Goal: Transaction & Acquisition: Purchase product/service

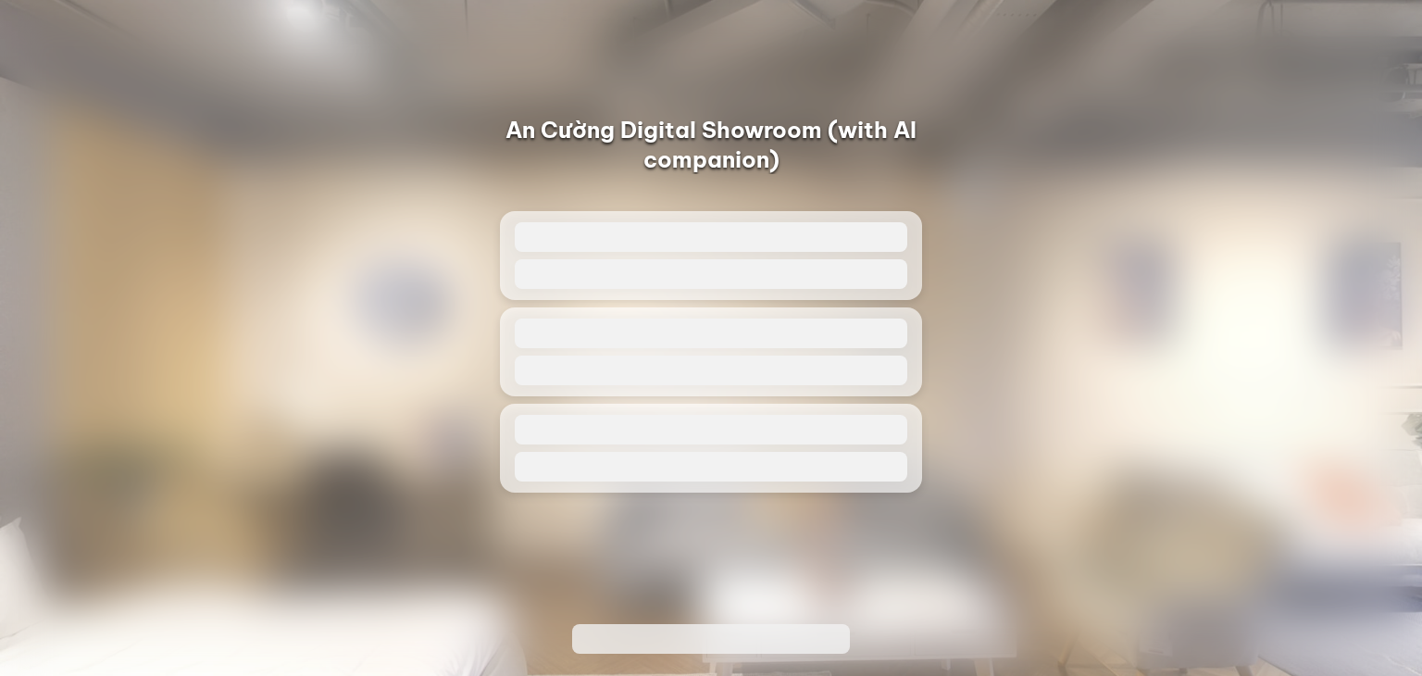
click at [1009, 291] on div "An Cường Digital Showroom (with AI companion)" at bounding box center [711, 315] width 1422 height 400
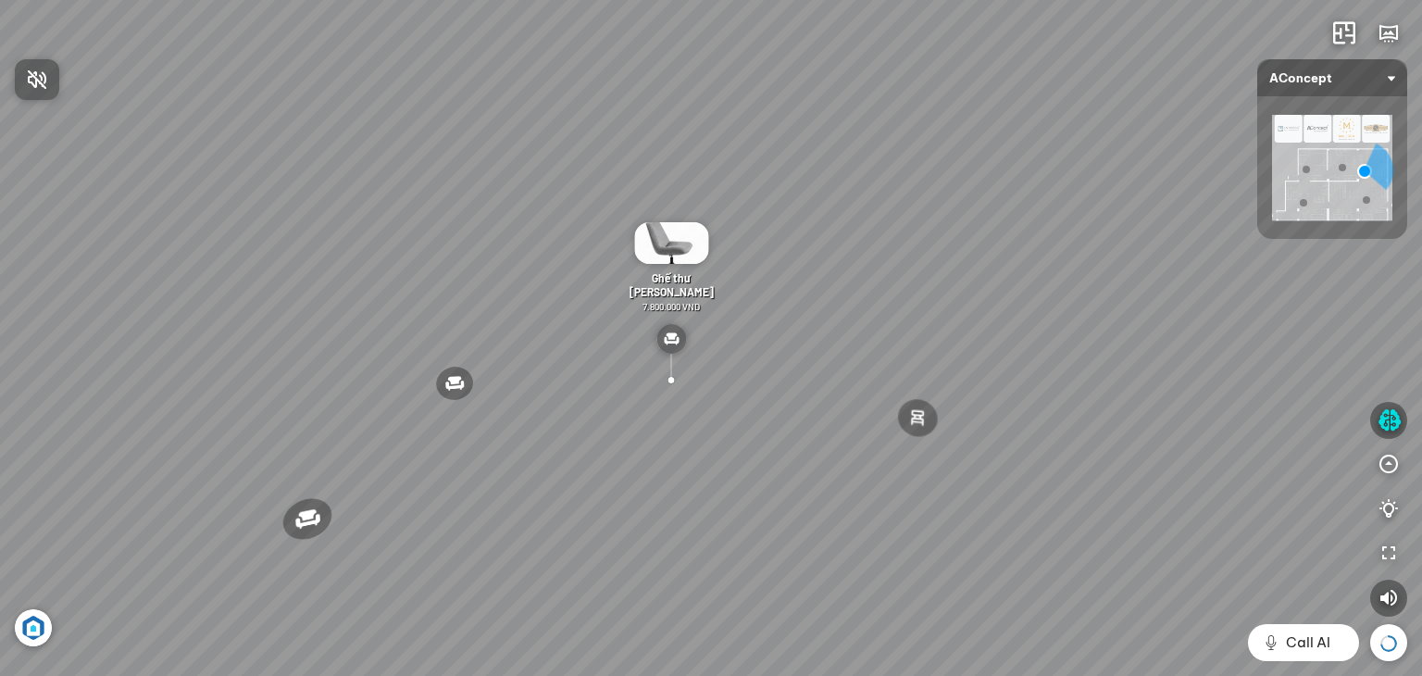
drag, startPoint x: 618, startPoint y: 305, endPoint x: 717, endPoint y: 227, distance: 125.2
click at [717, 227] on div at bounding box center [711, 338] width 1422 height 676
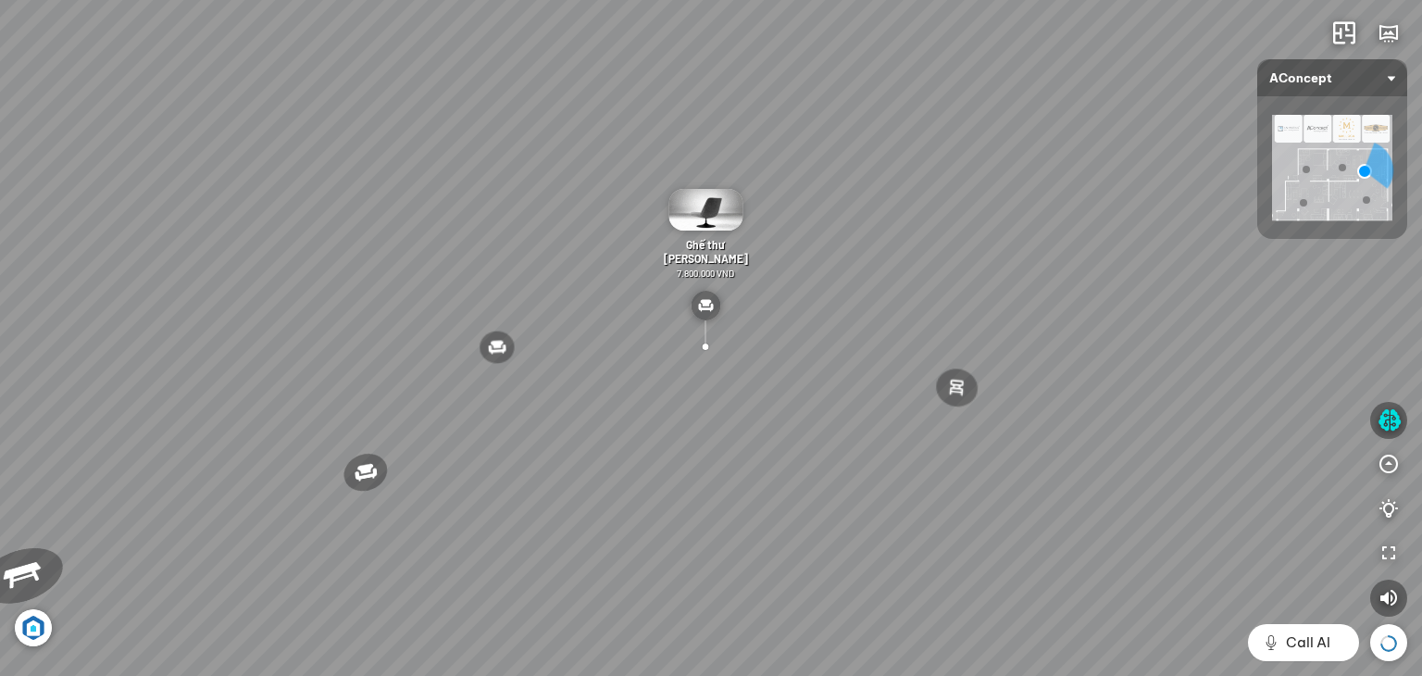
drag, startPoint x: 773, startPoint y: 242, endPoint x: 839, endPoint y: 87, distance: 168.0
click at [837, 90] on div "Đèn [PERSON_NAME] 5.300.000 VND Giường ngủ Palima 19.000.000 VND Bàn Cafe Tess …" at bounding box center [711, 338] width 1422 height 676
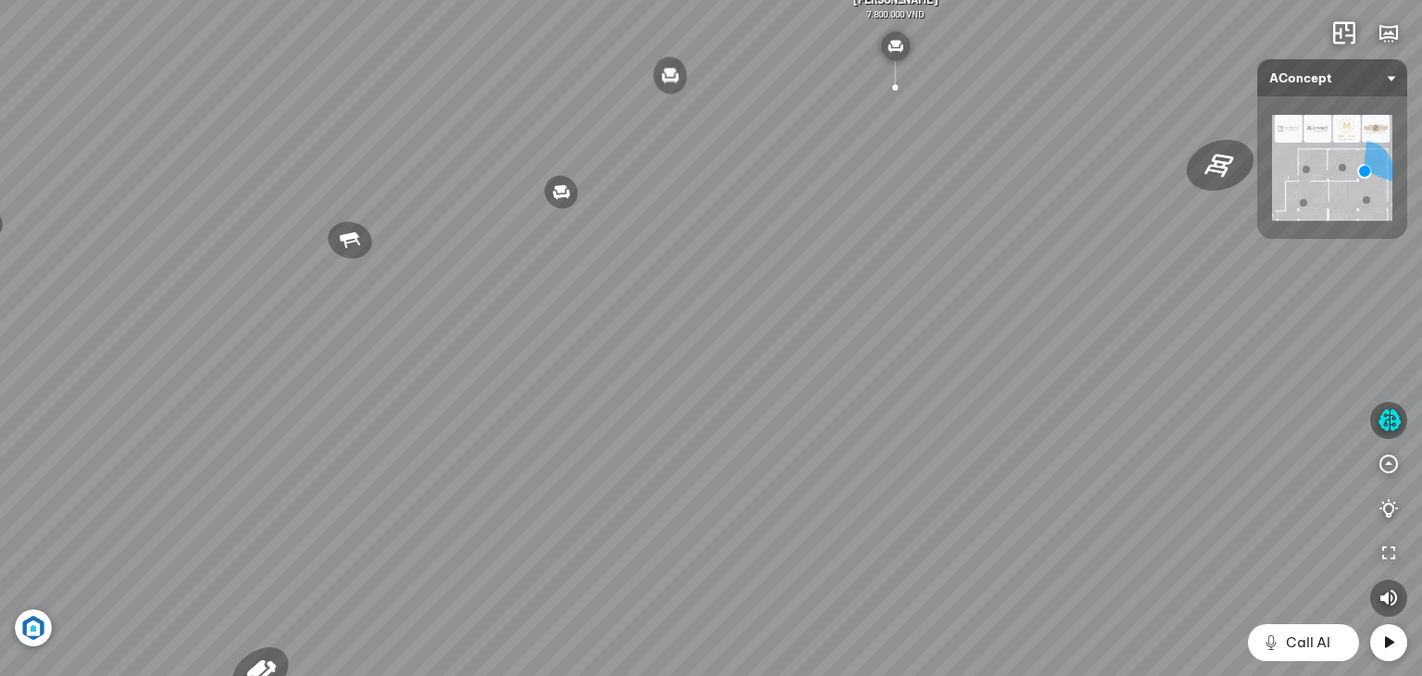
drag, startPoint x: 600, startPoint y: 286, endPoint x: 780, endPoint y: 268, distance: 181.4
click at [763, 268] on div "Đèn [PERSON_NAME] 5.300.000 VND Giường ngủ Palima 19.000.000 VND Bàn Cafe Tess …" at bounding box center [711, 338] width 1422 height 676
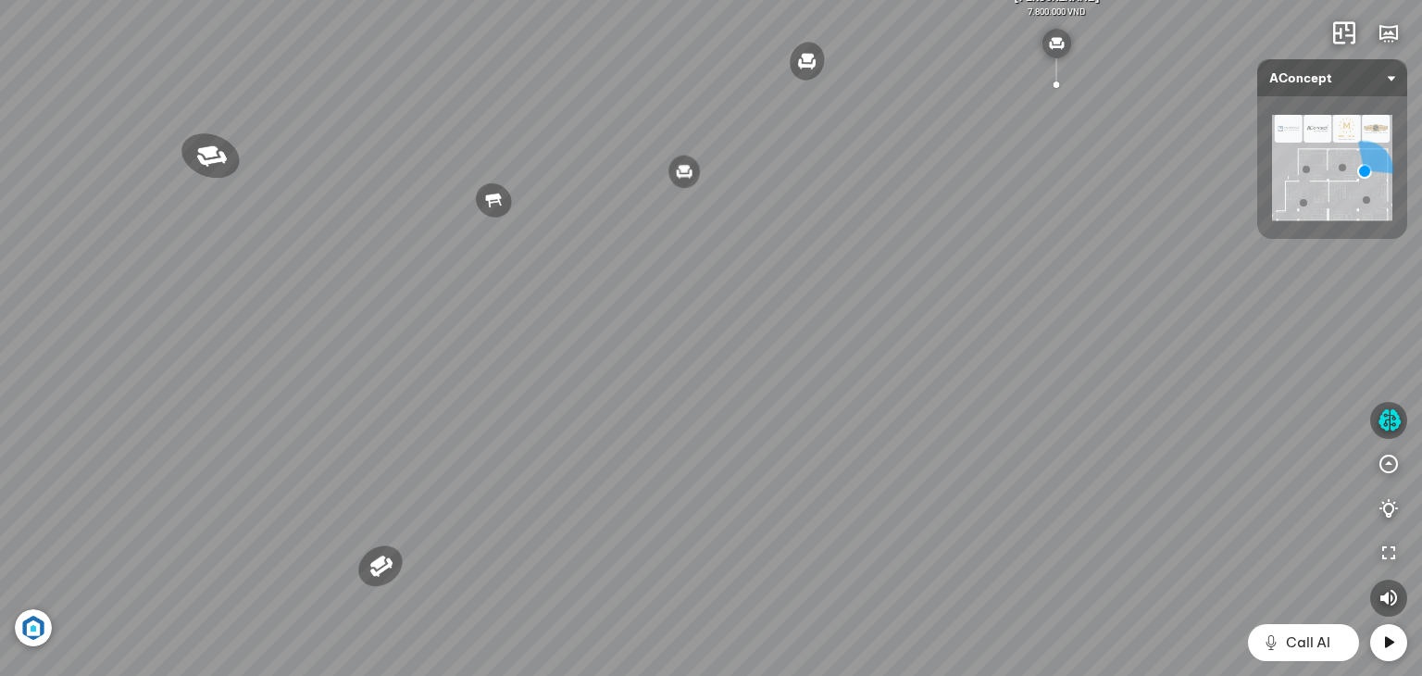
drag, startPoint x: 600, startPoint y: 291, endPoint x: 833, endPoint y: 282, distance: 233.4
click at [833, 282] on div "Đèn [PERSON_NAME] 5.300.000 VND Giường ngủ Palima 19.000.000 VND Bàn Cafe Tess …" at bounding box center [711, 338] width 1422 height 676
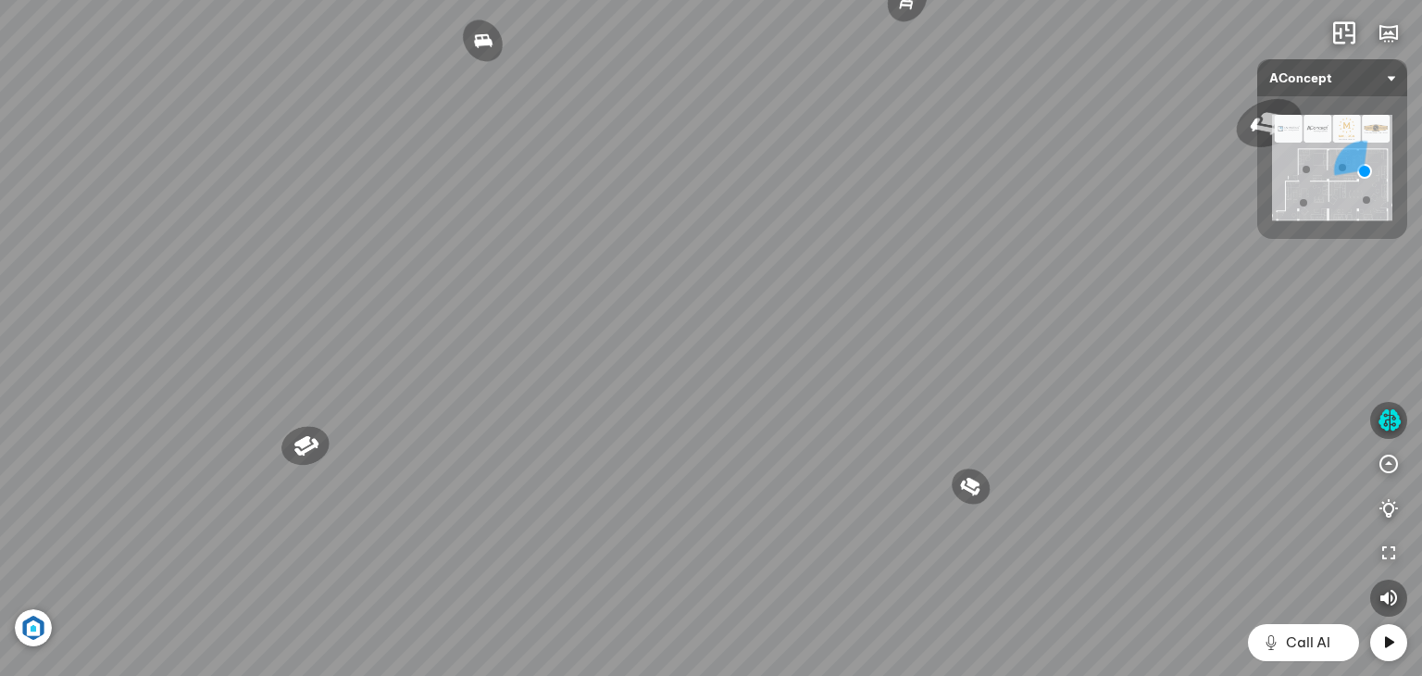
drag, startPoint x: 941, startPoint y: 291, endPoint x: 976, endPoint y: 294, distance: 35.4
click at [978, 297] on div "Đèn [PERSON_NAME] 5.300.000 VND Giường ngủ Palima 19.000.000 VND Bàn Cafe Tess …" at bounding box center [711, 338] width 1422 height 676
drag, startPoint x: 877, startPoint y: 245, endPoint x: 731, endPoint y: 376, distance: 195.4
click at [731, 376] on div "Đèn [PERSON_NAME] 5.300.000 VND Giường ngủ Palima 19.000.000 VND Bàn Cafe Tess …" at bounding box center [711, 338] width 1422 height 676
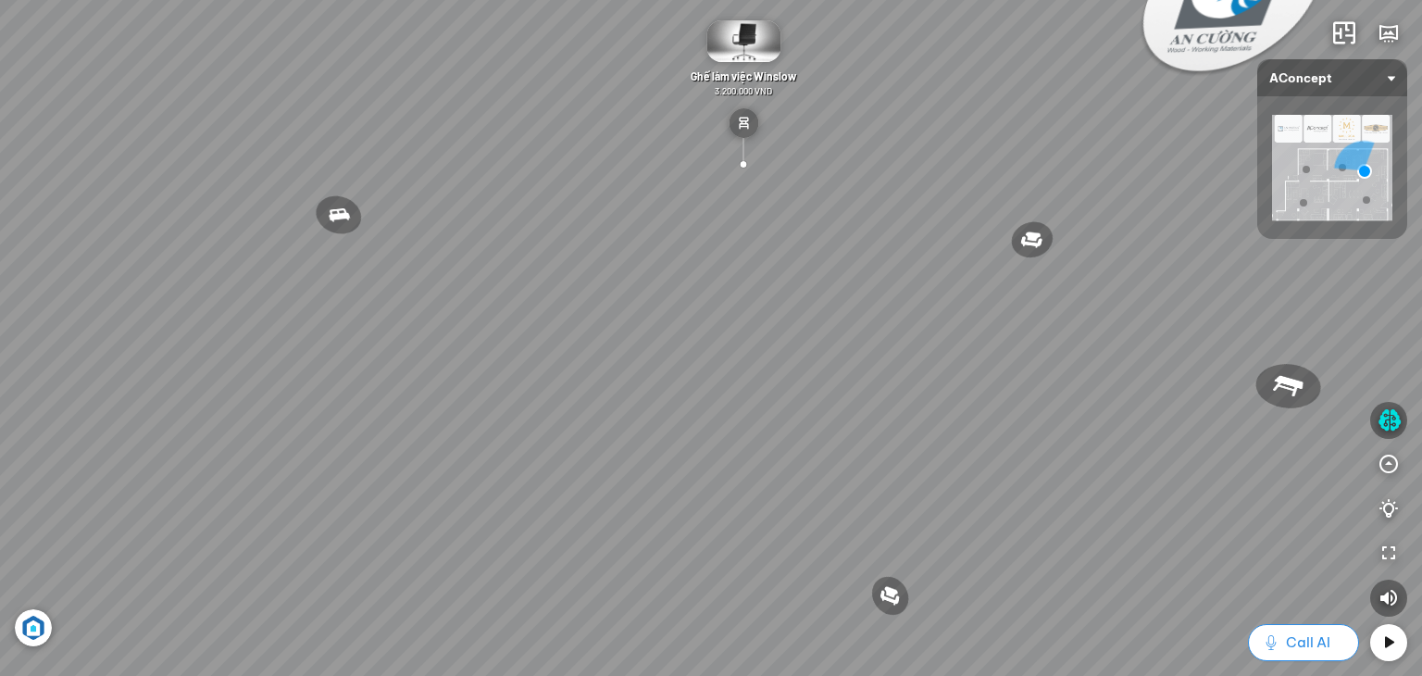
click at [1292, 648] on span "Call AI" at bounding box center [1308, 642] width 44 height 22
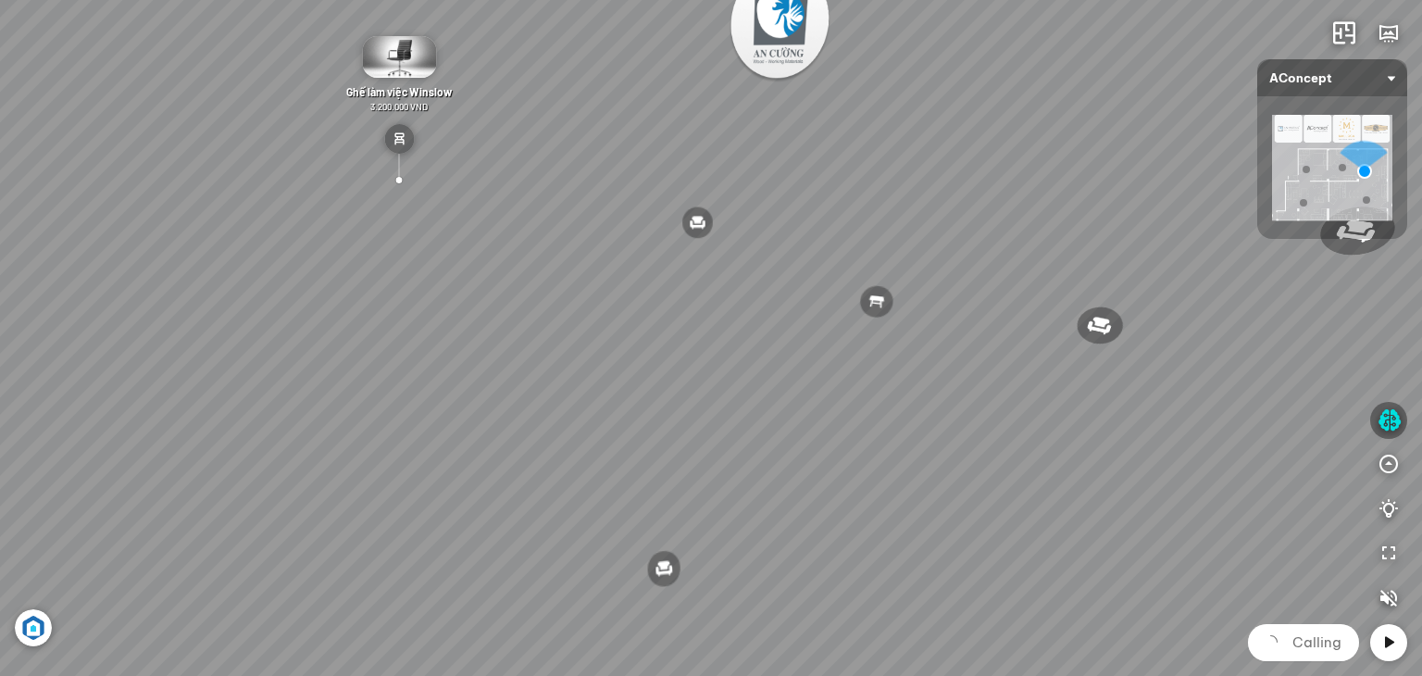
drag, startPoint x: 893, startPoint y: 294, endPoint x: 595, endPoint y: 300, distance: 298.2
click at [596, 299] on div "Đèn [PERSON_NAME] 5.300.000 VND Giường ngủ Palima 19.000.000 VND Bàn Cafe Tess …" at bounding box center [711, 338] width 1422 height 676
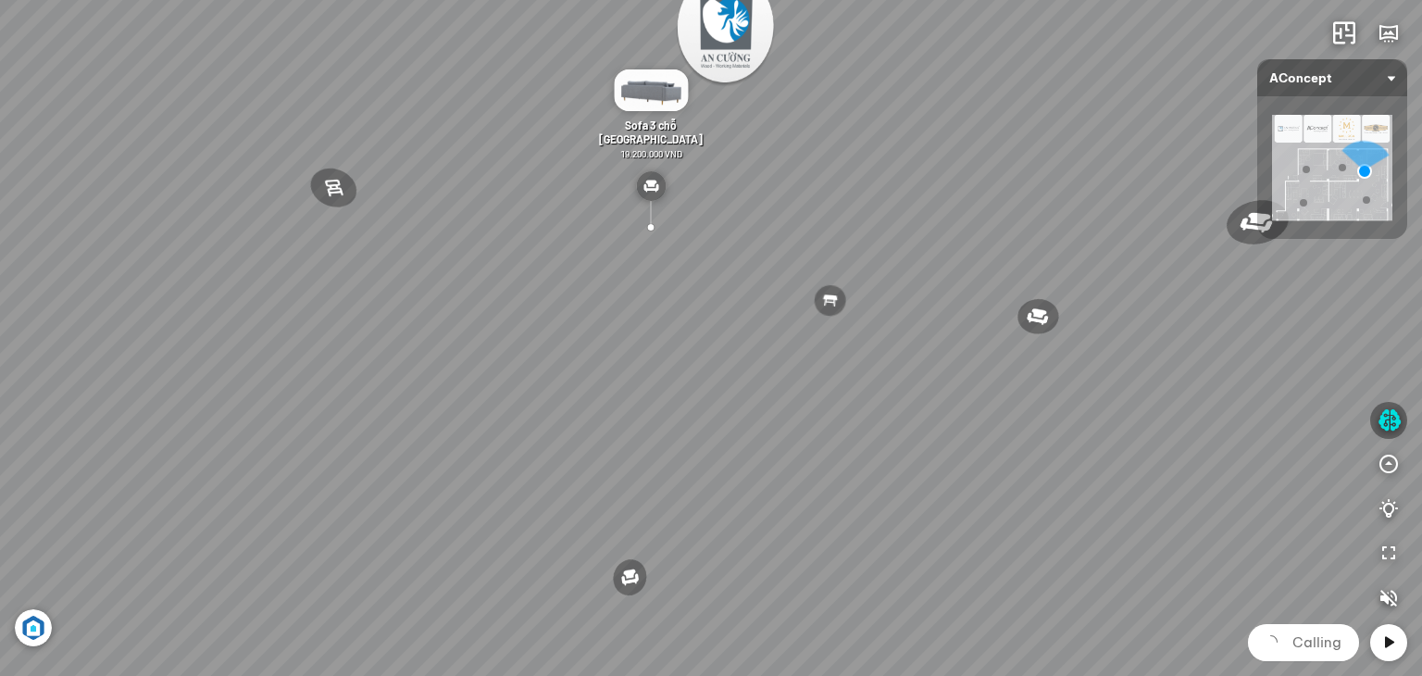
drag, startPoint x: 1042, startPoint y: 420, endPoint x: 951, endPoint y: 416, distance: 90.8
click at [952, 420] on div "Đèn [PERSON_NAME] 5.300.000 VND Giường ngủ Palima 19.000.000 VND Bàn Cafe Tess …" at bounding box center [711, 338] width 1422 height 676
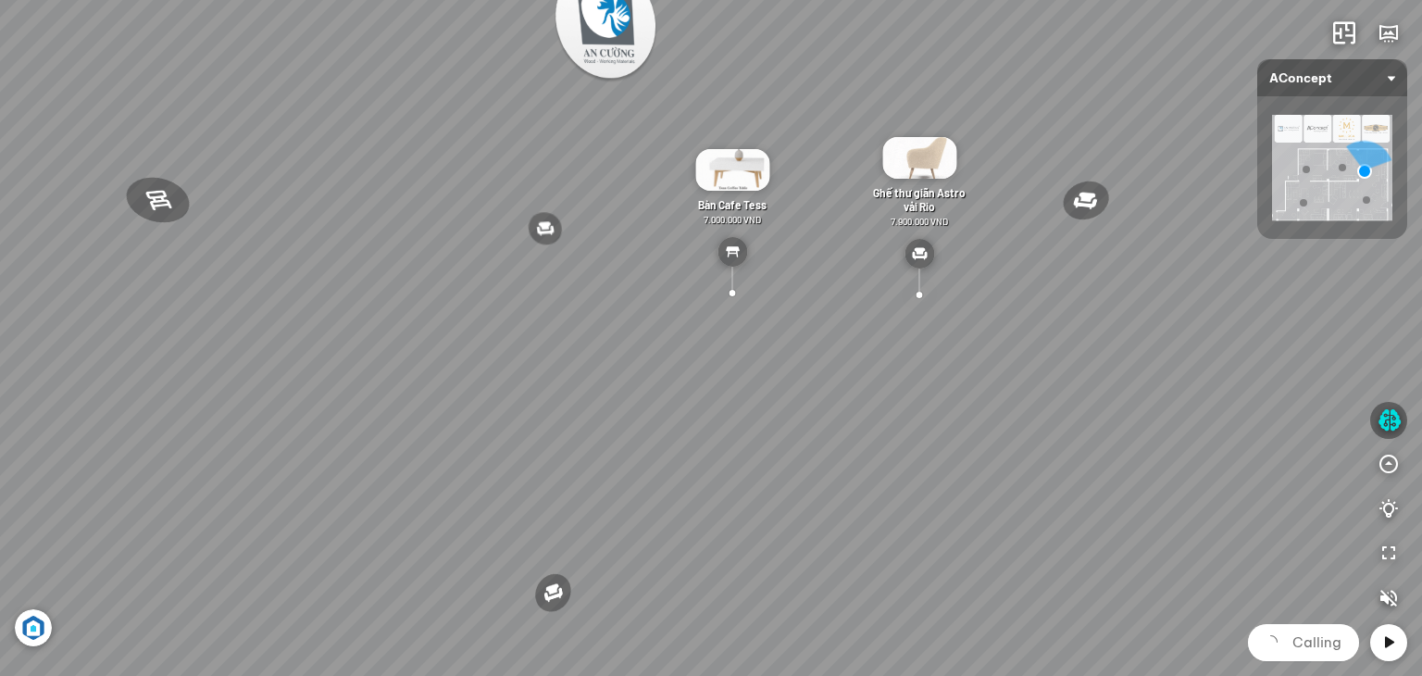
click at [913, 301] on div at bounding box center [919, 294] width 43 height 39
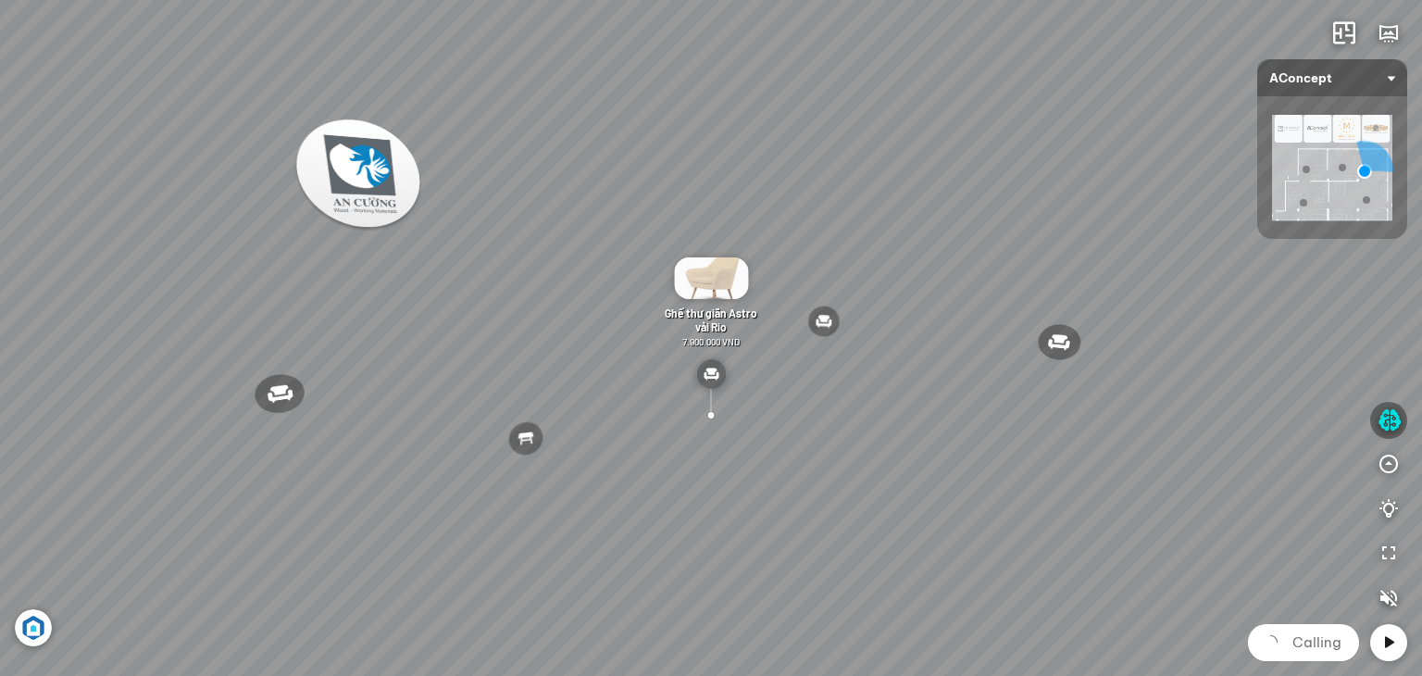
click at [708, 552] on div "Đèn [PERSON_NAME] 5.300.000 VND Giường ngủ Palima 19.000.000 VND Bàn Cafe Tess …" at bounding box center [711, 338] width 1422 height 676
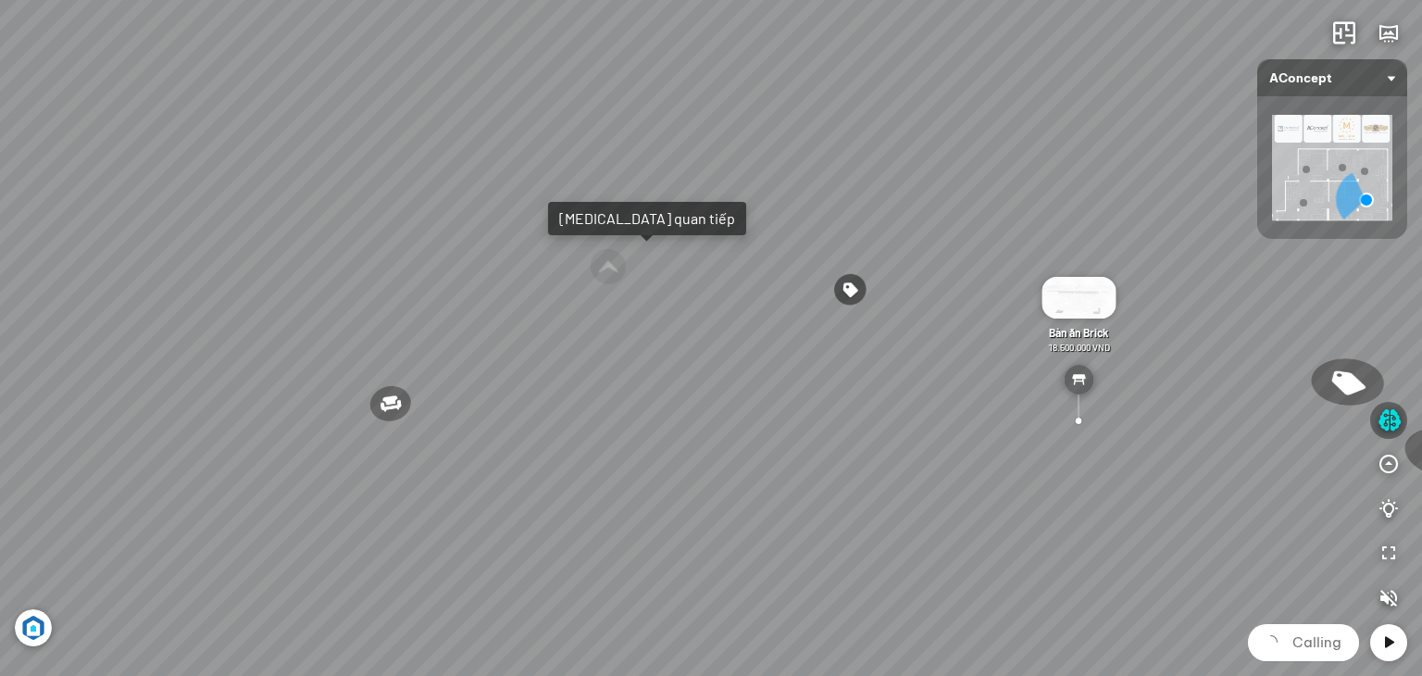
drag, startPoint x: 798, startPoint y: 377, endPoint x: 1191, endPoint y: 268, distance: 408.3
click at [1191, 268] on div "Ghế ăn Wilma 1.800.000 VND Sofa 3 chỗ [PERSON_NAME] vải Holly 19.500.000 VND So…" at bounding box center [711, 338] width 1422 height 676
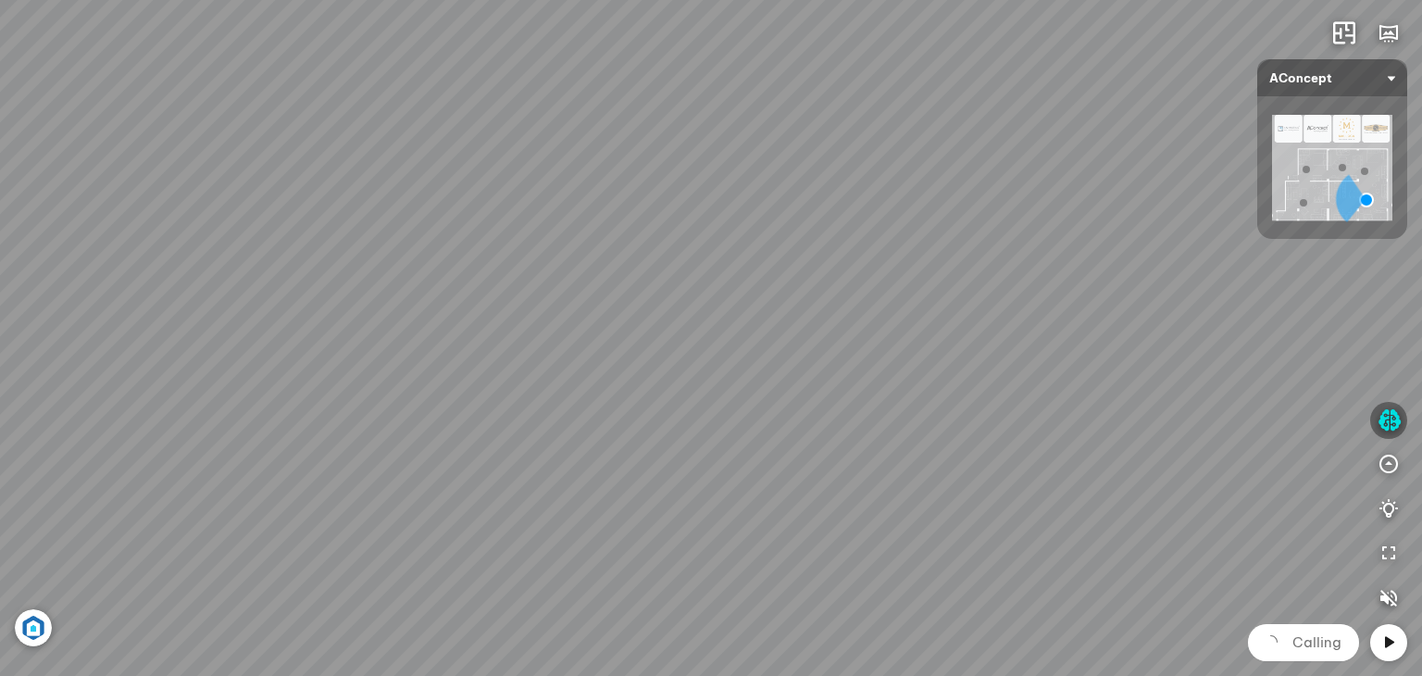
drag, startPoint x: 1003, startPoint y: 301, endPoint x: 781, endPoint y: 316, distance: 221.8
click at [814, 316] on div "Ghế ăn Wilma 1.800.000 VND Sofa 3 chỗ [PERSON_NAME] vải Holly 19.500.000 VND So…" at bounding box center [711, 338] width 1422 height 676
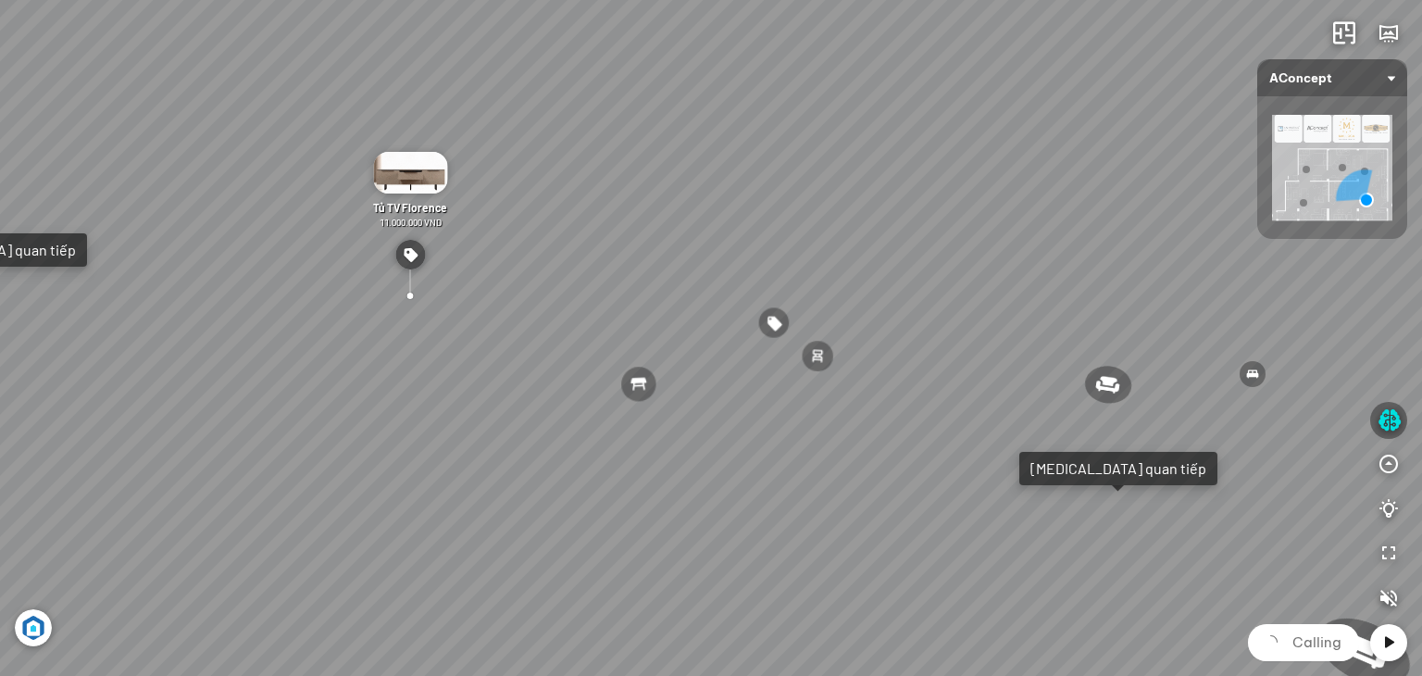
drag, startPoint x: 879, startPoint y: 316, endPoint x: 612, endPoint y: 281, distance: 268.8
click at [567, 282] on div "Ghế ăn Wilma 1.800.000 VND Sofa 3 chỗ [PERSON_NAME] vải Holly 19.500.000 VND So…" at bounding box center [711, 338] width 1422 height 676
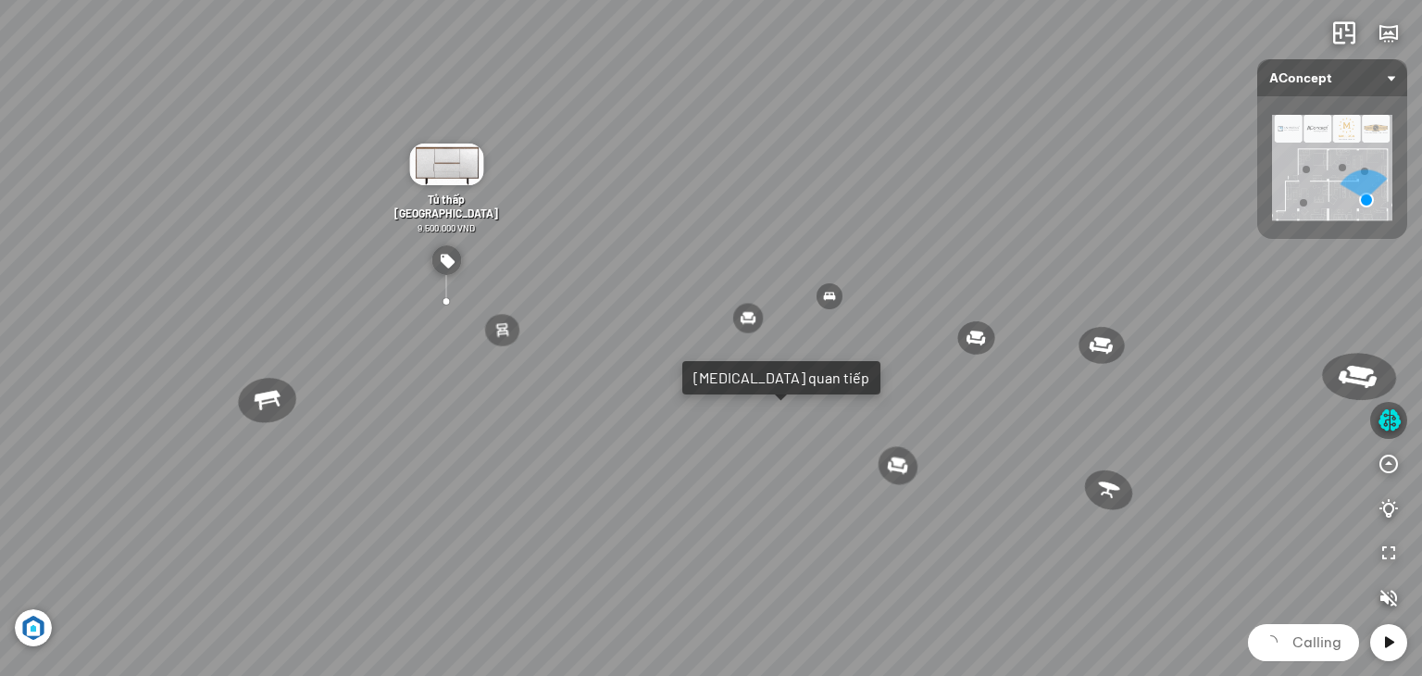
drag, startPoint x: 711, startPoint y: 270, endPoint x: 516, endPoint y: 215, distance: 203.1
click at [519, 215] on div "Ghế ăn Wilma 1.800.000 VND Sofa 3 chỗ [PERSON_NAME] vải Holly 19.500.000 VND So…" at bounding box center [711, 338] width 1422 height 676
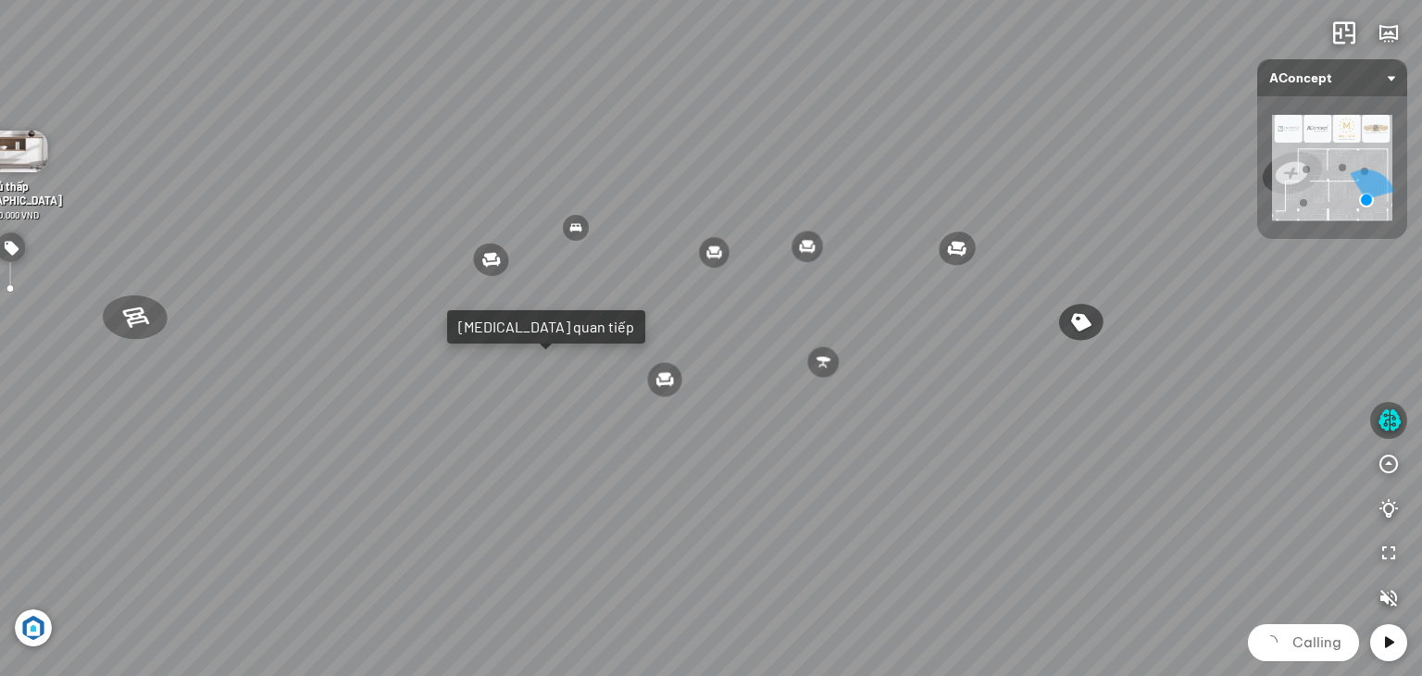
drag, startPoint x: 680, startPoint y: 300, endPoint x: 555, endPoint y: 253, distance: 132.7
click at [558, 253] on div "Ghế ăn Wilma 1.800.000 VND Sofa 3 chỗ [PERSON_NAME] vải Holly 19.500.000 VND So…" at bounding box center [711, 338] width 1422 height 676
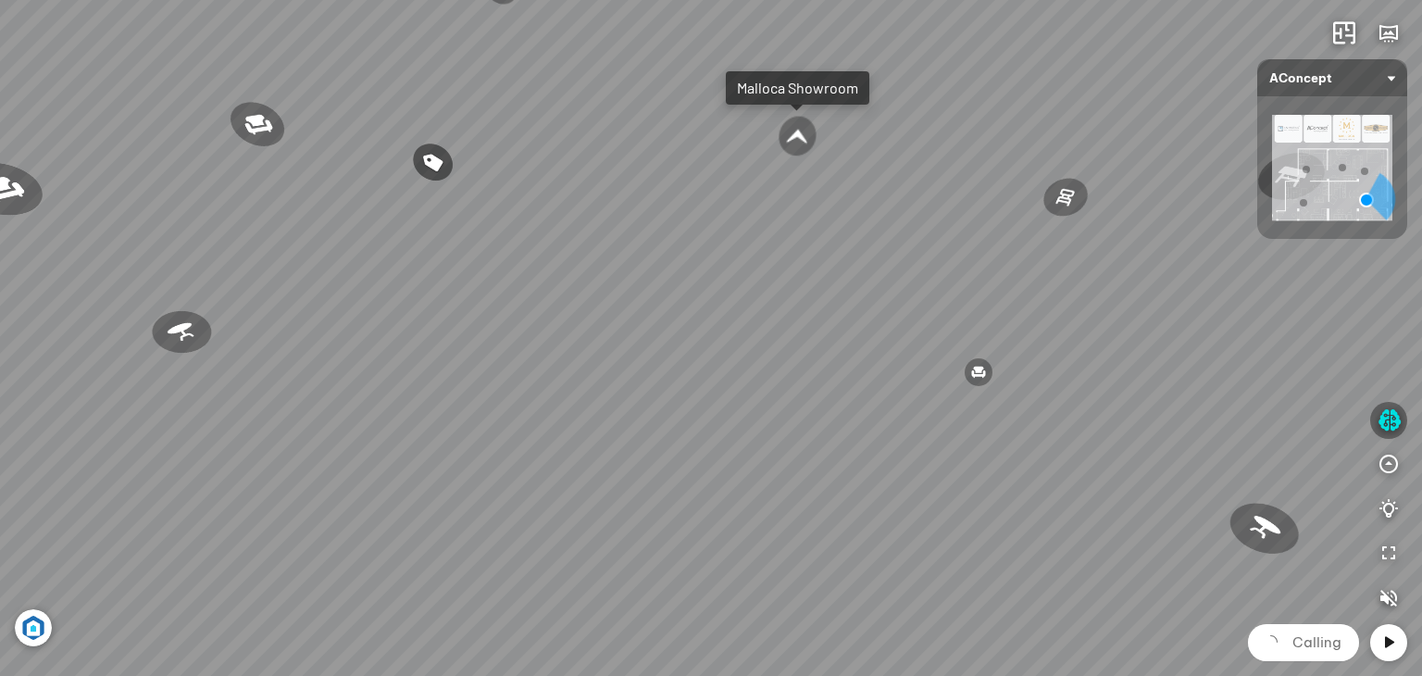
drag, startPoint x: 907, startPoint y: 266, endPoint x: 489, endPoint y: 268, distance: 418.5
click at [489, 268] on div "Ghế ăn Wilma 1.800.000 VND Sofa 3 chỗ [PERSON_NAME] vải Holly 19.500.000 VND So…" at bounding box center [711, 338] width 1422 height 676
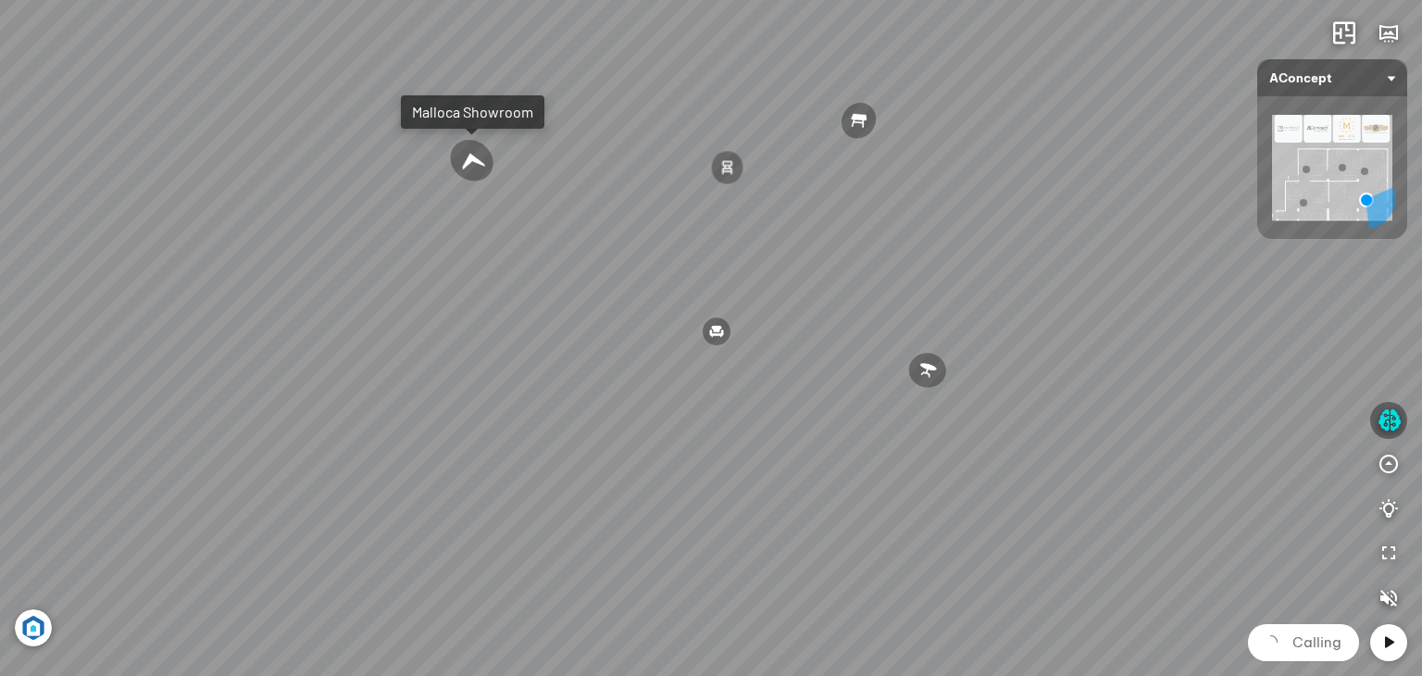
drag, startPoint x: 717, startPoint y: 267, endPoint x: 470, endPoint y: 282, distance: 247.7
click at [470, 282] on div "Ghế ăn Wilma 1.800.000 VND Sofa 3 chỗ [PERSON_NAME] vải Holly 19.500.000 VND So…" at bounding box center [711, 338] width 1422 height 676
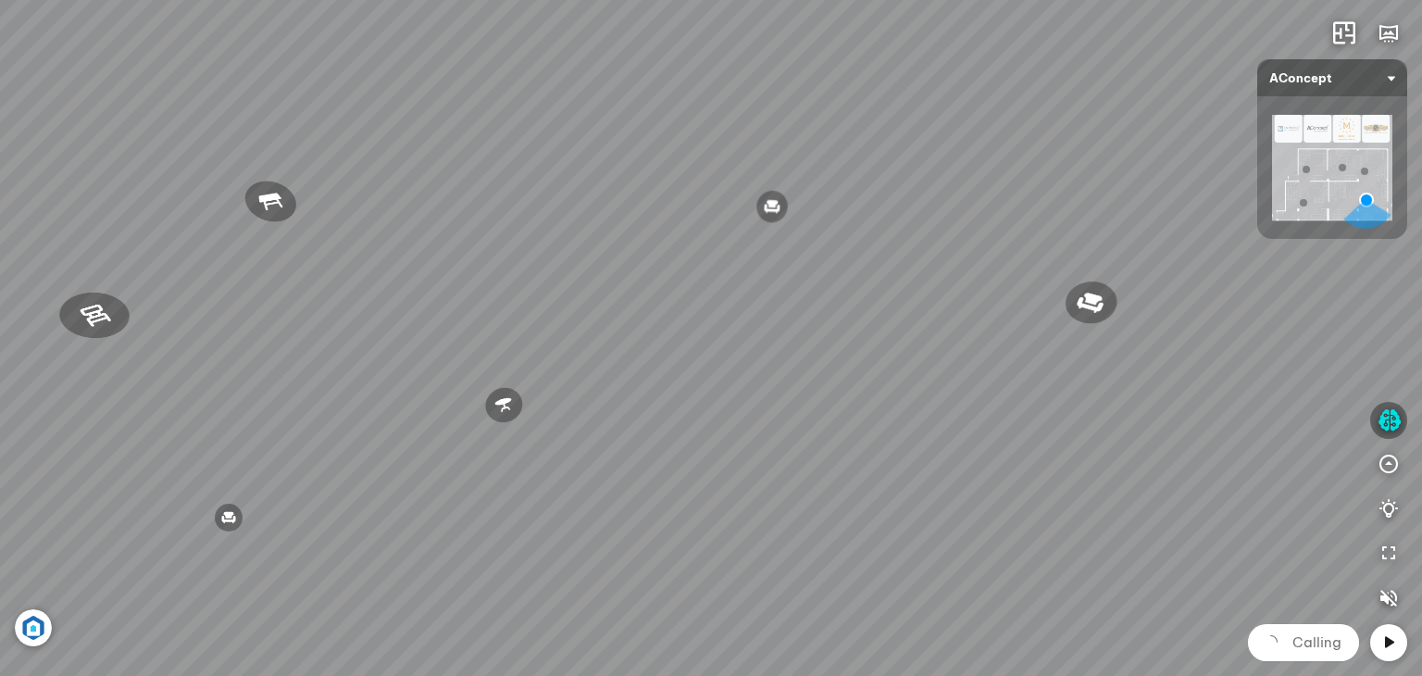
drag, startPoint x: 633, startPoint y: 268, endPoint x: 482, endPoint y: 283, distance: 151.7
click at [482, 283] on div "Ghế ăn Wilma 1.800.000 VND Sofa 3 chỗ [PERSON_NAME] vải Holly 19.500.000 VND So…" at bounding box center [711, 338] width 1422 height 676
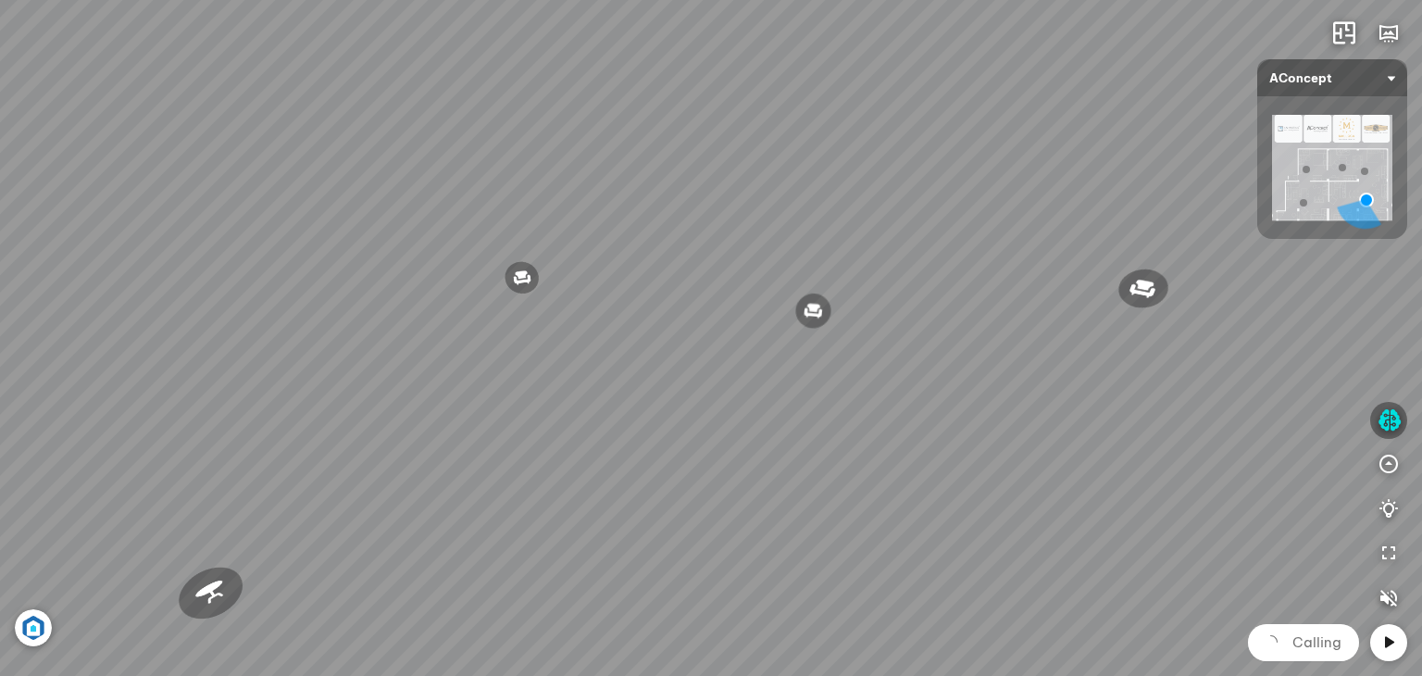
drag, startPoint x: 889, startPoint y: 175, endPoint x: 857, endPoint y: 219, distance: 54.5
click at [676, 231] on div "Ghế ăn Wilma 1.800.000 VND Sofa 3 chỗ [PERSON_NAME] vải Holly 19.500.000 VND So…" at bounding box center [711, 338] width 1422 height 676
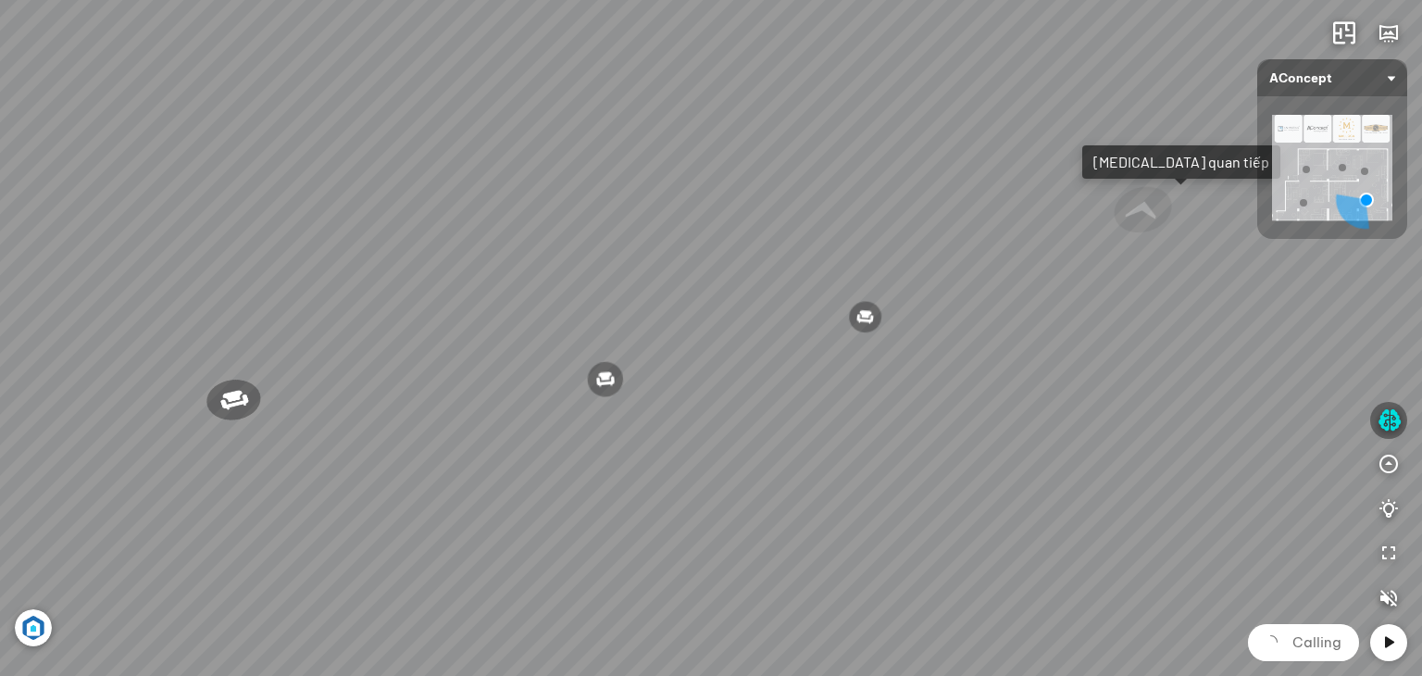
drag, startPoint x: 881, startPoint y: 211, endPoint x: 740, endPoint y: 260, distance: 149.9
click at [710, 255] on div "Ghế ăn Wilma 1.800.000 VND Sofa 3 chỗ [PERSON_NAME] vải Holly 19.500.000 VND So…" at bounding box center [711, 338] width 1422 height 676
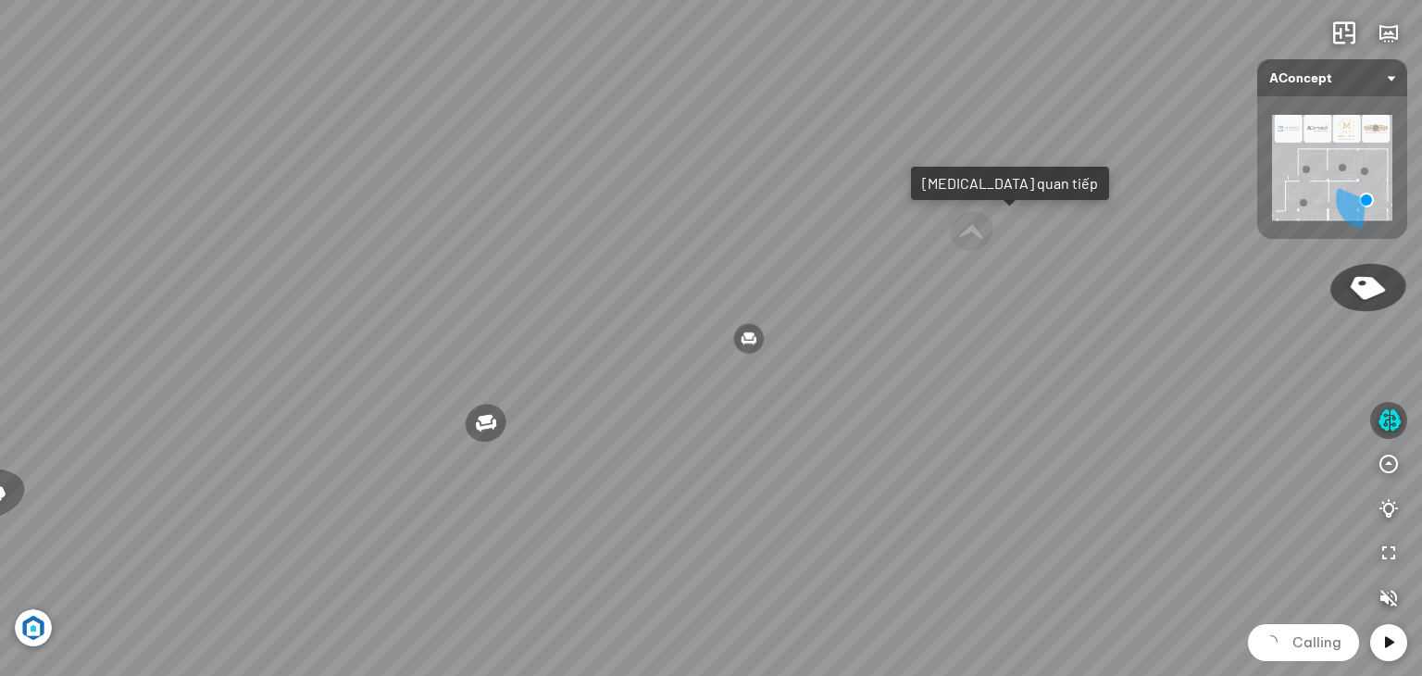
click at [845, 251] on div "Ghế ăn Wilma 1.800.000 VND Sofa 3 chỗ [PERSON_NAME] vải Holly 19.500.000 VND So…" at bounding box center [711, 338] width 1422 height 676
click at [965, 245] on div at bounding box center [972, 232] width 51 height 44
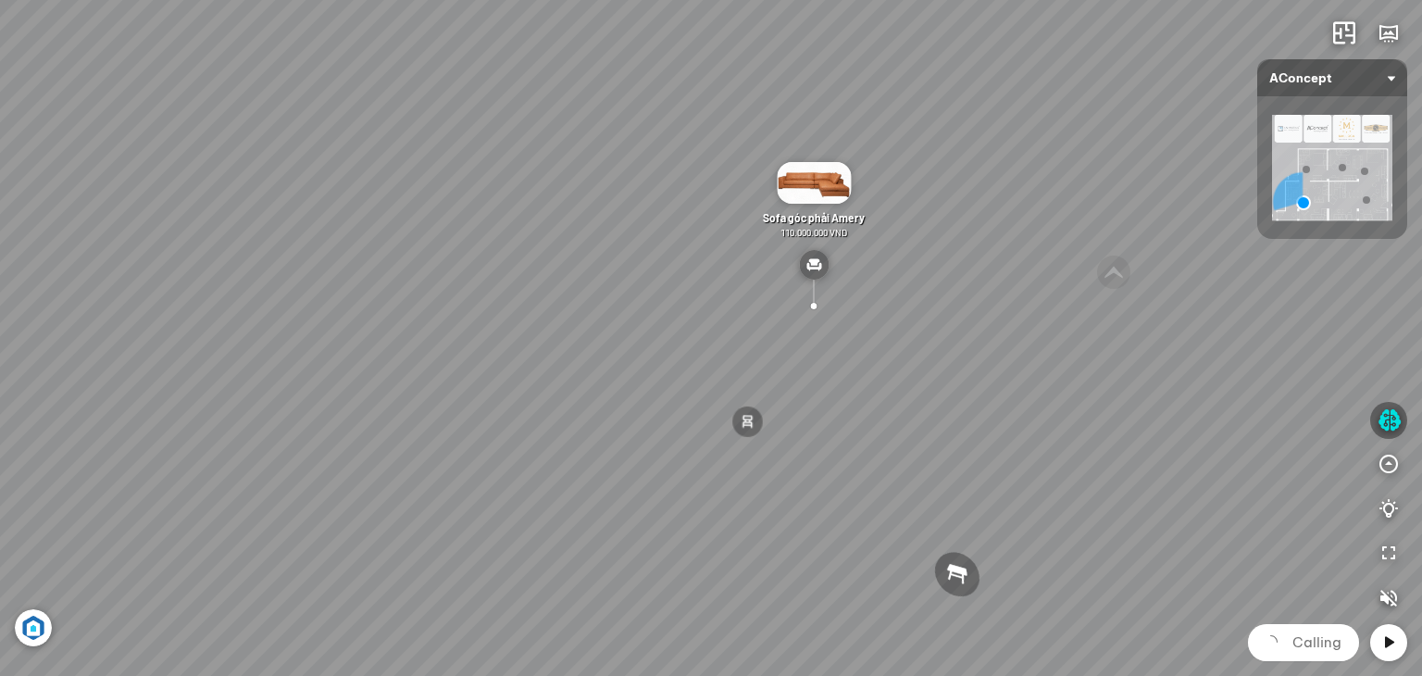
drag, startPoint x: 992, startPoint y: 338, endPoint x: 1049, endPoint y: 311, distance: 63.4
click at [1047, 312] on div "Sofa 2 chỗ Biloxi 15.000.000 VND Sofa góc trái Perth 38.500.000 VND [GEOGRAPHIC…" at bounding box center [711, 338] width 1422 height 676
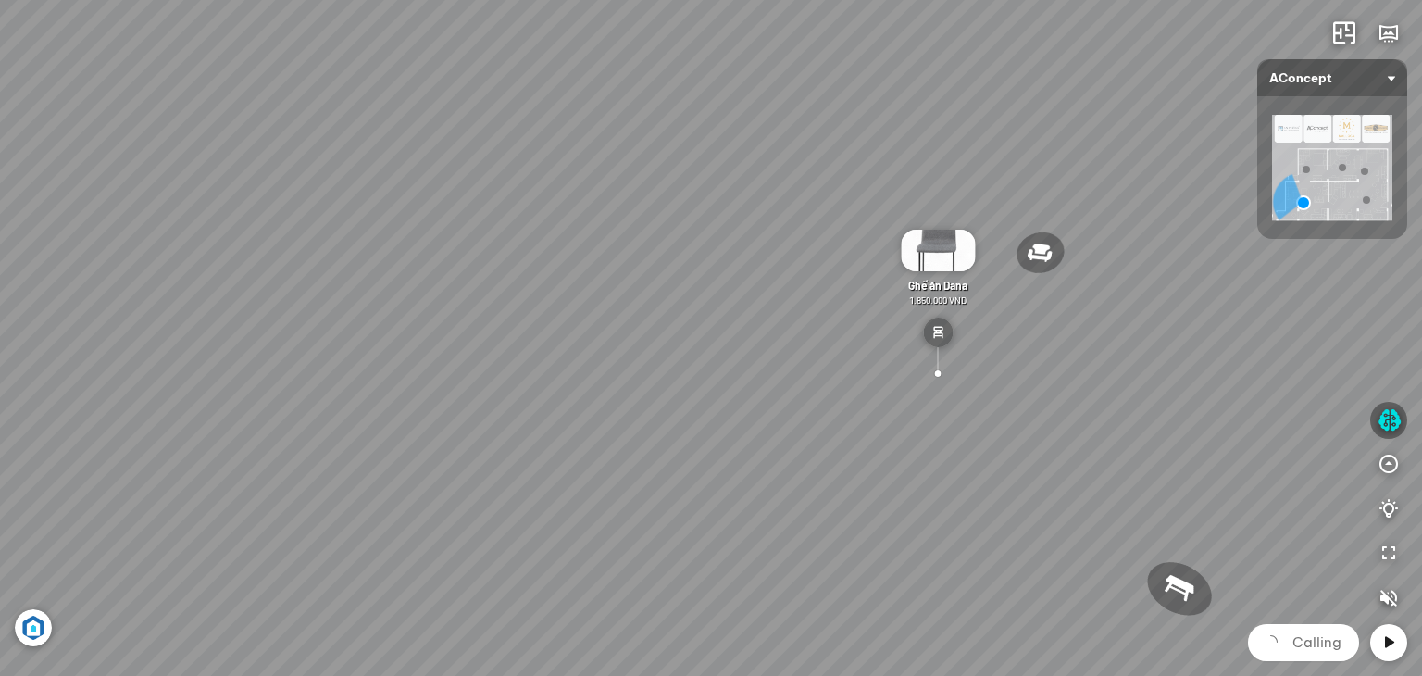
drag, startPoint x: 852, startPoint y: 410, endPoint x: 997, endPoint y: 355, distance: 155.6
click at [992, 360] on div "Sofa 2 chỗ Biloxi 15.000.000 VND Sofa góc trái Perth 38.500.000 VND [GEOGRAPHIC…" at bounding box center [711, 338] width 1422 height 676
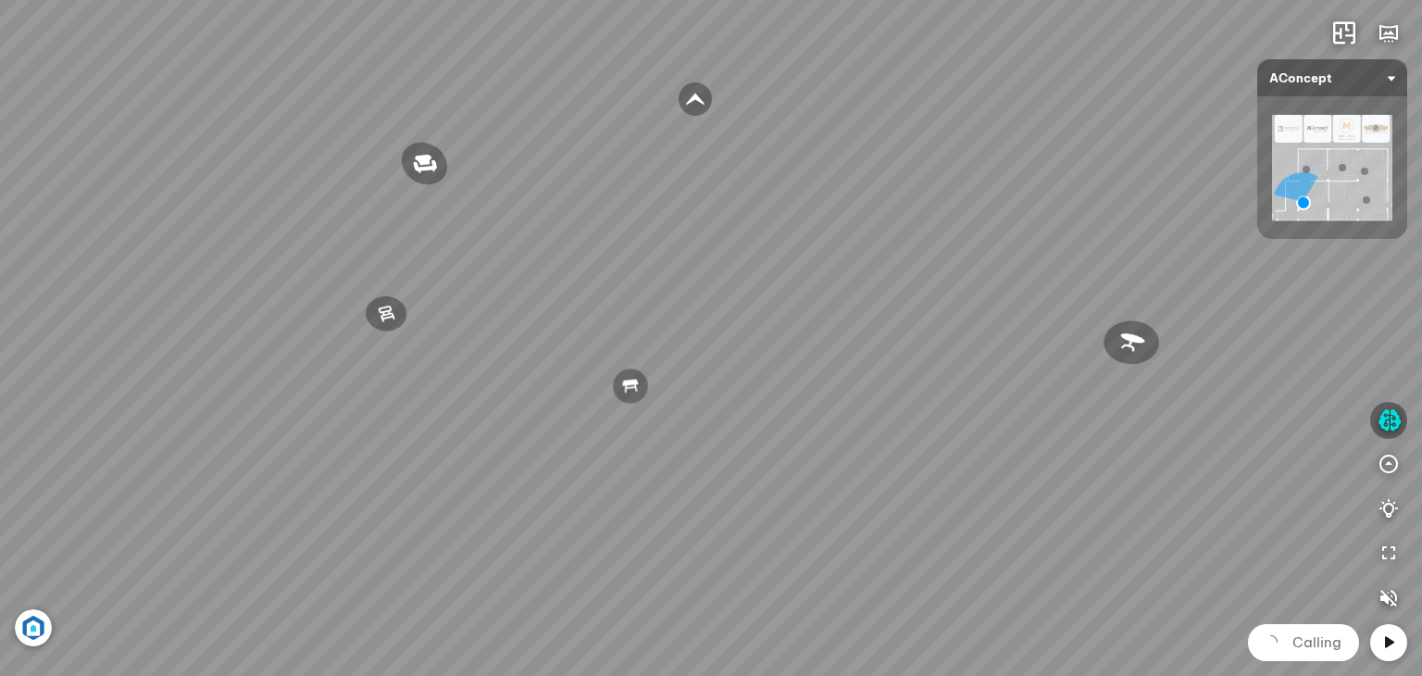
drag, startPoint x: 1173, startPoint y: 380, endPoint x: 660, endPoint y: 331, distance: 515.2
click at [661, 331] on div "Sofa 2 chỗ Biloxi 15.000.000 VND Sofa góc trái Perth 38.500.000 VND [GEOGRAPHIC…" at bounding box center [711, 338] width 1422 height 676
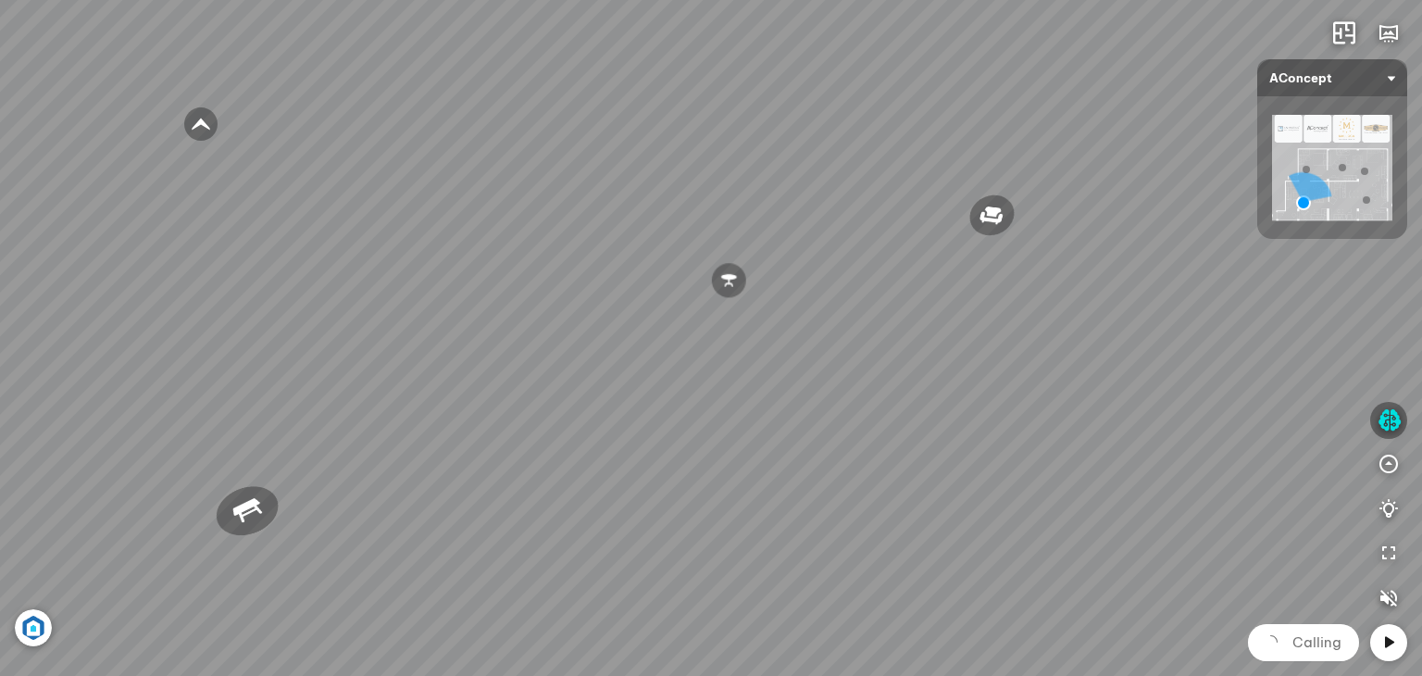
drag, startPoint x: 854, startPoint y: 342, endPoint x: 808, endPoint y: 296, distance: 64.8
click at [688, 359] on div "Sofa 2 chỗ Biloxi 15.000.000 VND Sofa góc trái Perth 38.500.000 VND [GEOGRAPHIC…" at bounding box center [711, 338] width 1422 height 676
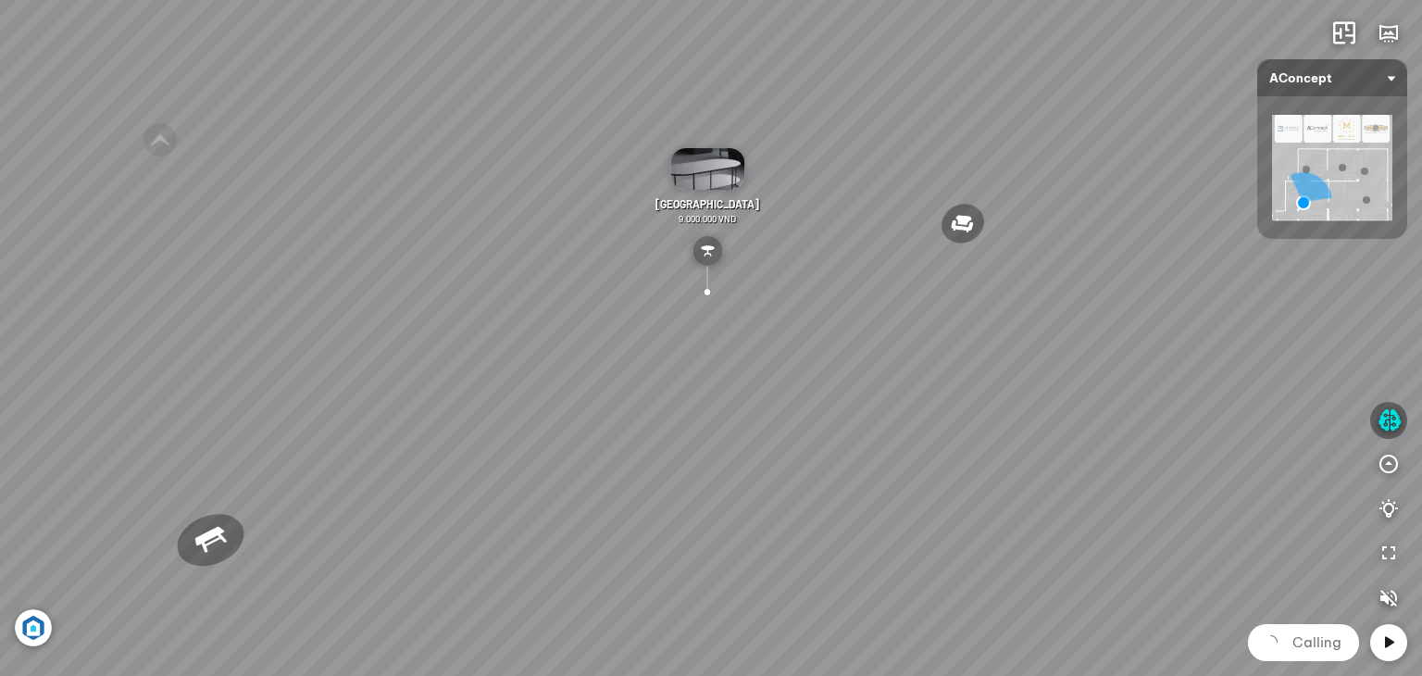
click at [1377, 647] on div at bounding box center [1388, 642] width 37 height 37
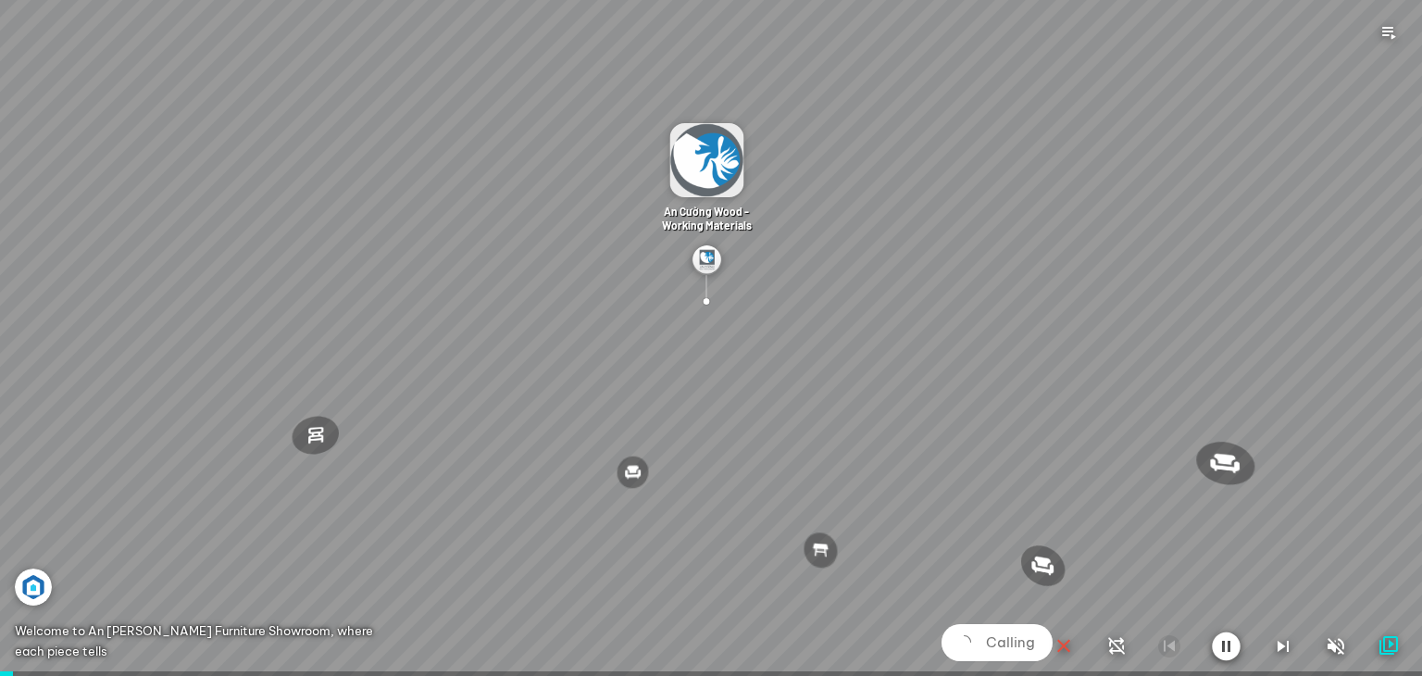
click at [1057, 646] on icon "button" at bounding box center [1064, 646] width 22 height 22
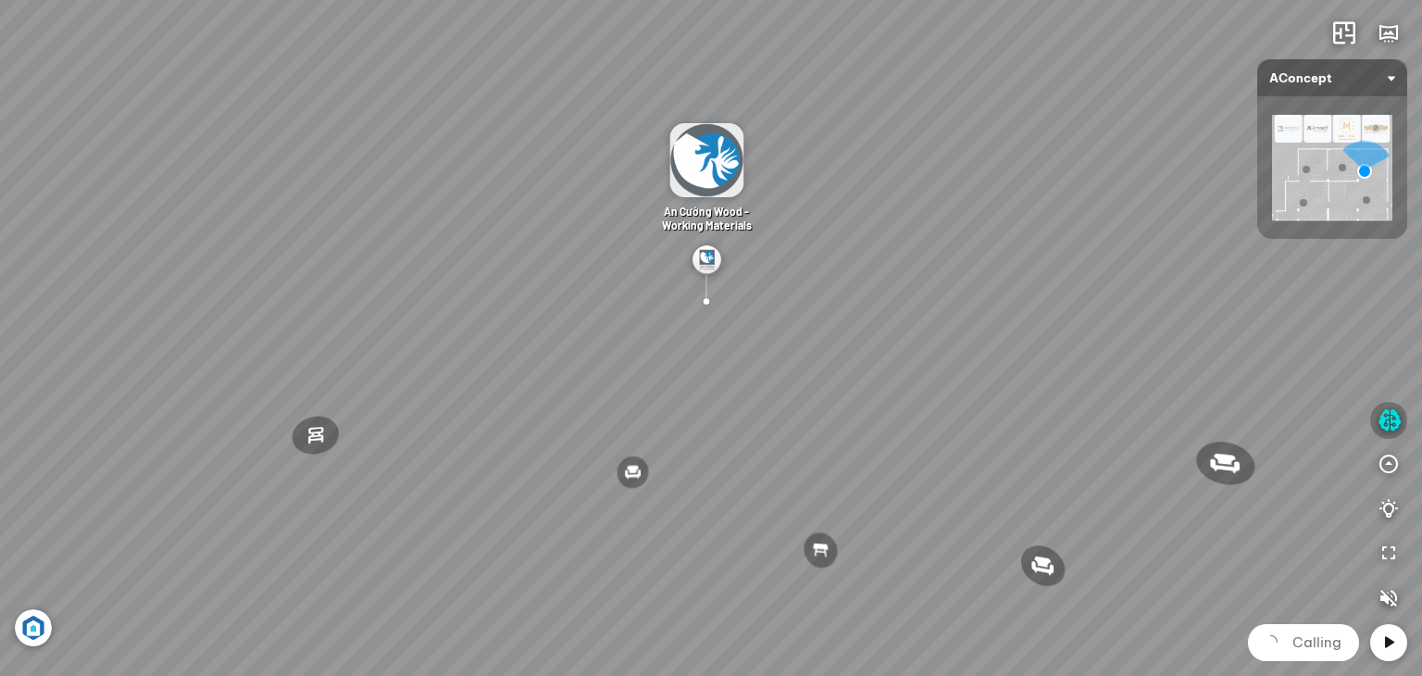
click at [1384, 421] on icon "button" at bounding box center [1389, 420] width 23 height 22
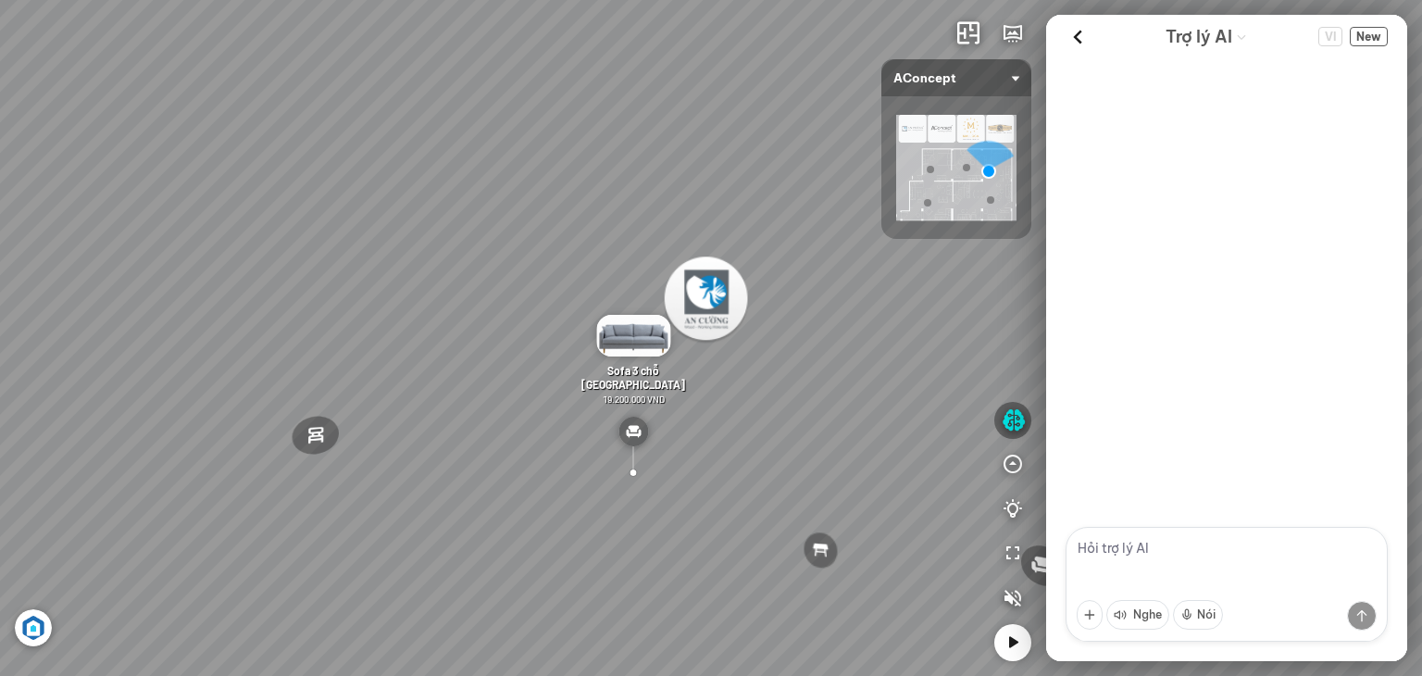
scroll to position [822, 0]
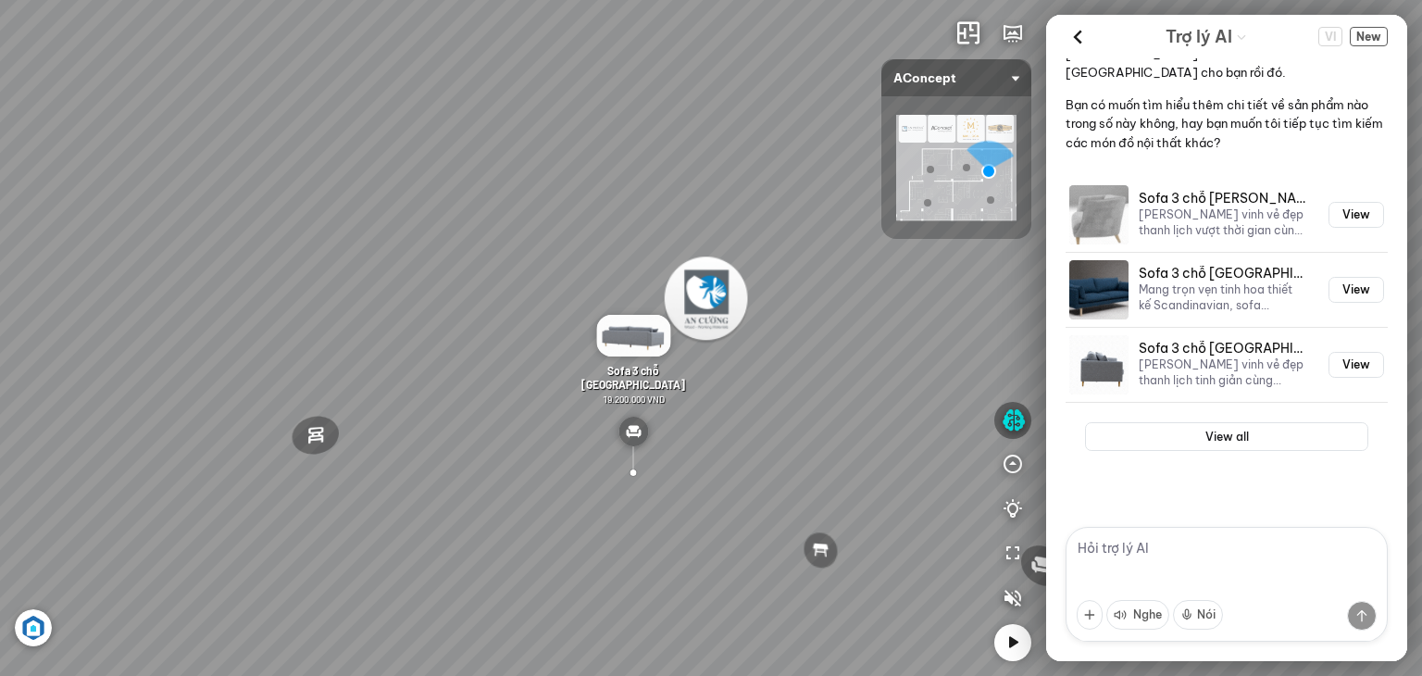
click at [1188, 549] on textarea at bounding box center [1227, 584] width 322 height 115
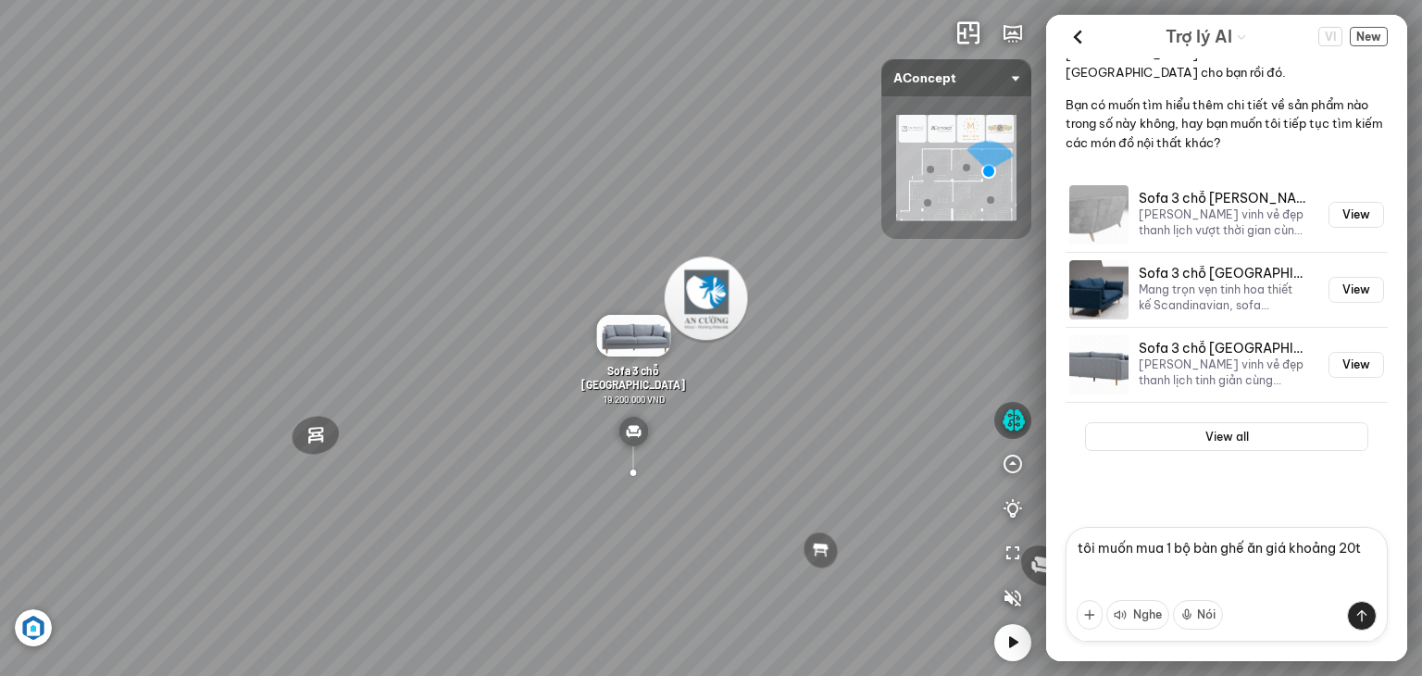
type textarea "tôi muốn mua 1 bộ bàn ghế ăn giá khoảng 20tr"
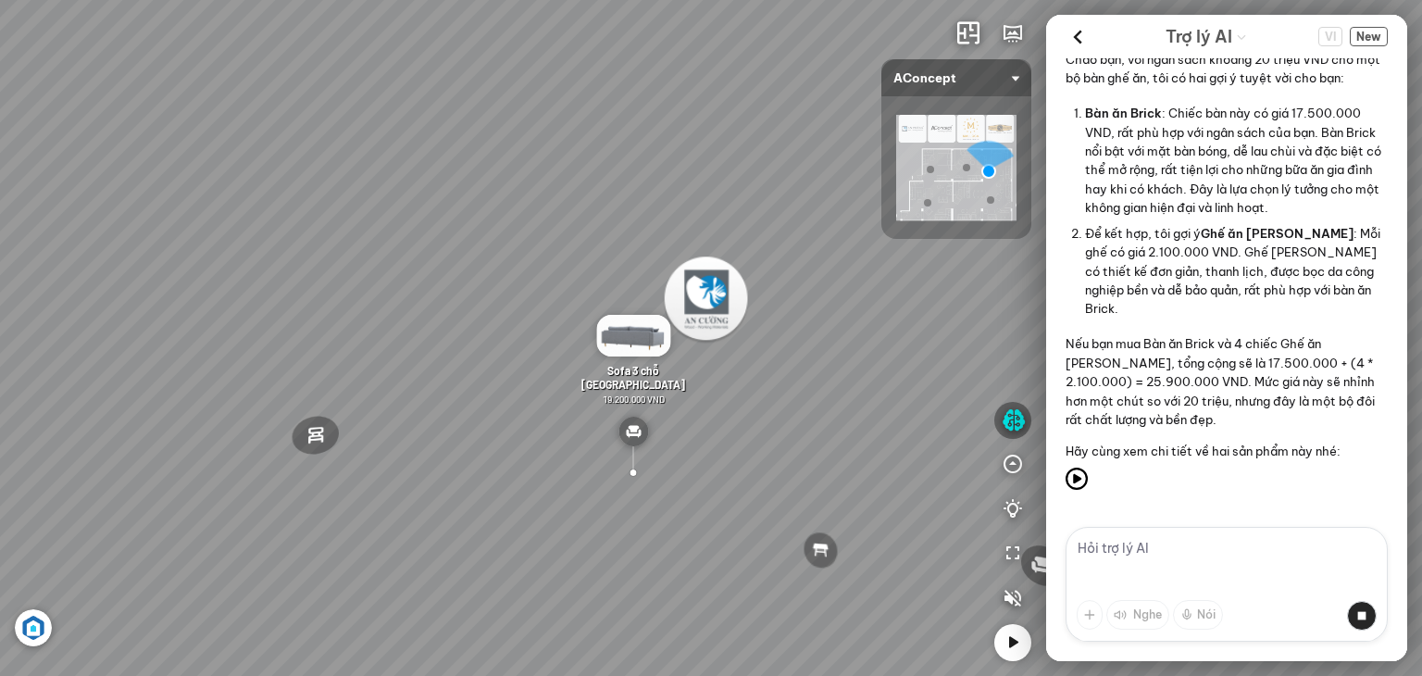
scroll to position [1657, 0]
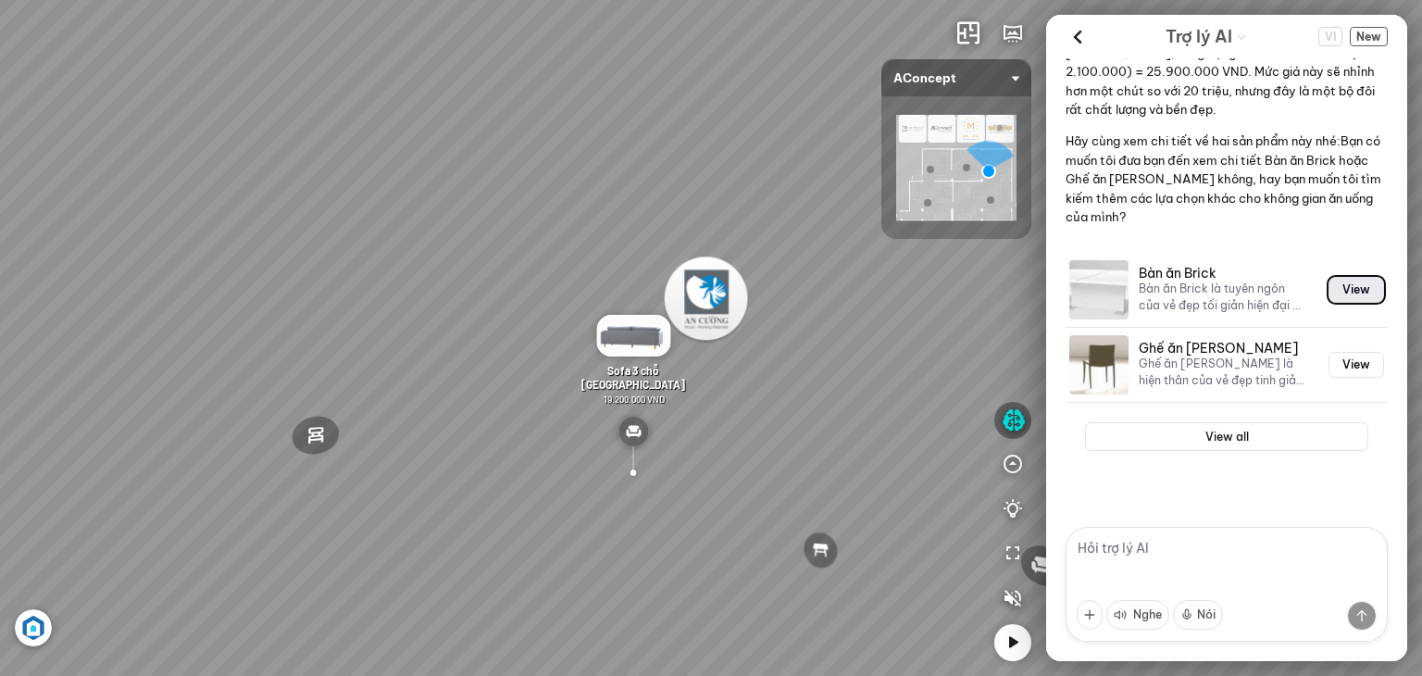
click at [1347, 290] on button "View" at bounding box center [1357, 290] width 56 height 26
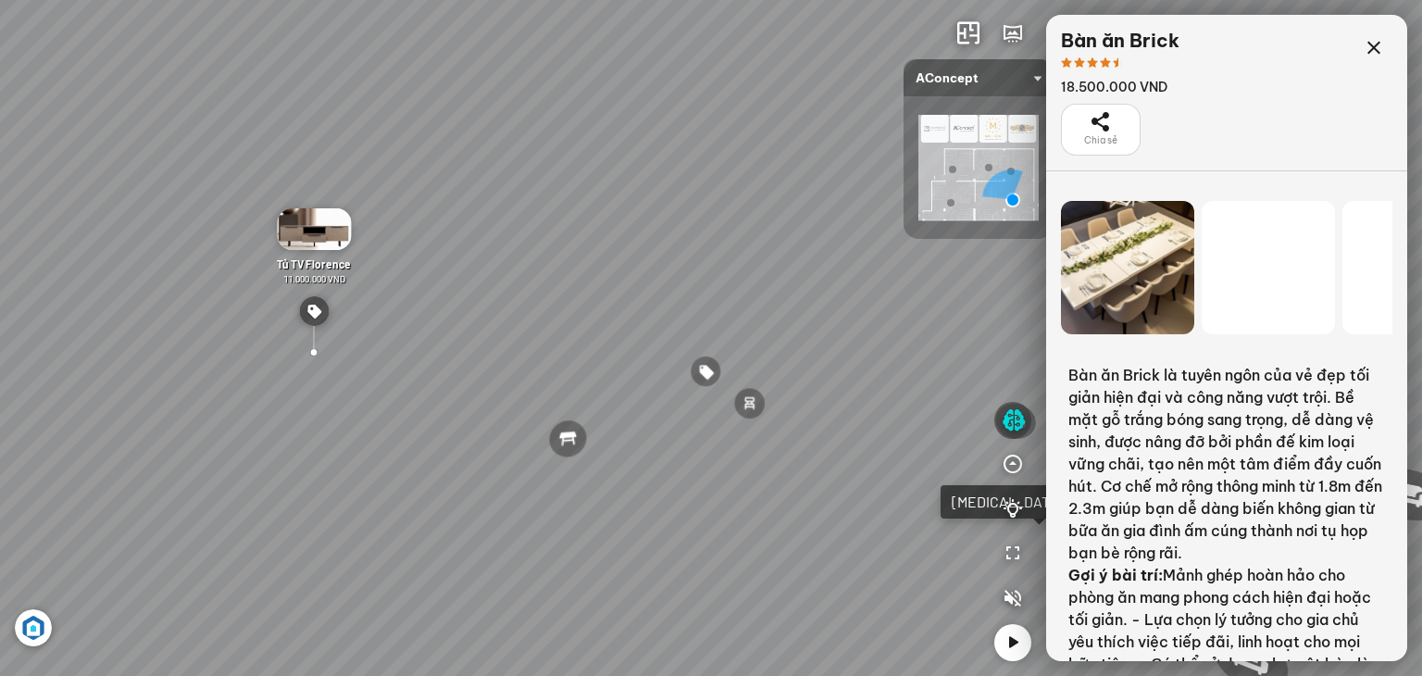
scroll to position [19583, 0]
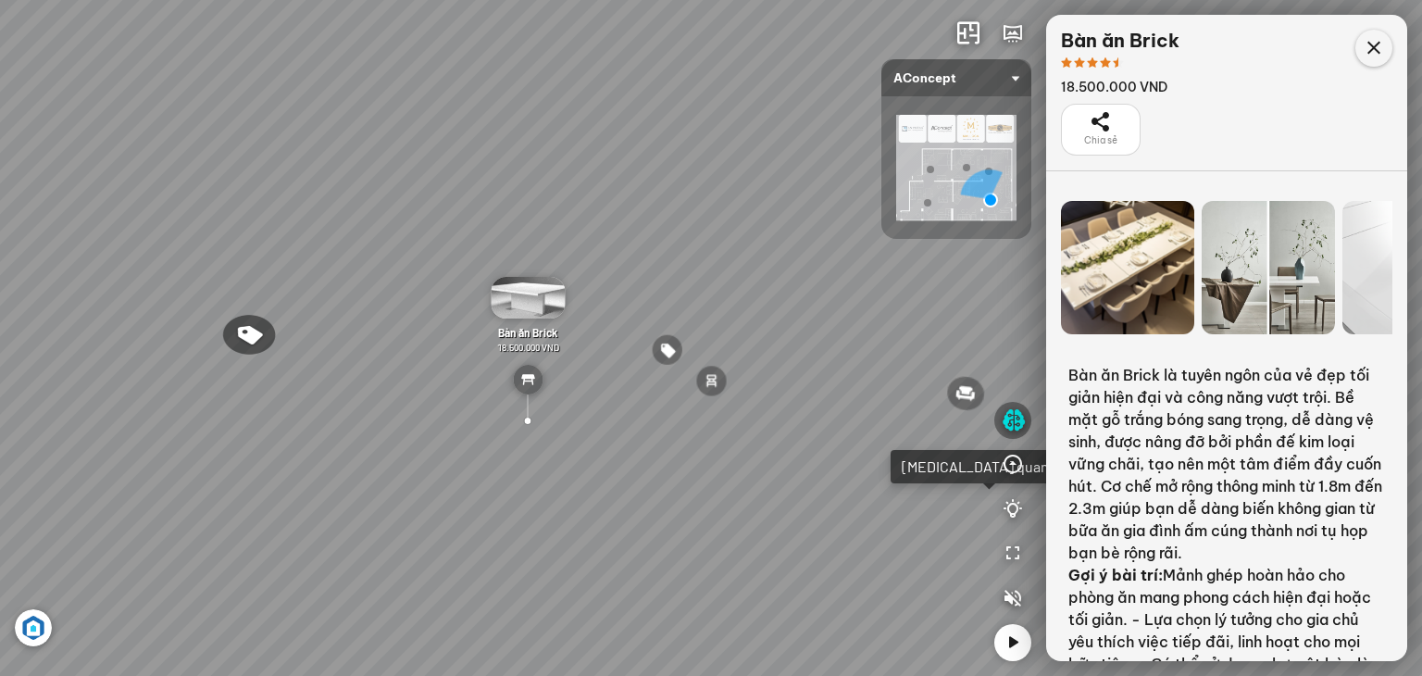
click at [1379, 51] on icon at bounding box center [1374, 48] width 22 height 22
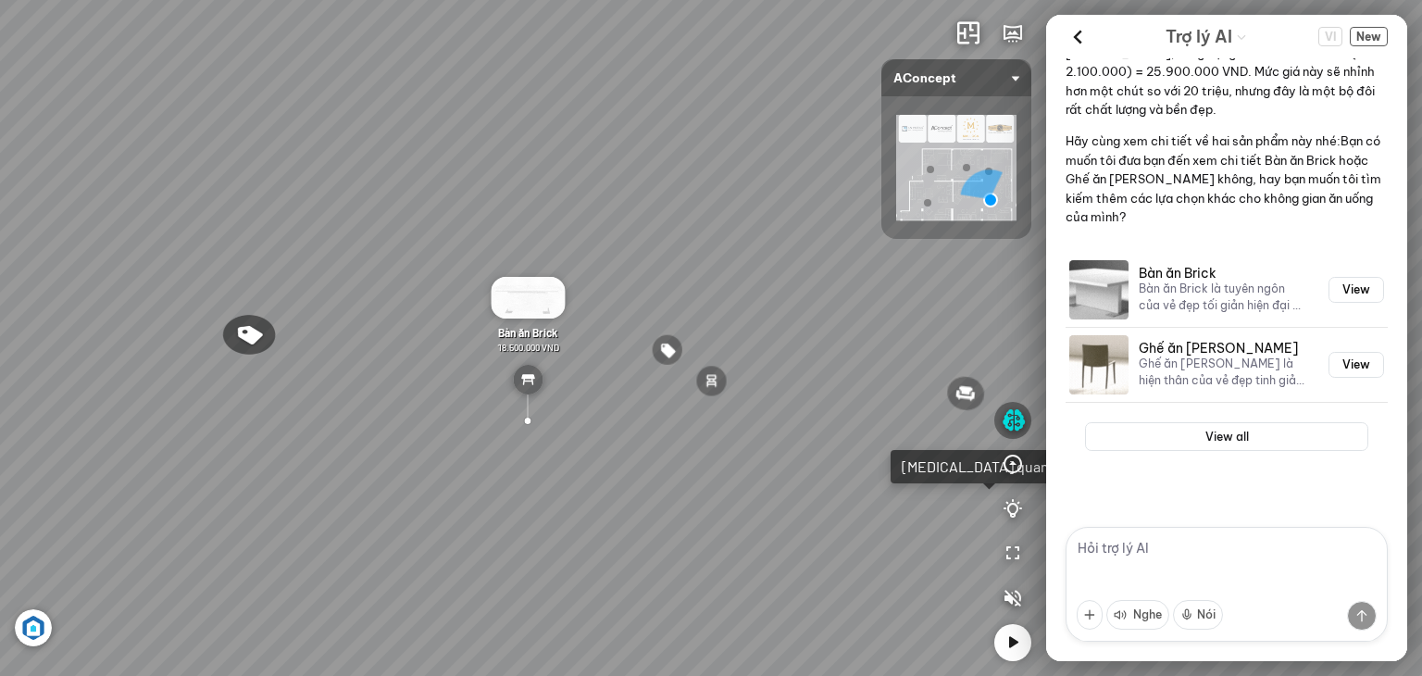
scroll to position [1657, 0]
click at [1233, 445] on button "View all" at bounding box center [1226, 437] width 283 height 30
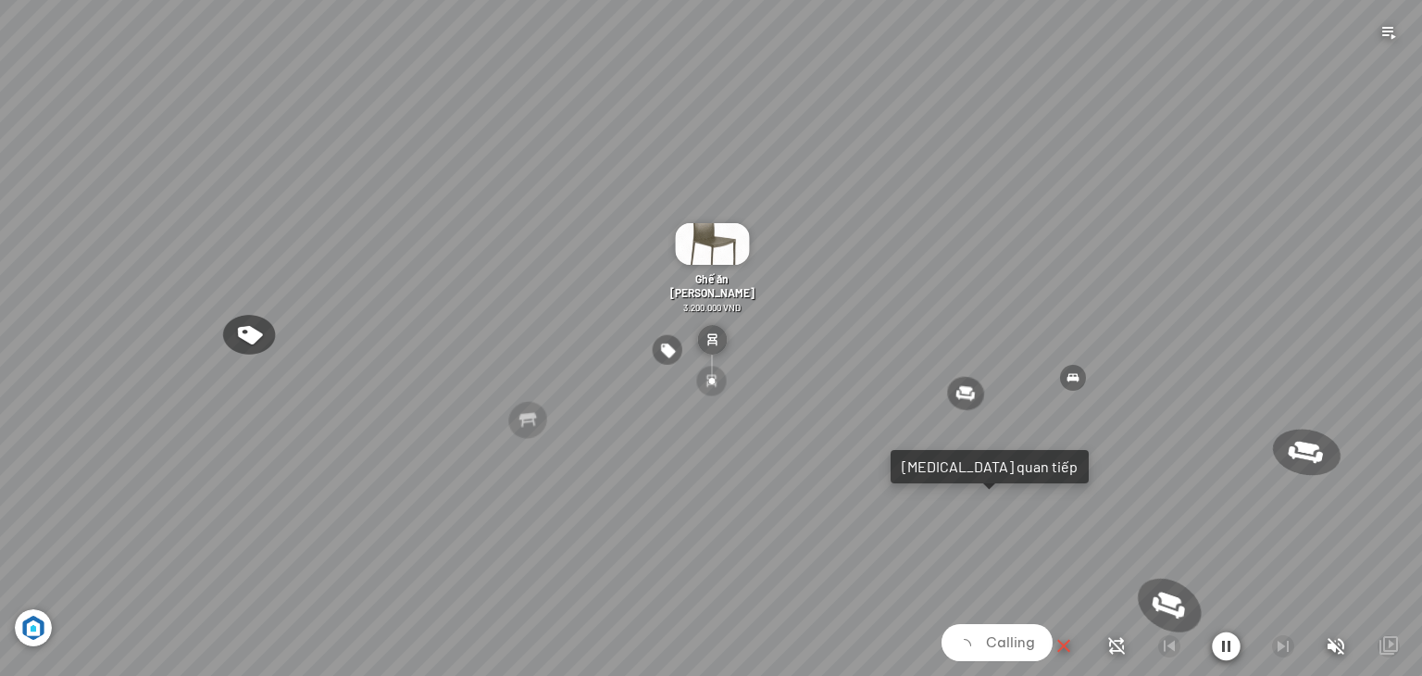
scroll to position [19583, 0]
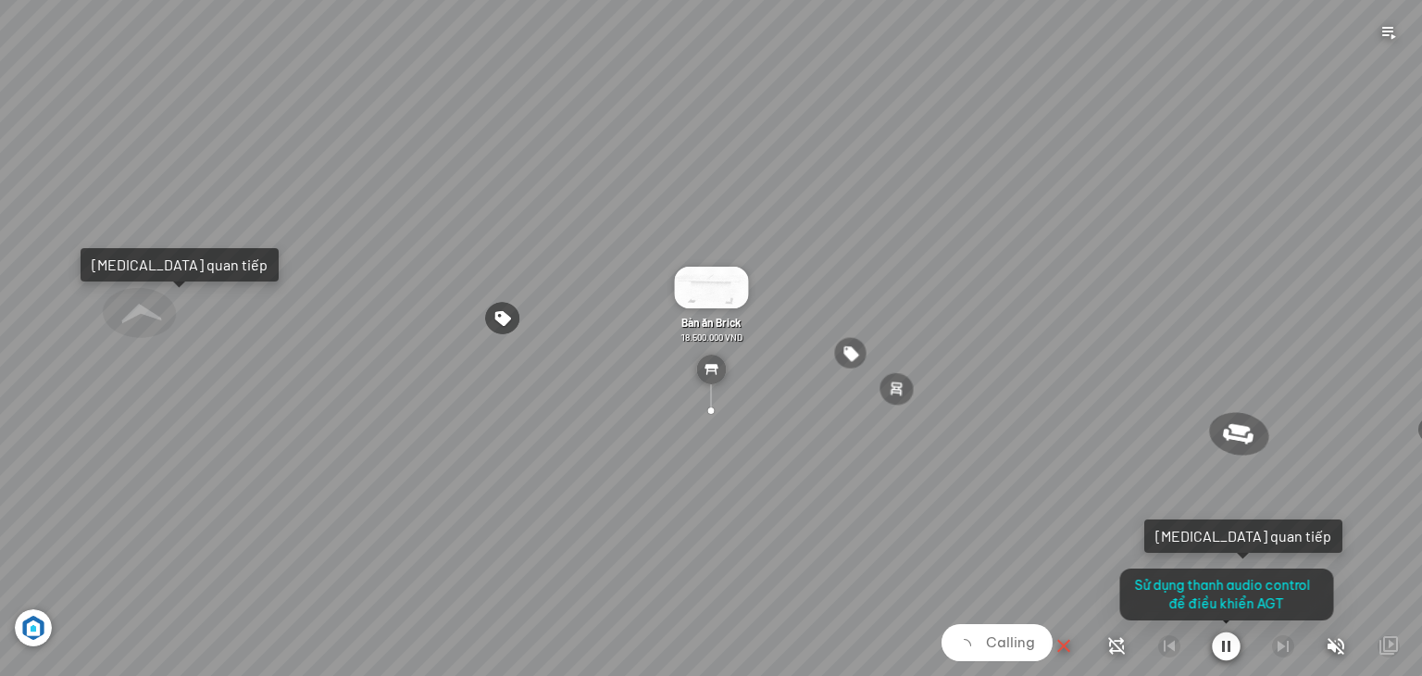
drag, startPoint x: 1062, startPoint y: 231, endPoint x: 1036, endPoint y: 206, distance: 36.0
click at [1036, 206] on div at bounding box center [711, 338] width 1422 height 676
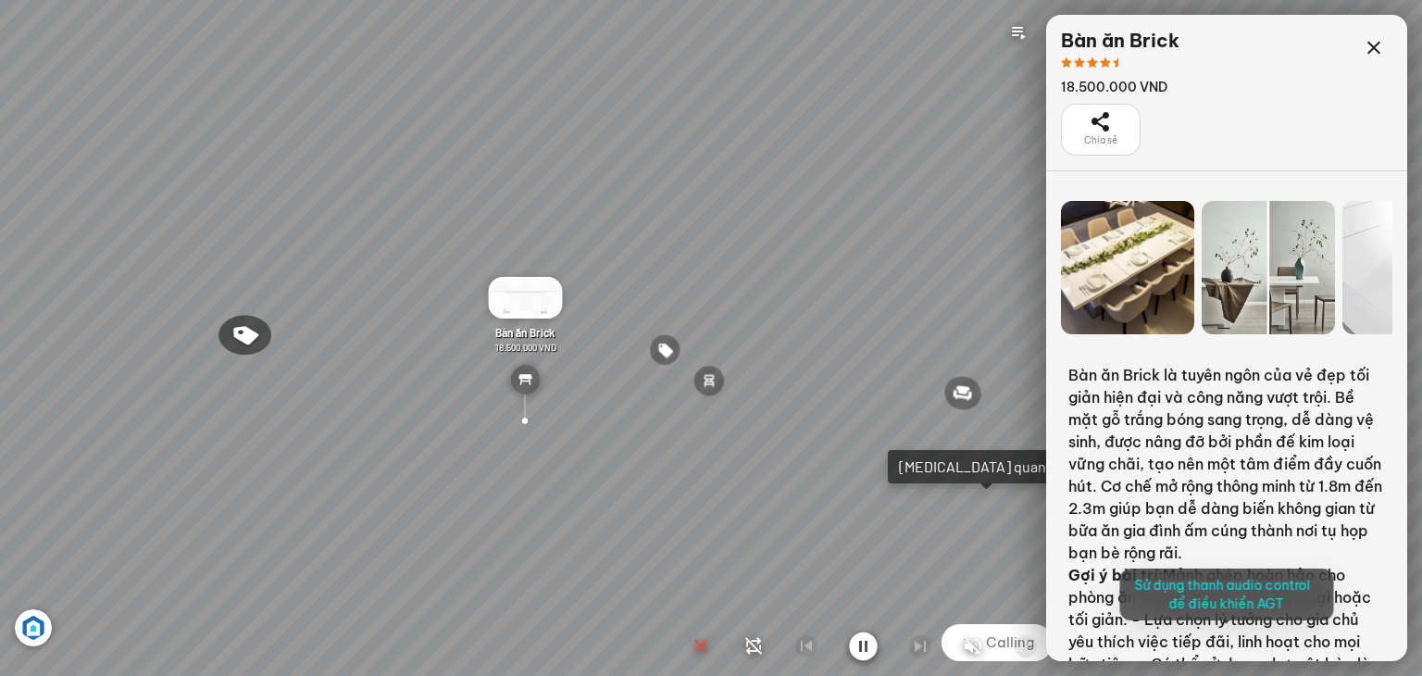
drag, startPoint x: 1032, startPoint y: 206, endPoint x: 933, endPoint y: 208, distance: 99.1
click at [937, 208] on div at bounding box center [711, 338] width 1422 height 676
drag, startPoint x: 929, startPoint y: 212, endPoint x: 755, endPoint y: 201, distance: 174.4
click at [755, 201] on div at bounding box center [711, 338] width 1422 height 676
drag, startPoint x: 833, startPoint y: 228, endPoint x: 730, endPoint y: 232, distance: 102.9
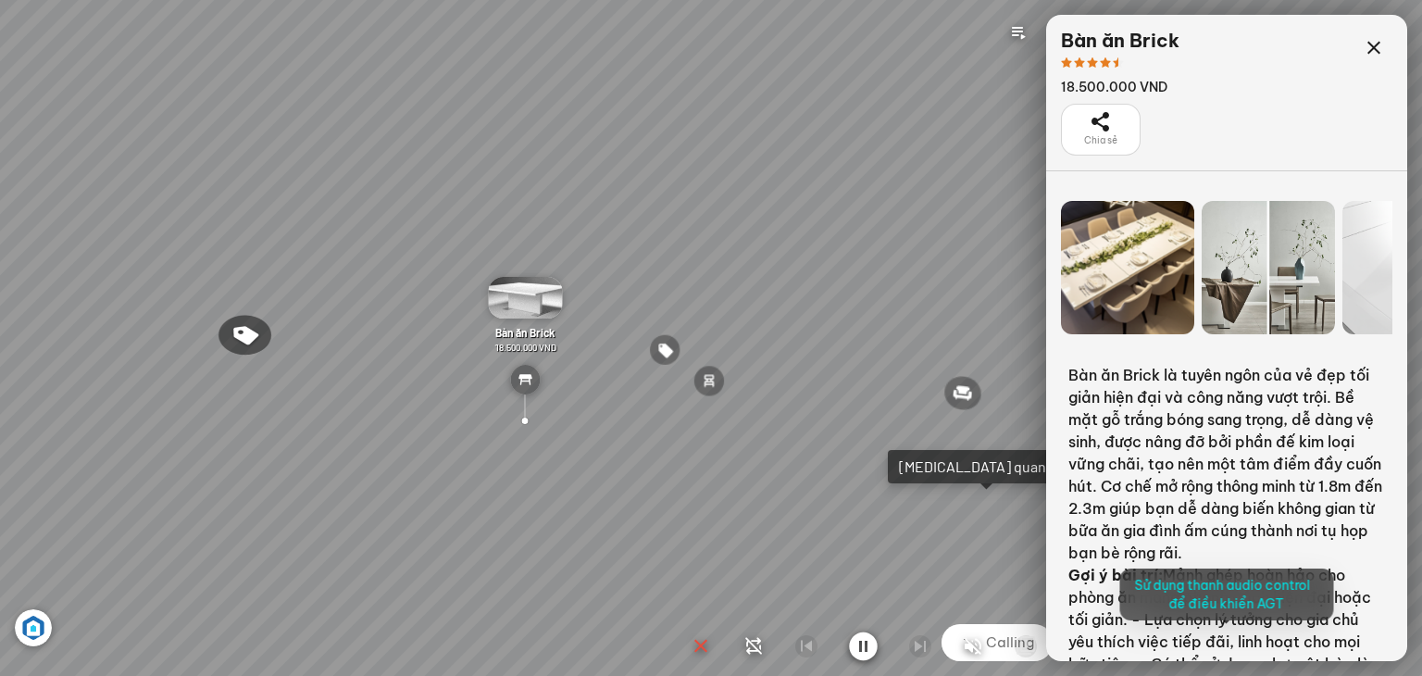
click at [730, 232] on div at bounding box center [711, 338] width 1422 height 676
drag, startPoint x: 849, startPoint y: 238, endPoint x: 722, endPoint y: 234, distance: 126.9
click at [722, 234] on div at bounding box center [711, 338] width 1422 height 676
drag, startPoint x: 653, startPoint y: 238, endPoint x: 963, endPoint y: 168, distance: 318.0
click at [652, 238] on div at bounding box center [711, 338] width 1422 height 676
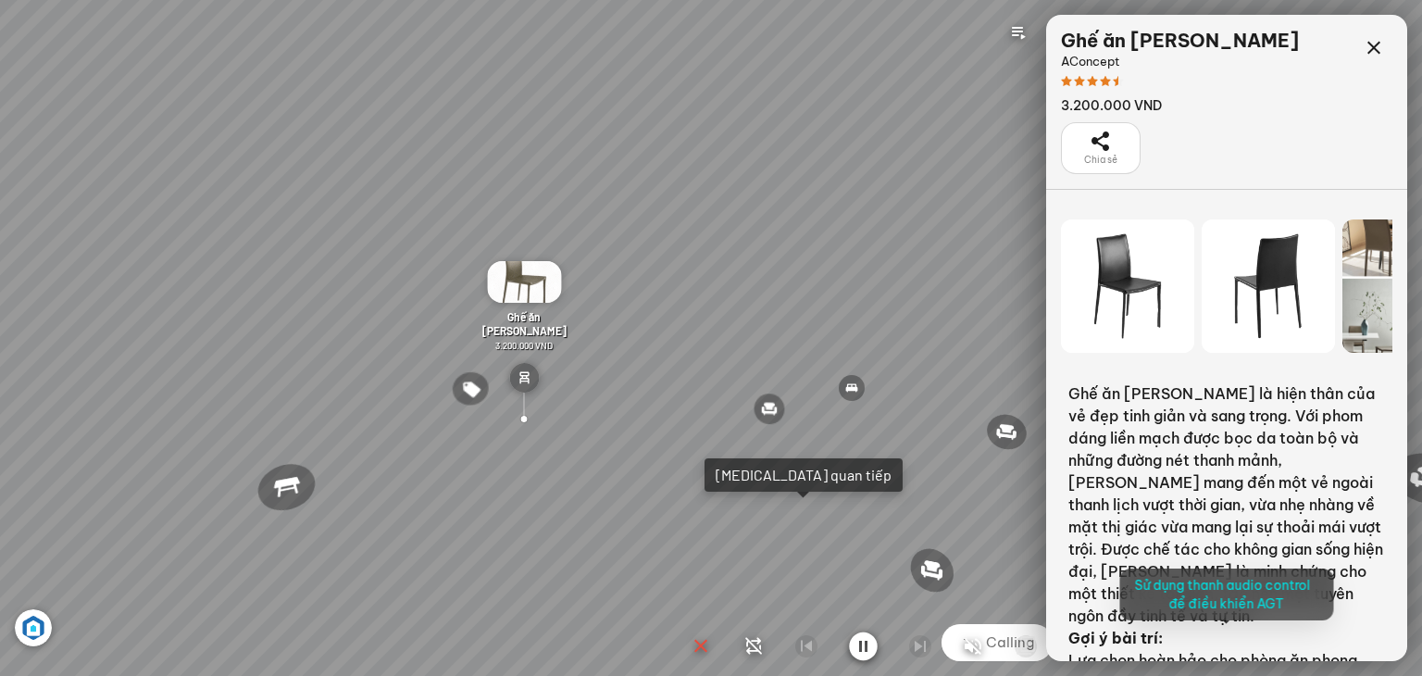
click at [1377, 46] on div at bounding box center [711, 338] width 1422 height 676
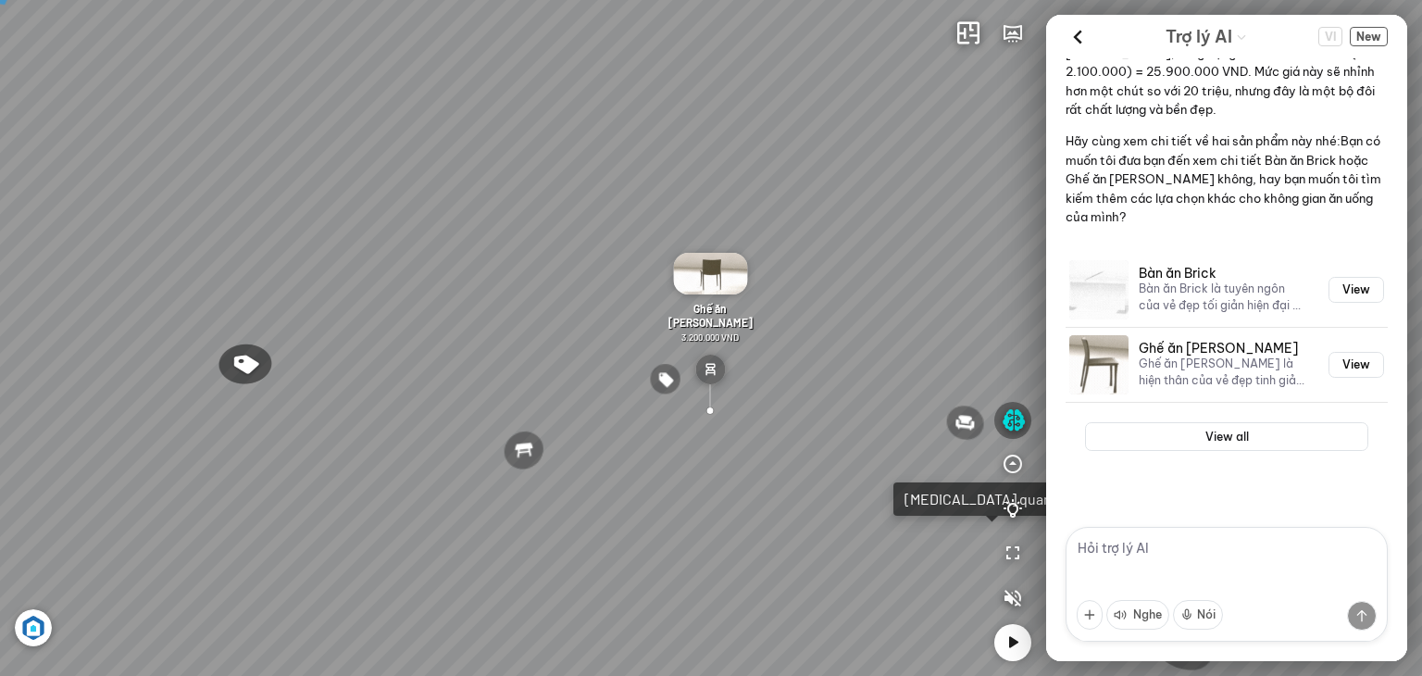
scroll to position [1657, 0]
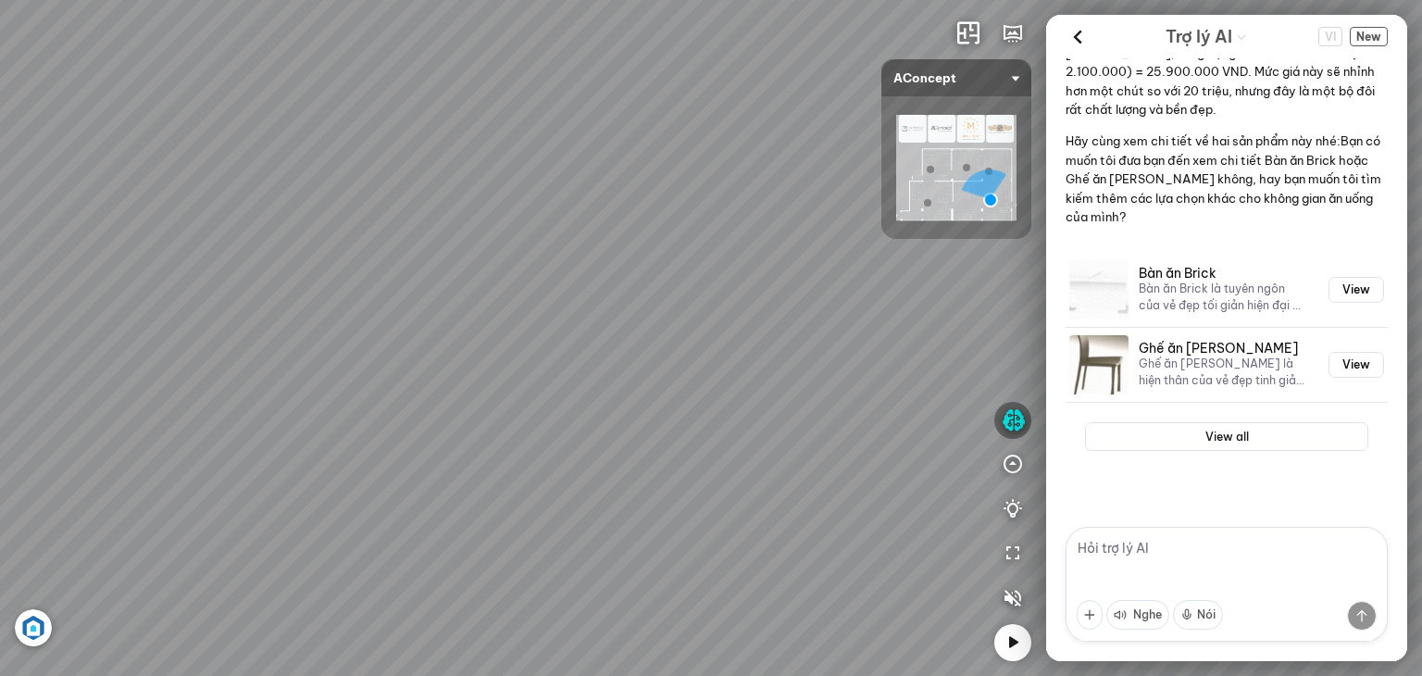
drag, startPoint x: 650, startPoint y: 408, endPoint x: 804, endPoint y: 330, distance: 172.7
click at [778, 319] on div "Ghế ăn Andrew 3.200.000 VND Ghế ăn Wilma 1.800.000 VND Sofa 3 chỗ [PERSON_NAME]…" at bounding box center [711, 338] width 1422 height 676
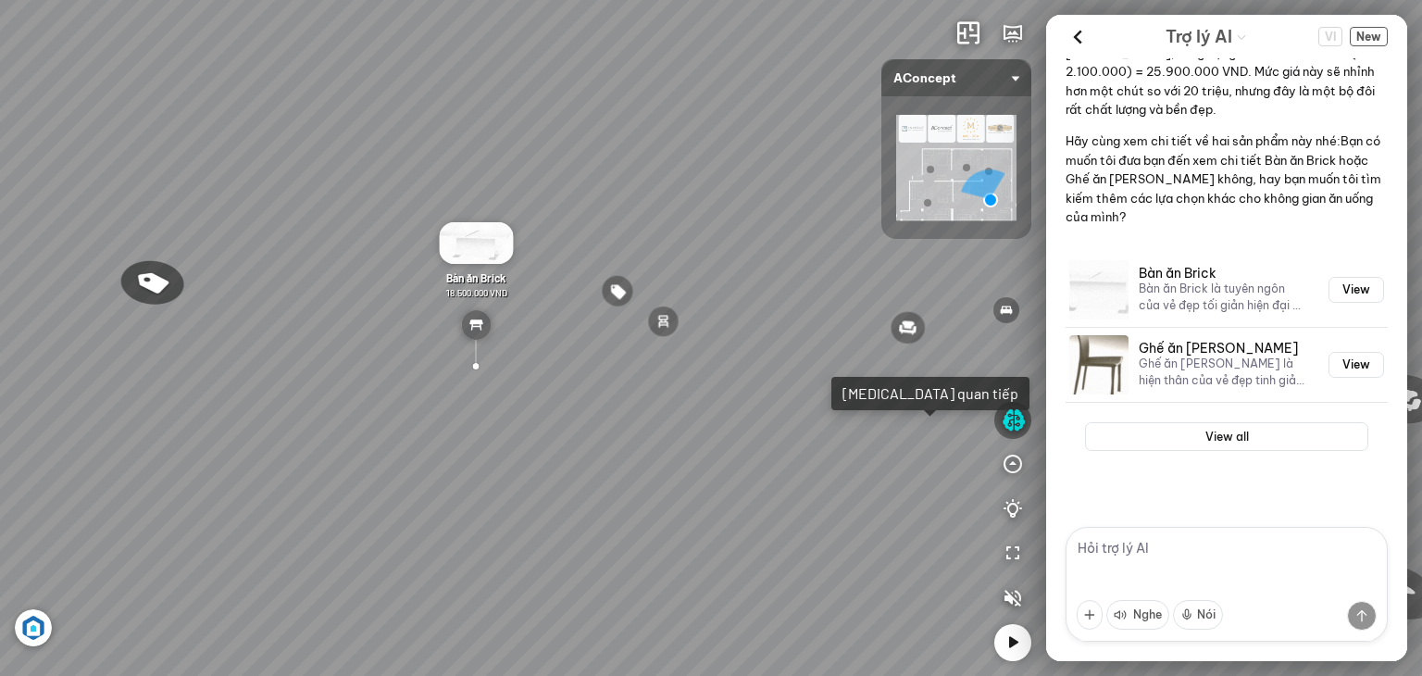
drag, startPoint x: 539, startPoint y: 353, endPoint x: 774, endPoint y: 343, distance: 235.3
click at [769, 342] on div "Ghế ăn Andrew 3.200.000 VND Ghế ăn Wilma 1.800.000 VND Sofa 3 chỗ [PERSON_NAME]…" at bounding box center [711, 338] width 1422 height 676
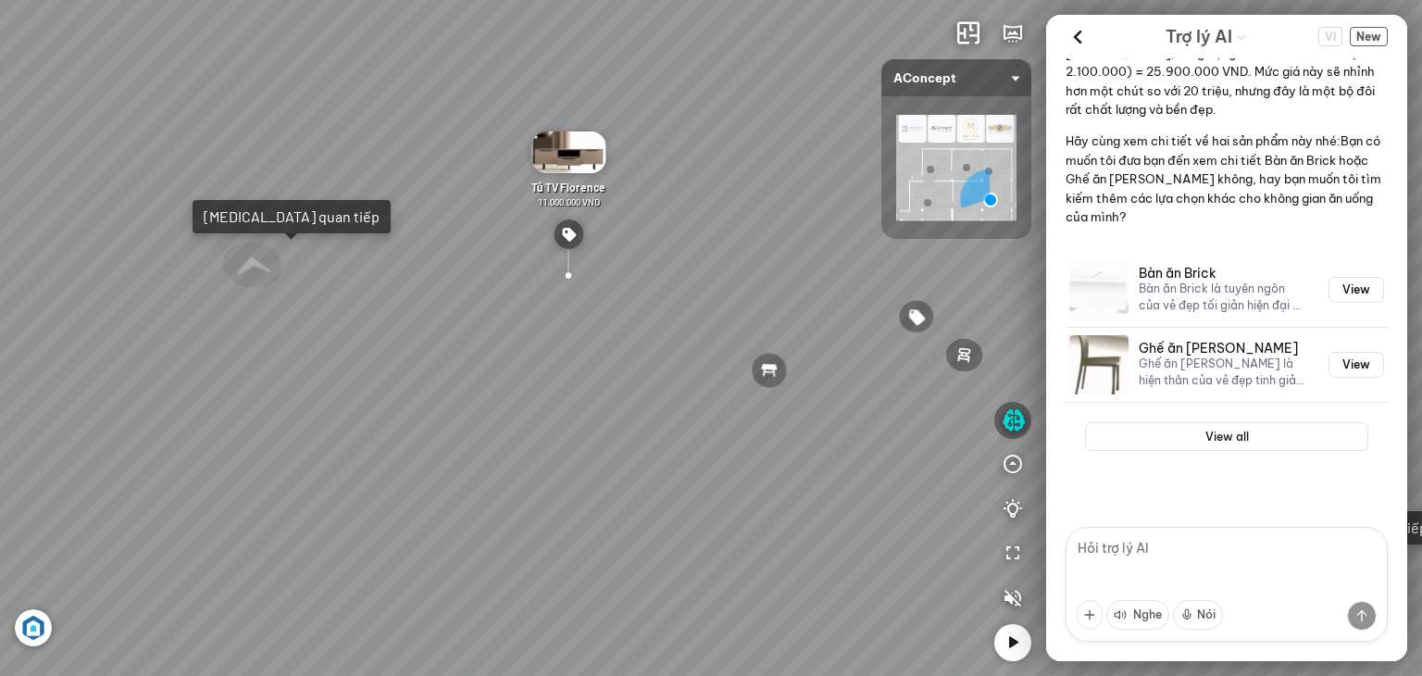
drag, startPoint x: 704, startPoint y: 355, endPoint x: 674, endPoint y: 371, distance: 34.0
click at [674, 371] on div "Ghế ăn Andrew 3.200.000 VND Ghế ăn Wilma 1.800.000 VND Sofa 3 chỗ [PERSON_NAME]…" at bounding box center [711, 338] width 1422 height 676
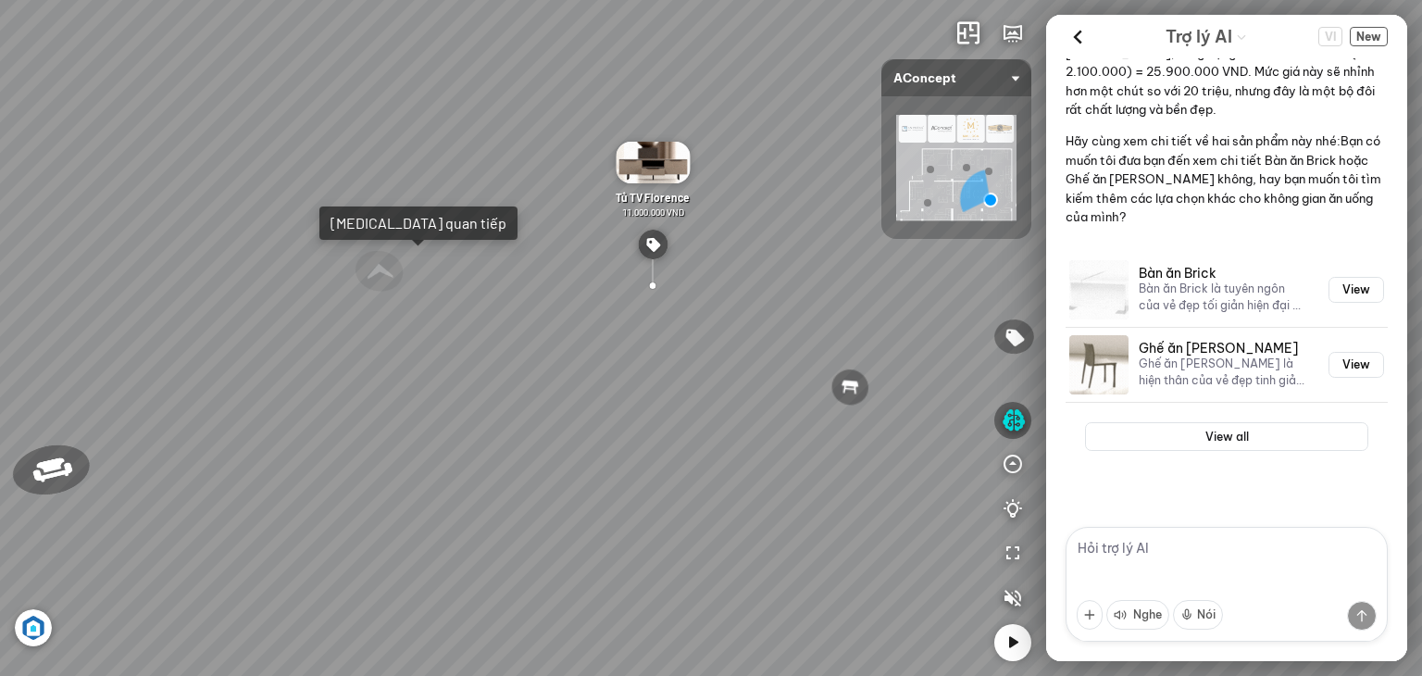
drag, startPoint x: 430, startPoint y: 337, endPoint x: 512, endPoint y: 349, distance: 82.4
click at [512, 349] on div "Ghế ăn Andrew 3.200.000 VND Ghế ăn Wilma 1.800.000 VND Sofa 3 chỗ [PERSON_NAME]…" at bounding box center [711, 338] width 1422 height 676
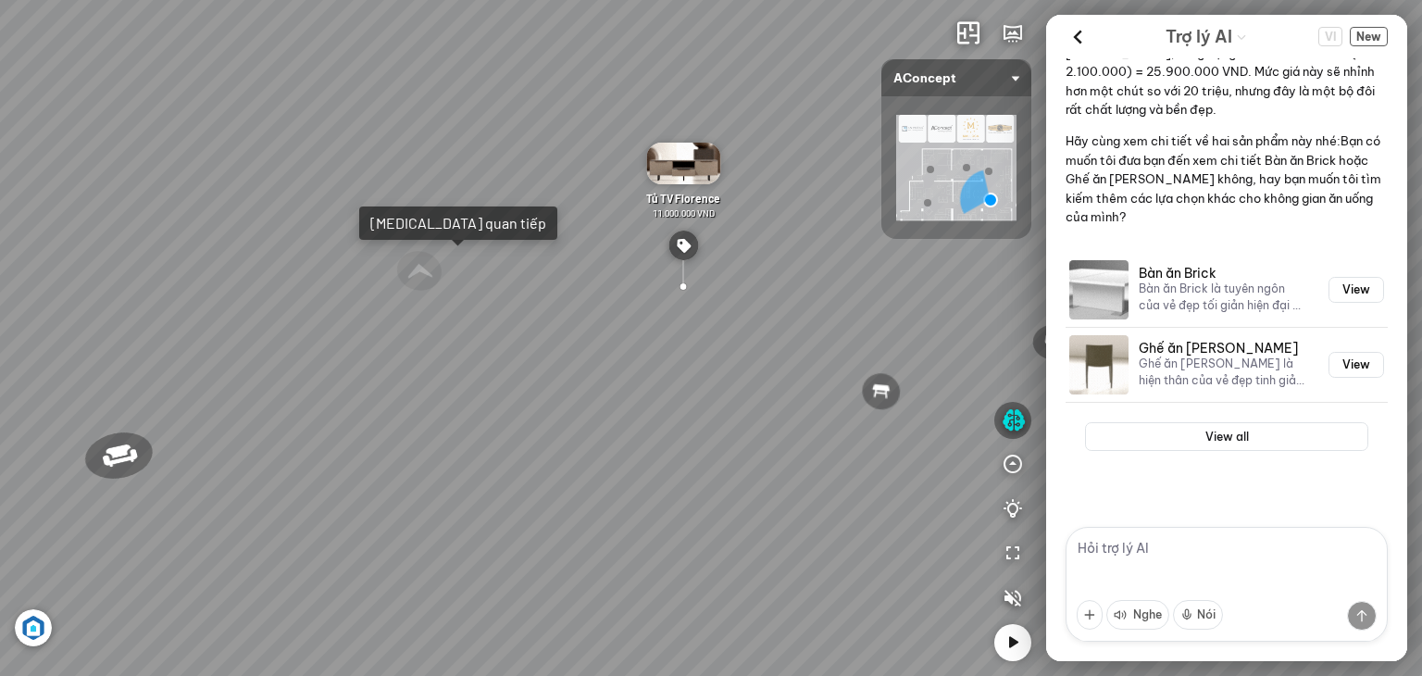
click at [415, 231] on div "[MEDICAL_DATA] quan tiếp" at bounding box center [458, 223] width 176 height 19
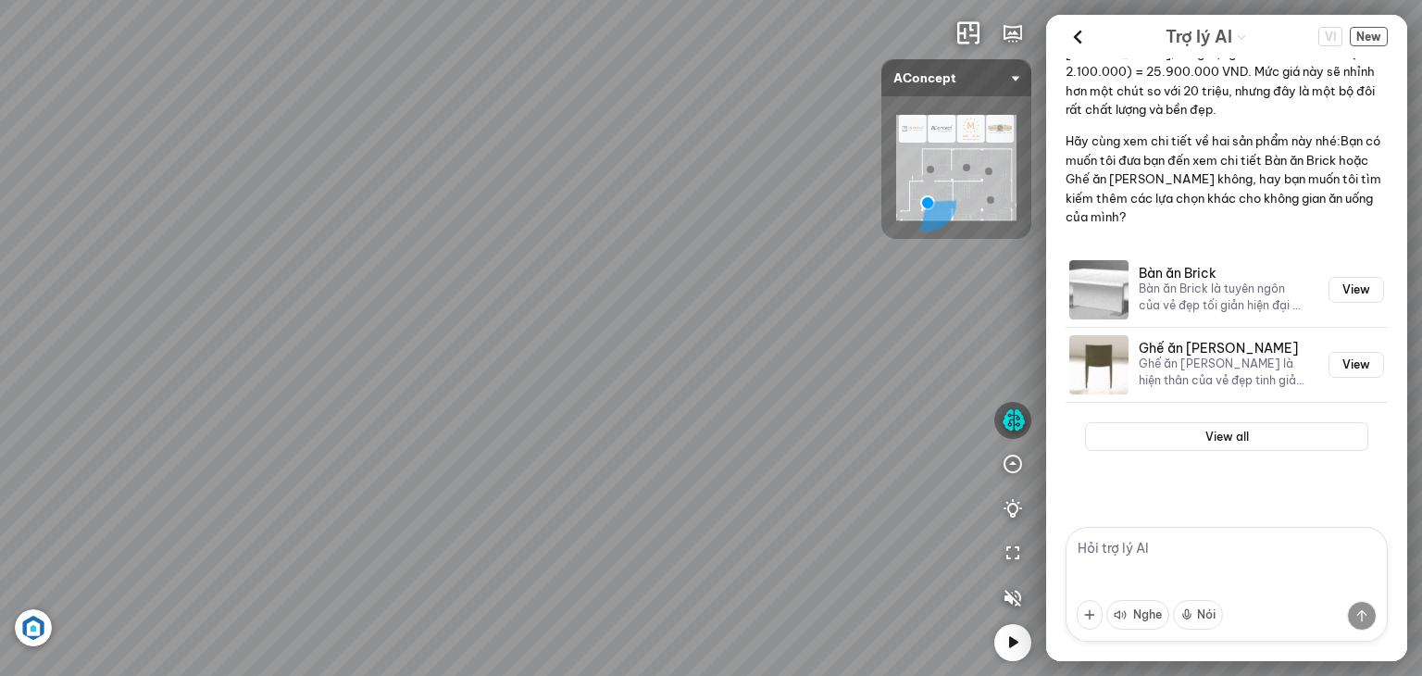
drag, startPoint x: 288, startPoint y: 359, endPoint x: 877, endPoint y: 360, distance: 588.8
click at [870, 358] on div "Sofa góc phải Amery 110.000.000 VND Sofa 2 chỗ Biloxi 15.000.000 VND Sofa góc t…" at bounding box center [711, 338] width 1422 height 676
drag, startPoint x: 406, startPoint y: 400, endPoint x: 340, endPoint y: 294, distance: 124.8
click at [341, 295] on div "Sofa góc phải Amery 110.000.000 VND Sofa 2 chỗ Biloxi 15.000.000 VND Sofa góc t…" at bounding box center [711, 338] width 1422 height 676
drag, startPoint x: 690, startPoint y: 342, endPoint x: 774, endPoint y: 246, distance: 127.2
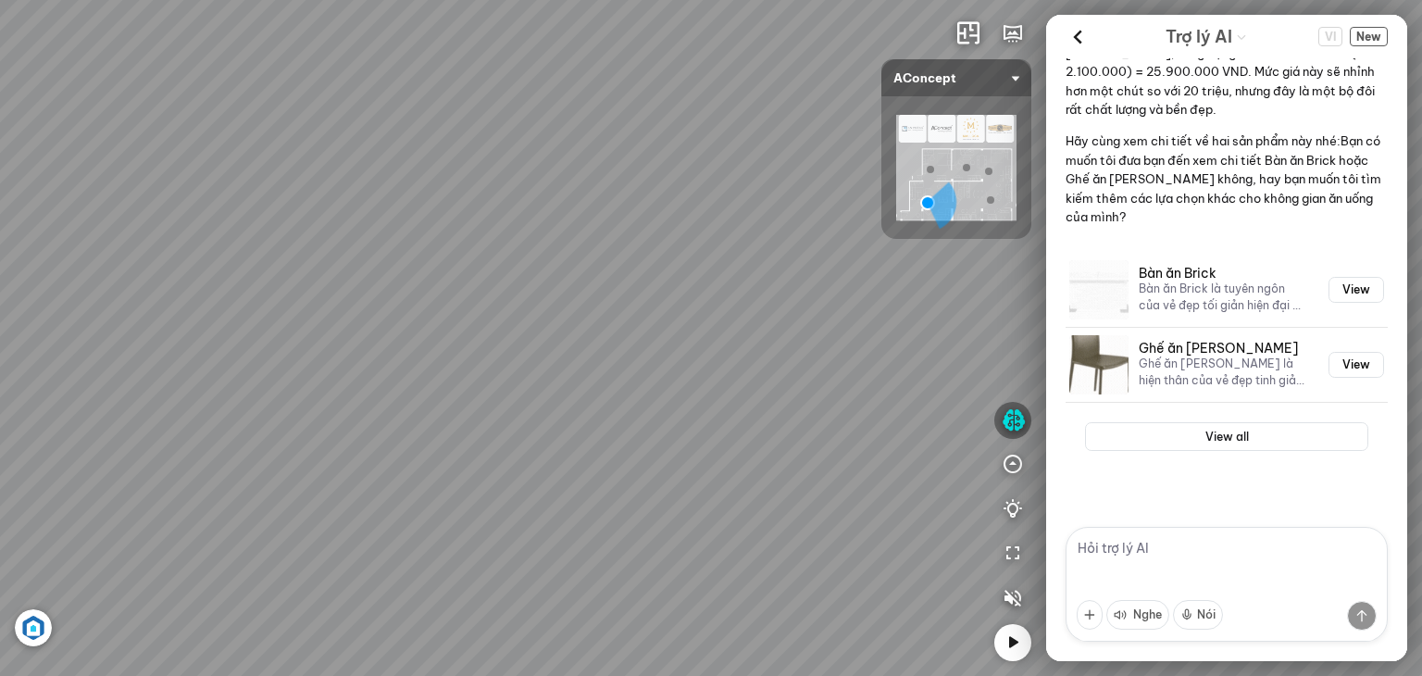
click at [767, 243] on div "Sofa góc phải Amery 110.000.000 VND Sofa 2 chỗ Biloxi 15.000.000 VND Sofa góc t…" at bounding box center [711, 338] width 1422 height 676
drag, startPoint x: 626, startPoint y: 310, endPoint x: 830, endPoint y: 284, distance: 206.2
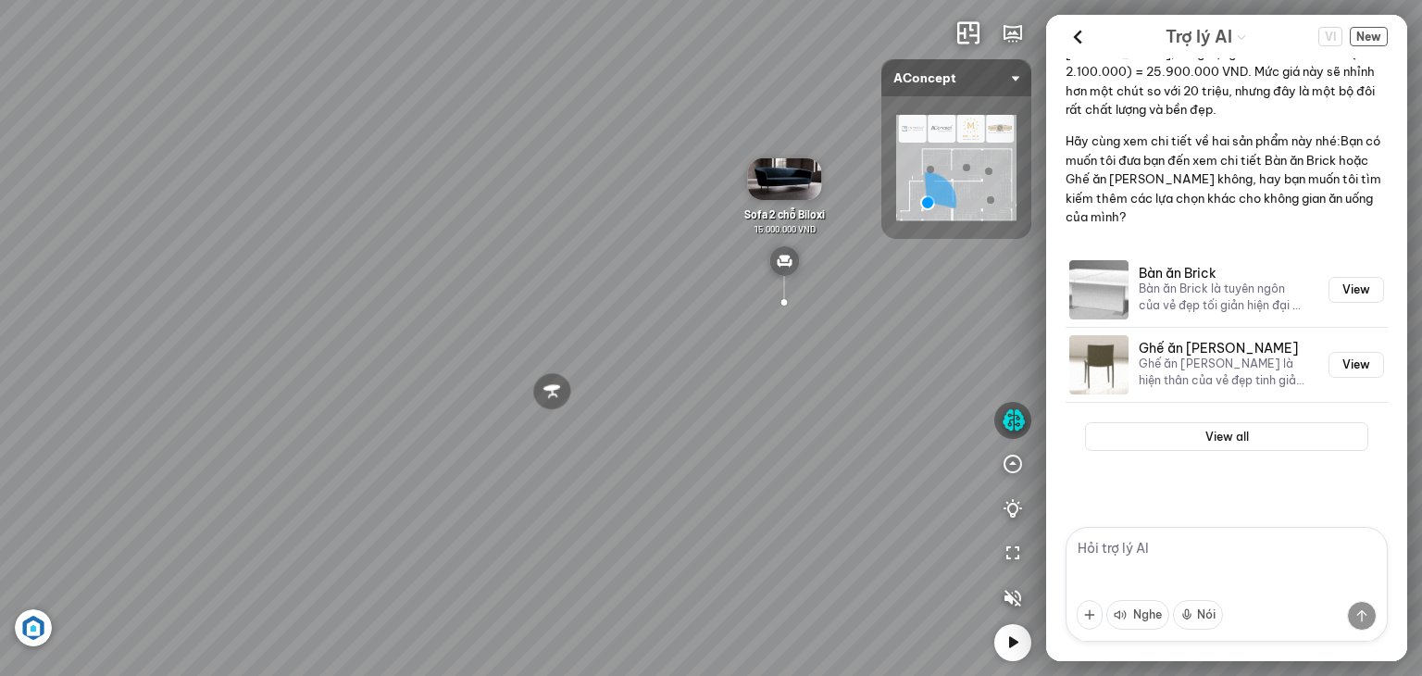
click at [830, 284] on div "Sofa góc phải Amery 110.000.000 VND Sofa 2 chỗ Biloxi 15.000.000 VND Sofa góc t…" at bounding box center [711, 338] width 1422 height 676
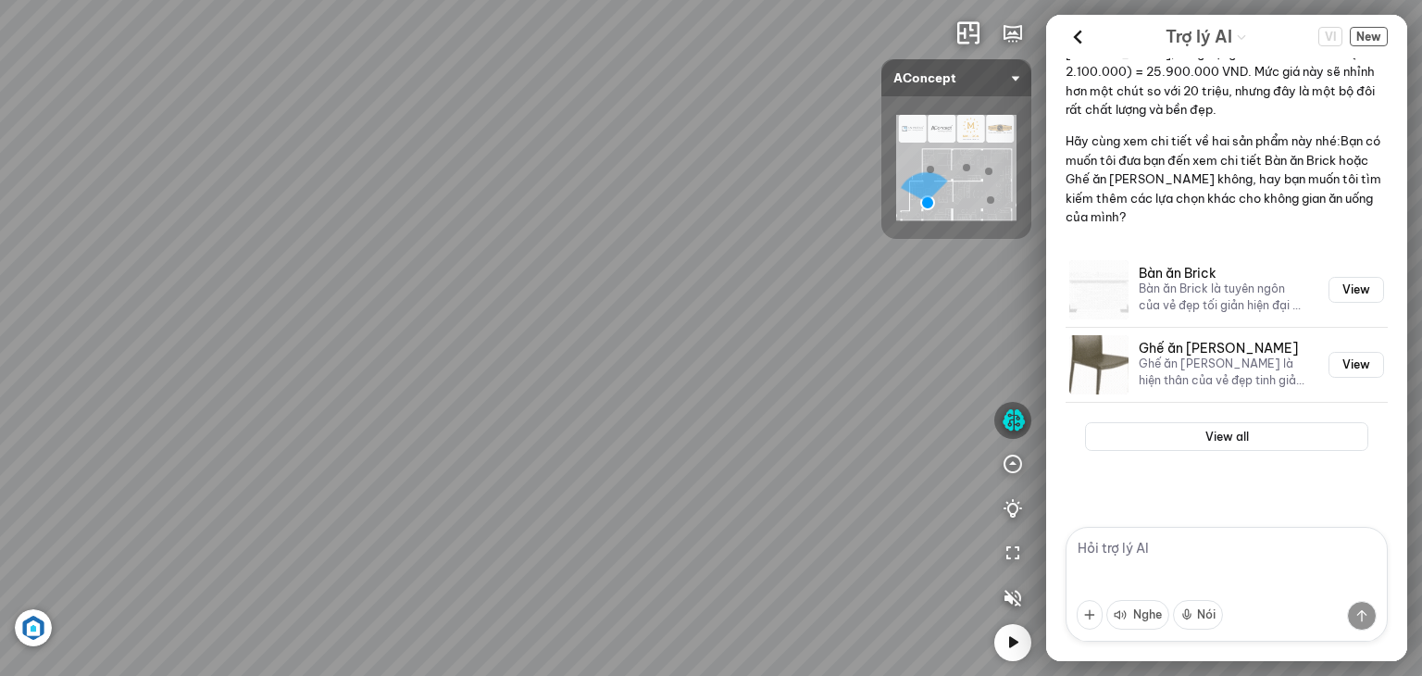
drag, startPoint x: 389, startPoint y: 353, endPoint x: 91, endPoint y: 346, distance: 298.2
click at [104, 345] on div "Sofa góc phải Amery 110.000.000 VND Sofa 2 chỗ Biloxi 15.000.000 VND Sofa góc t…" at bounding box center [711, 338] width 1422 height 676
drag, startPoint x: 444, startPoint y: 298, endPoint x: 226, endPoint y: 314, distance: 219.1
click at [226, 314] on div "Sofa góc phải Amery 110.000.000 VND Sofa 2 chỗ Biloxi 15.000.000 VND Sofa góc t…" at bounding box center [711, 338] width 1422 height 676
drag, startPoint x: 550, startPoint y: 311, endPoint x: 359, endPoint y: 327, distance: 191.4
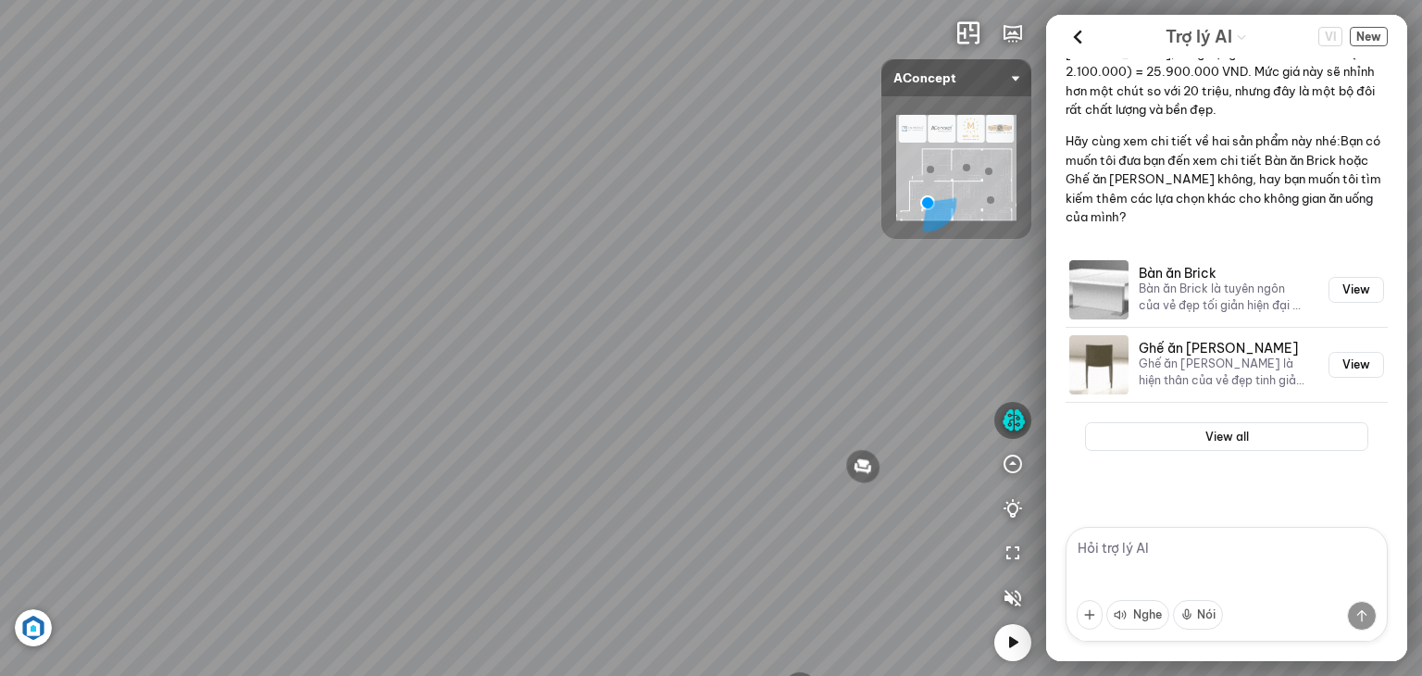
click at [359, 327] on div "Sofa góc phải Amery 110.000.000 VND Sofa 2 chỗ Biloxi 15.000.000 VND Sofa góc t…" at bounding box center [711, 338] width 1422 height 676
drag, startPoint x: 321, startPoint y: 443, endPoint x: 630, endPoint y: 378, distance: 315.2
click at [629, 378] on div "Sofa góc phải Amery 110.000.000 VND Sofa 2 chỗ Biloxi 15.000.000 VND Sofa góc t…" at bounding box center [711, 338] width 1422 height 676
drag, startPoint x: 604, startPoint y: 388, endPoint x: 707, endPoint y: 411, distance: 106.2
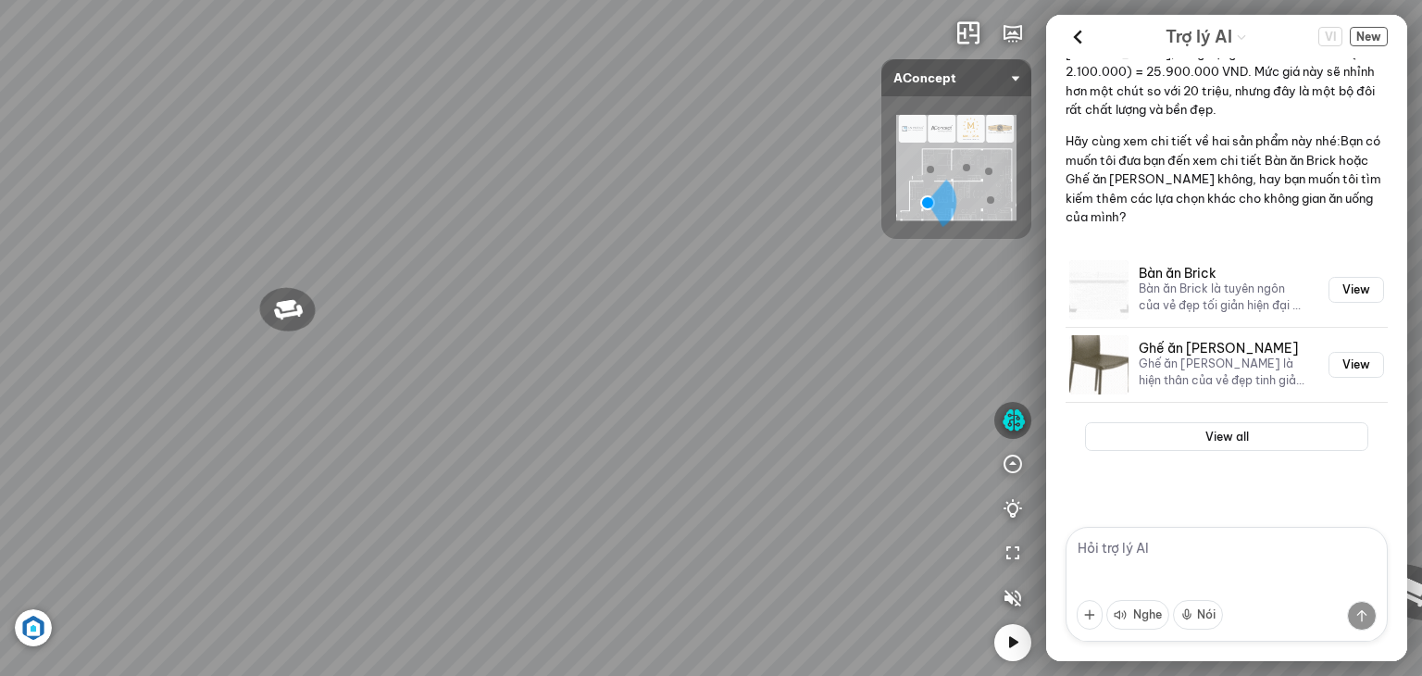
click at [707, 411] on div "Sofa góc phải Amery 110.000.000 VND Sofa 2 chỗ Biloxi 15.000.000 VND Sofa góc t…" at bounding box center [711, 338] width 1422 height 676
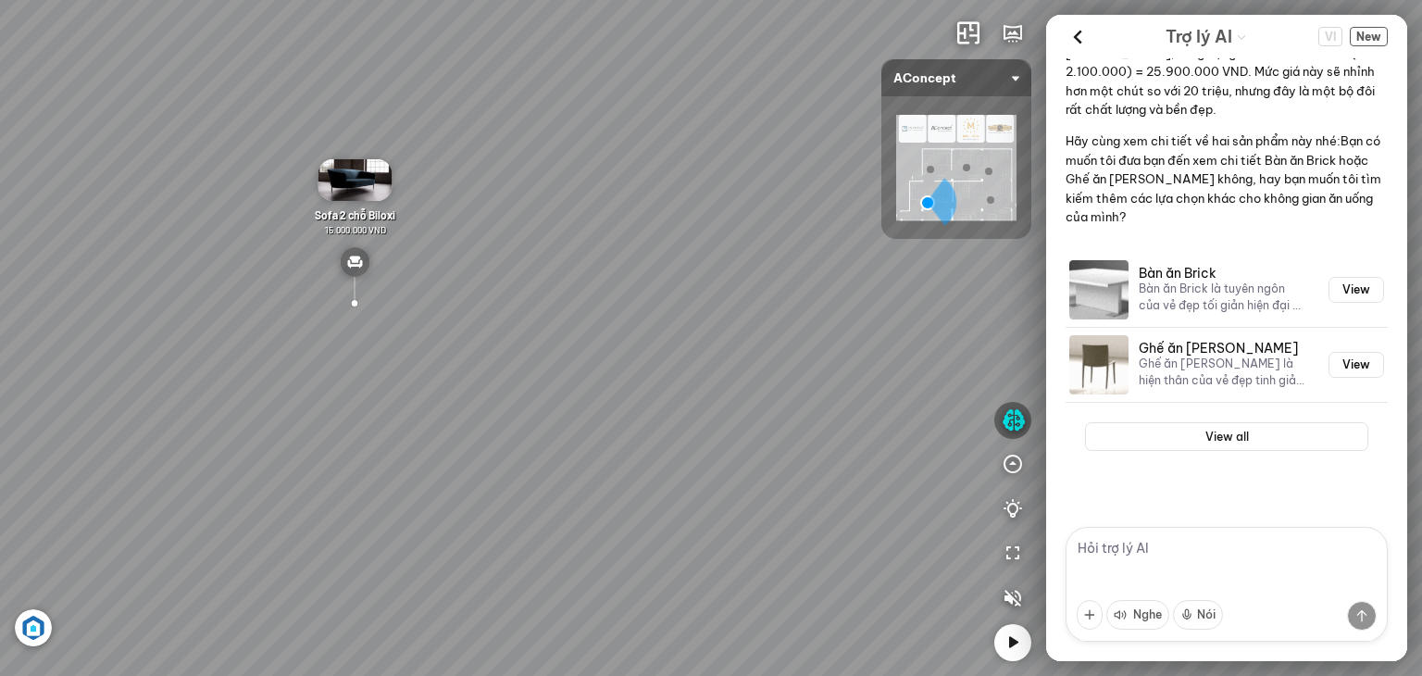
click at [930, 159] on img at bounding box center [956, 168] width 120 height 106
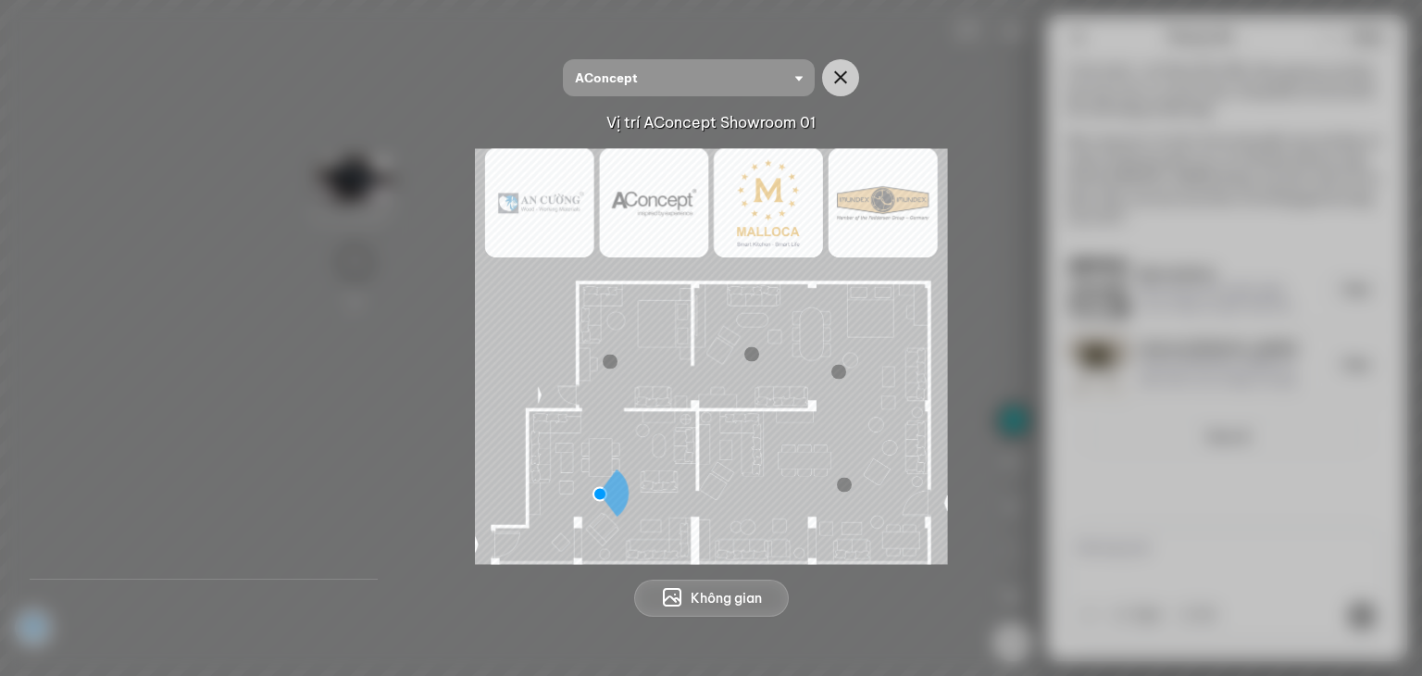
click at [613, 365] on div at bounding box center [610, 362] width 15 height 15
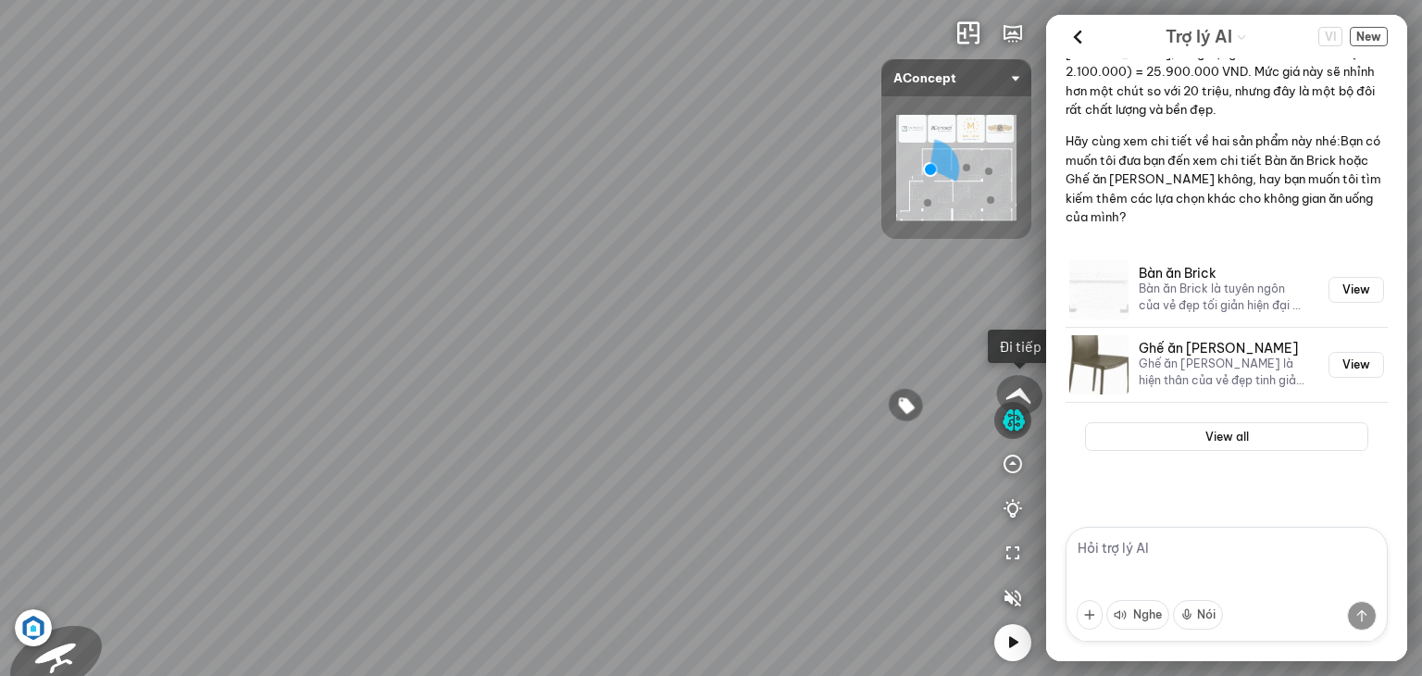
drag, startPoint x: 692, startPoint y: 419, endPoint x: 578, endPoint y: 432, distance: 114.6
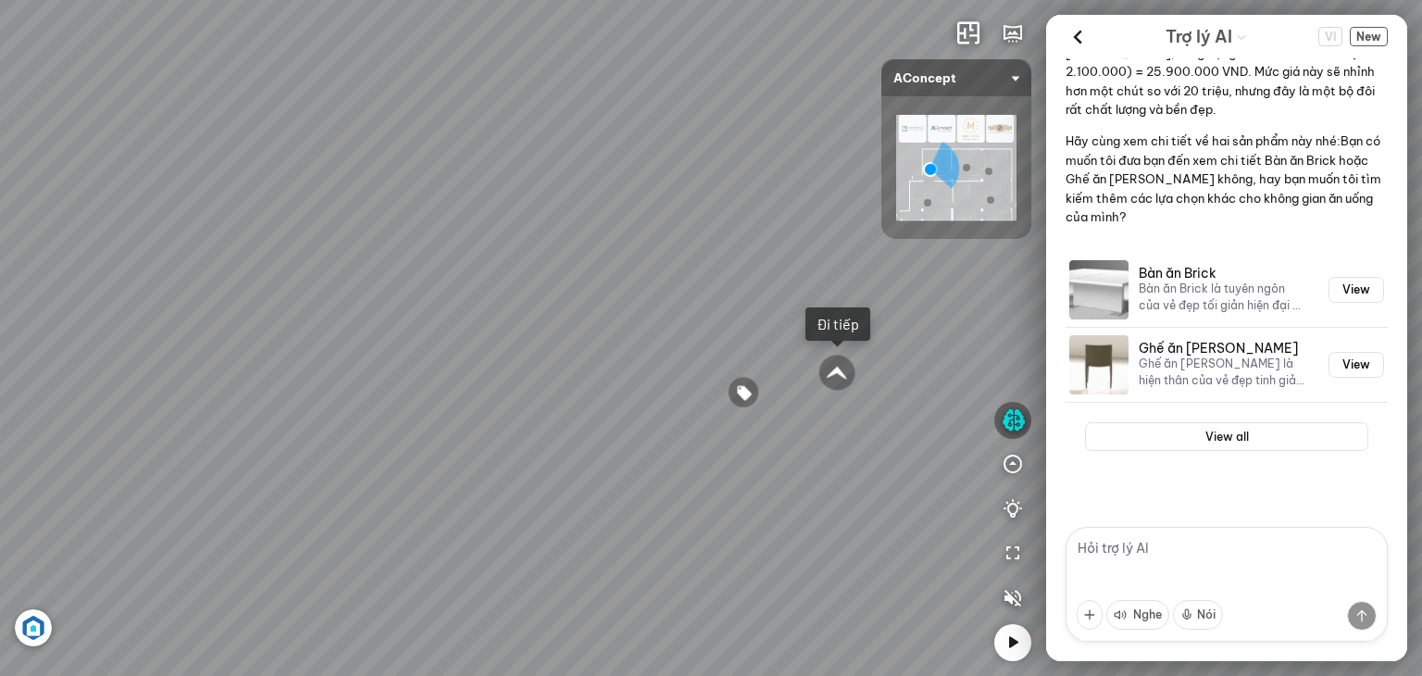
drag, startPoint x: 575, startPoint y: 430, endPoint x: 271, endPoint y: 448, distance: 304.2
click at [279, 446] on div "Tủ đầu giường Florence 3.000.000 VND Bàn Cafe Cadiz 5.500.000 VND Sofa 3 chỗ Su…" at bounding box center [711, 338] width 1422 height 676
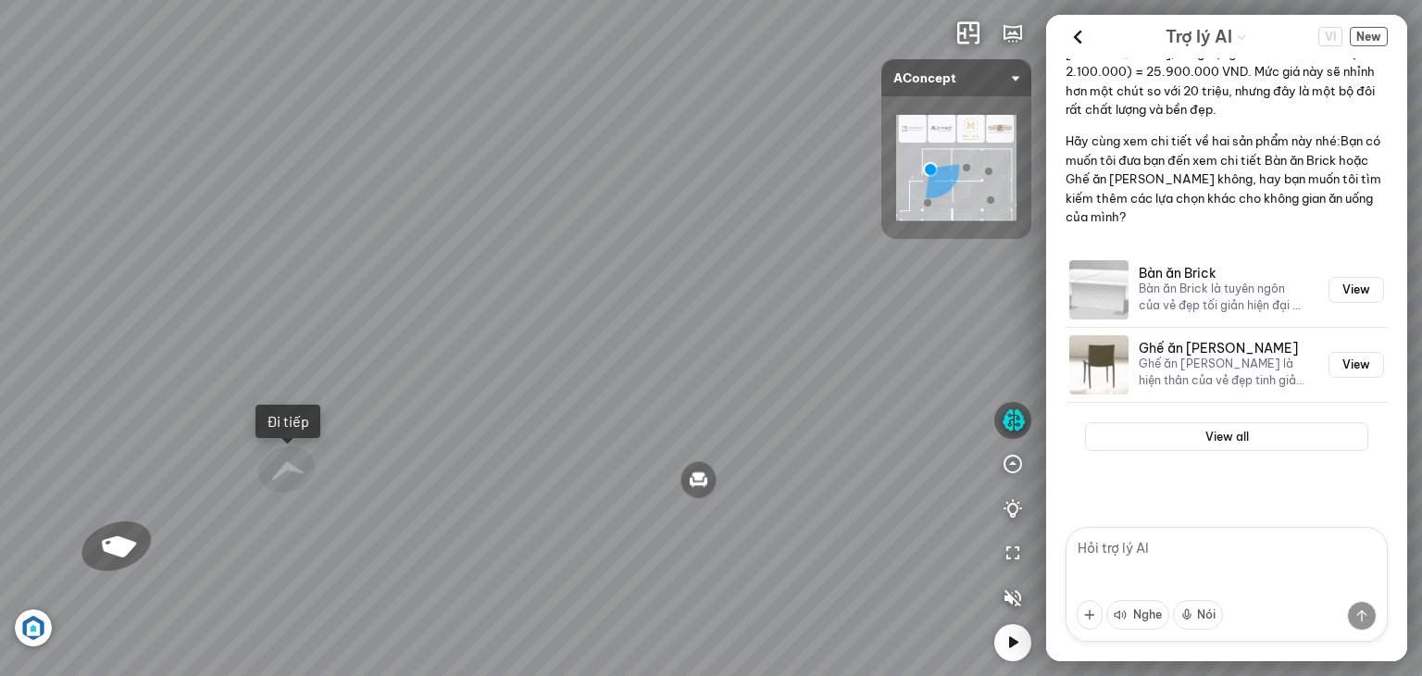
drag, startPoint x: 480, startPoint y: 390, endPoint x: 466, endPoint y: 390, distance: 14.8
click at [466, 390] on div "Tủ đầu giường Florence 3.000.000 VND Bàn Cafe Cadiz 5.500.000 VND Sofa 3 chỗ Su…" at bounding box center [711, 338] width 1422 height 676
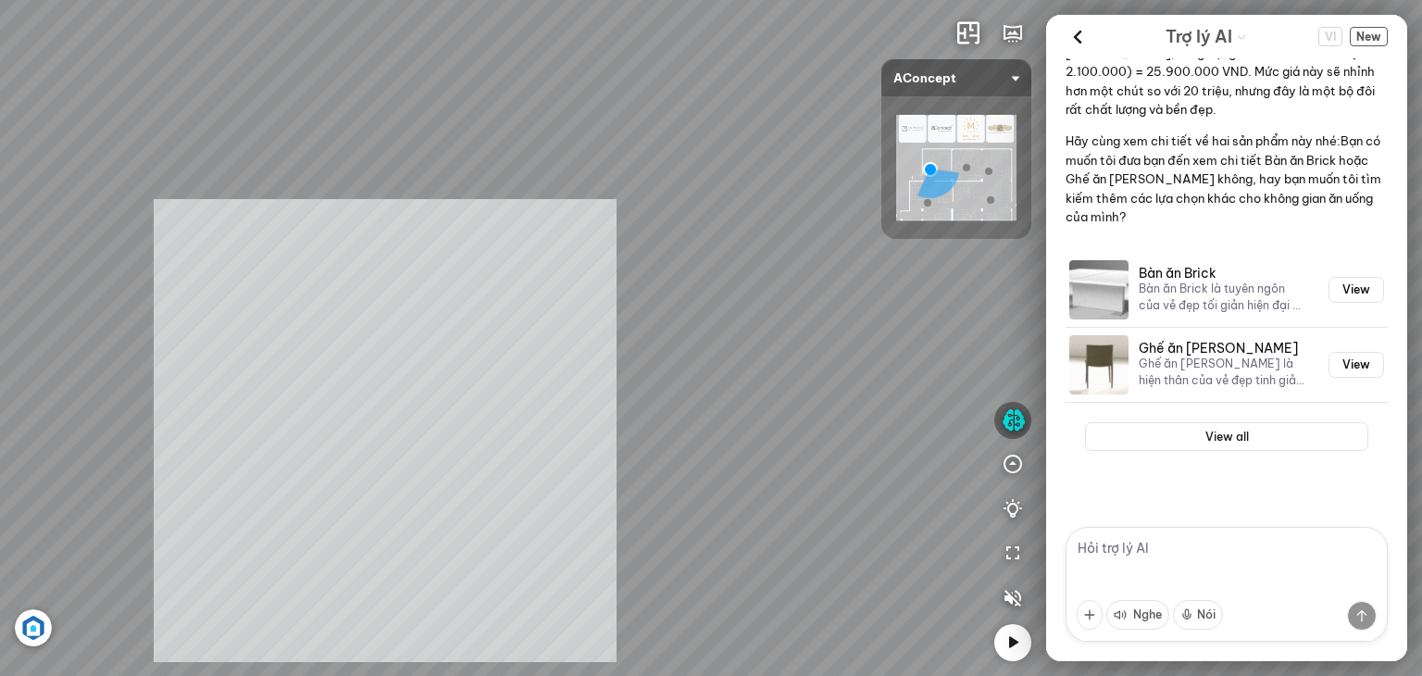
drag, startPoint x: 385, startPoint y: 430, endPoint x: 653, endPoint y: 335, distance: 284.0
click at [637, 338] on div "Tủ đầu giường Florence 3.000.000 VND Bàn Cafe Cadiz 5.500.000 VND Sofa 3 chỗ Su…" at bounding box center [711, 338] width 1422 height 676
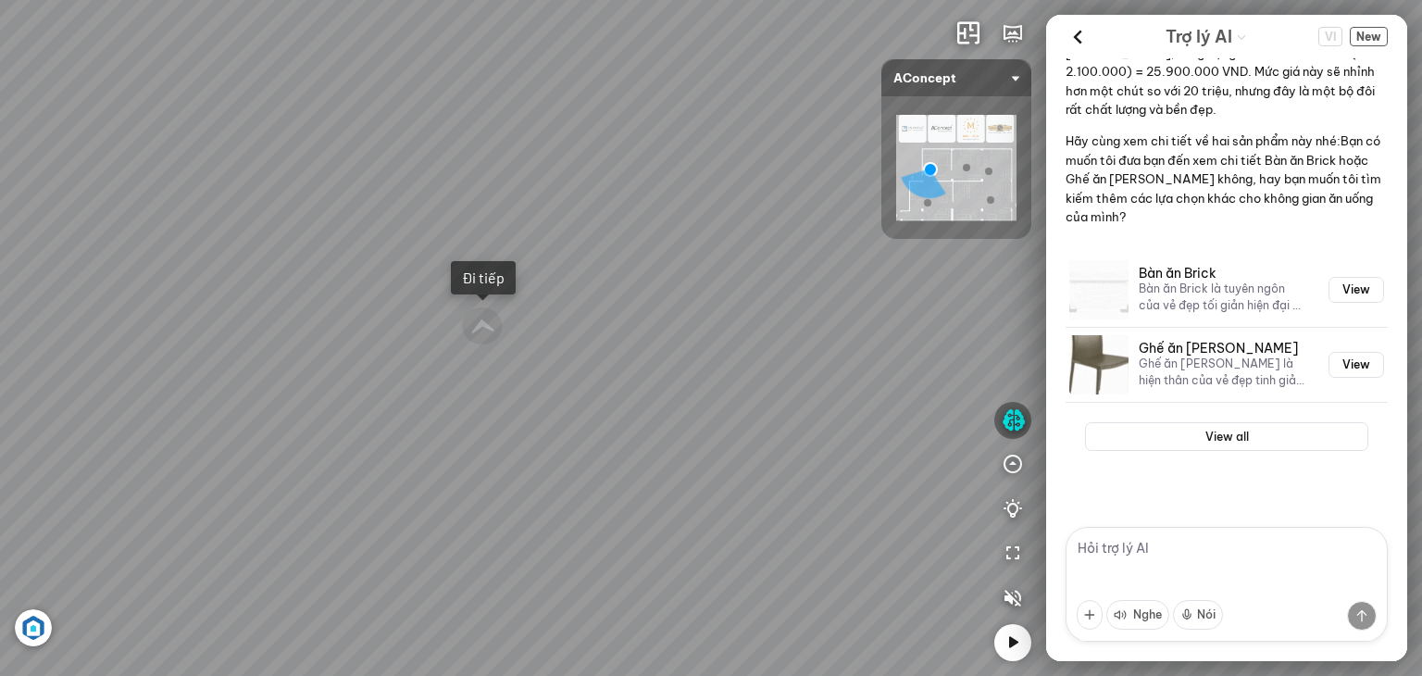
drag, startPoint x: 793, startPoint y: 138, endPoint x: 663, endPoint y: -27, distance: 210.2
click at [663, 0] on html "Tủ đầu giường Florence 3.000.000 VND Bàn Cafe Cadiz 5.500.000 VND Sofa 3 chỗ Su…" at bounding box center [711, 338] width 1422 height 676
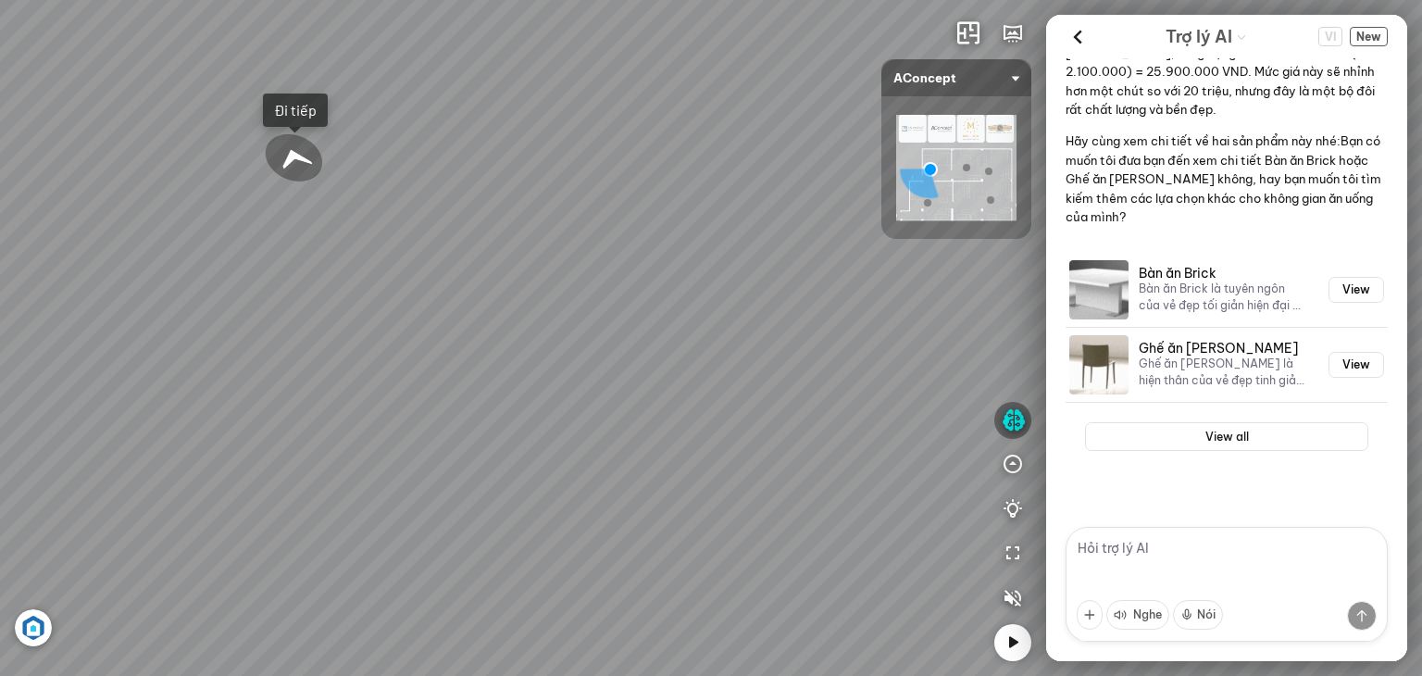
drag, startPoint x: 729, startPoint y: 146, endPoint x: 774, endPoint y: 174, distance: 53.2
click at [774, 174] on div "Tủ đầu giường Florence 3.000.000 VND Bàn Cafe Cadiz 5.500.000 VND Sofa 3 chỗ Su…" at bounding box center [711, 338] width 1422 height 676
drag, startPoint x: 622, startPoint y: 245, endPoint x: 860, endPoint y: 182, distance: 246.1
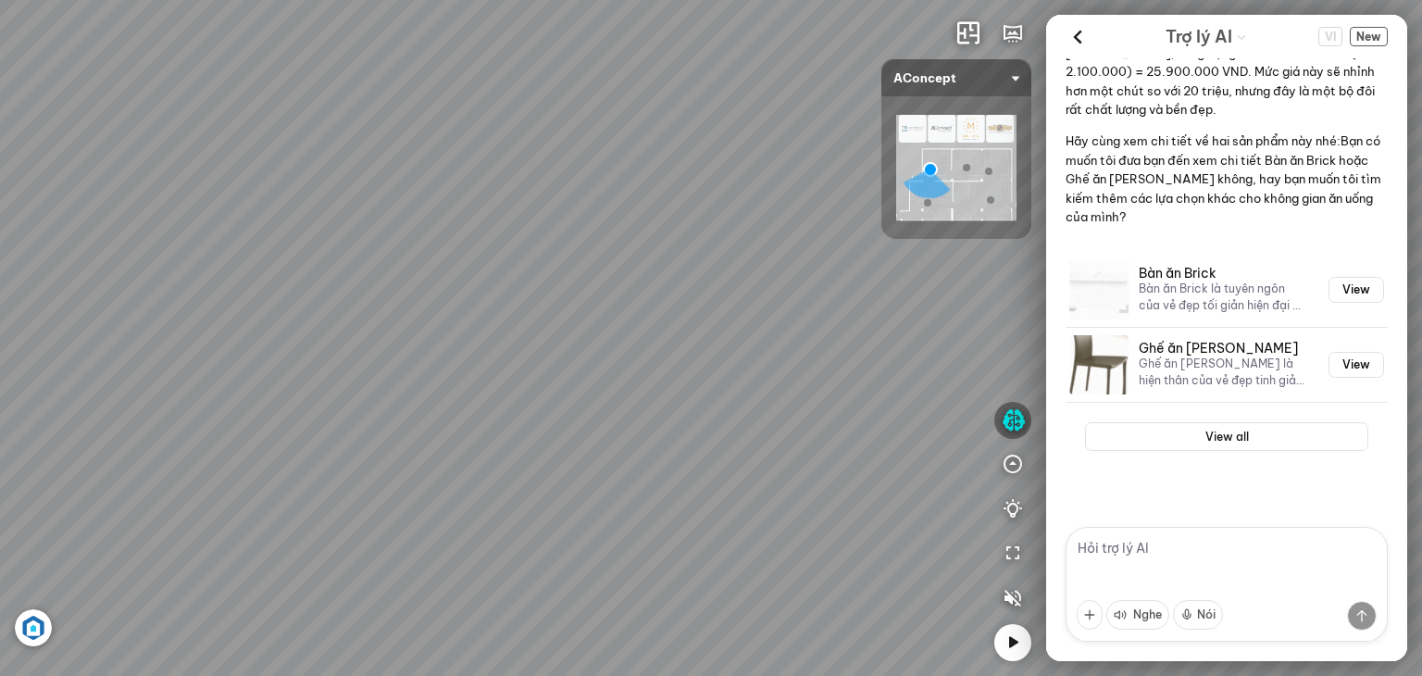
click at [846, 190] on div "Tủ đầu giường Florence 3.000.000 VND Bàn Cafe Cadiz 5.500.000 VND Sofa 3 chỗ Su…" at bounding box center [711, 338] width 1422 height 676
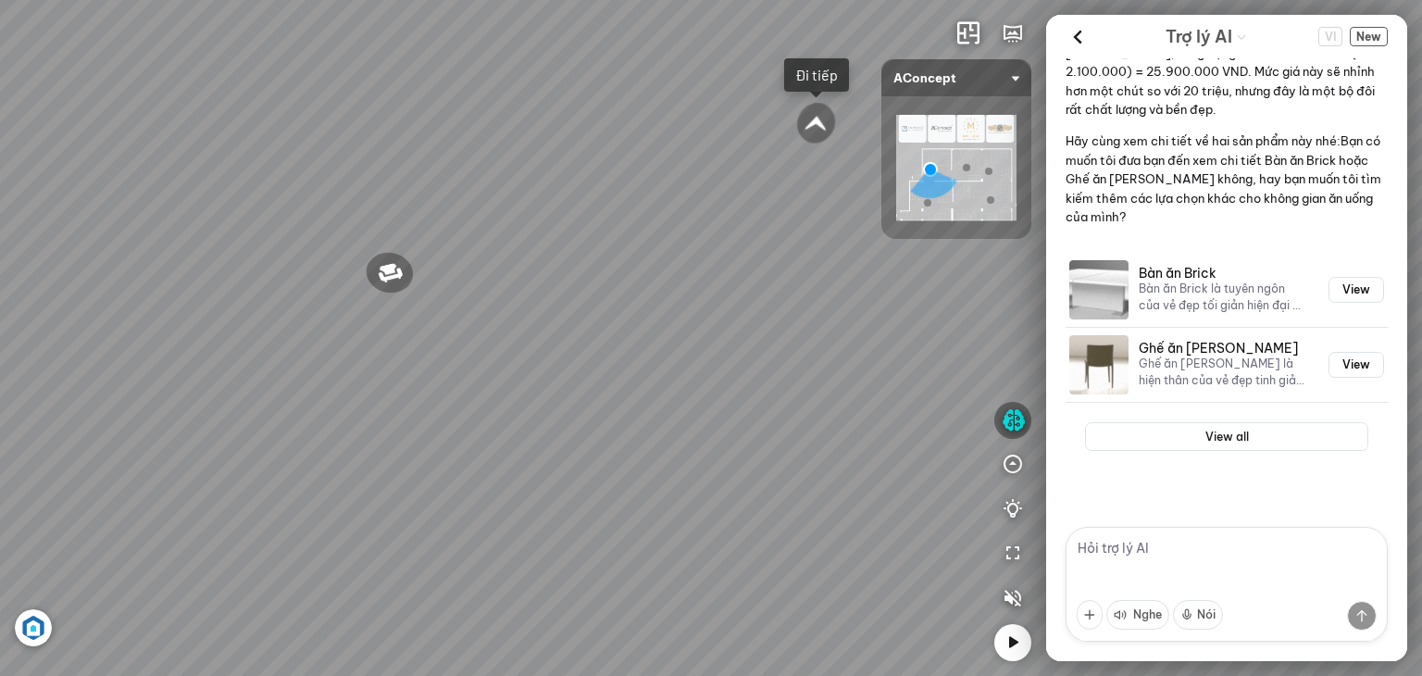
drag, startPoint x: 696, startPoint y: 255, endPoint x: 784, endPoint y: 286, distance: 93.4
click at [784, 286] on div "Tủ đầu giường Florence 3.000.000 VND Bàn Cafe Cadiz 5.500.000 VND Sofa 3 chỗ Su…" at bounding box center [711, 338] width 1422 height 676
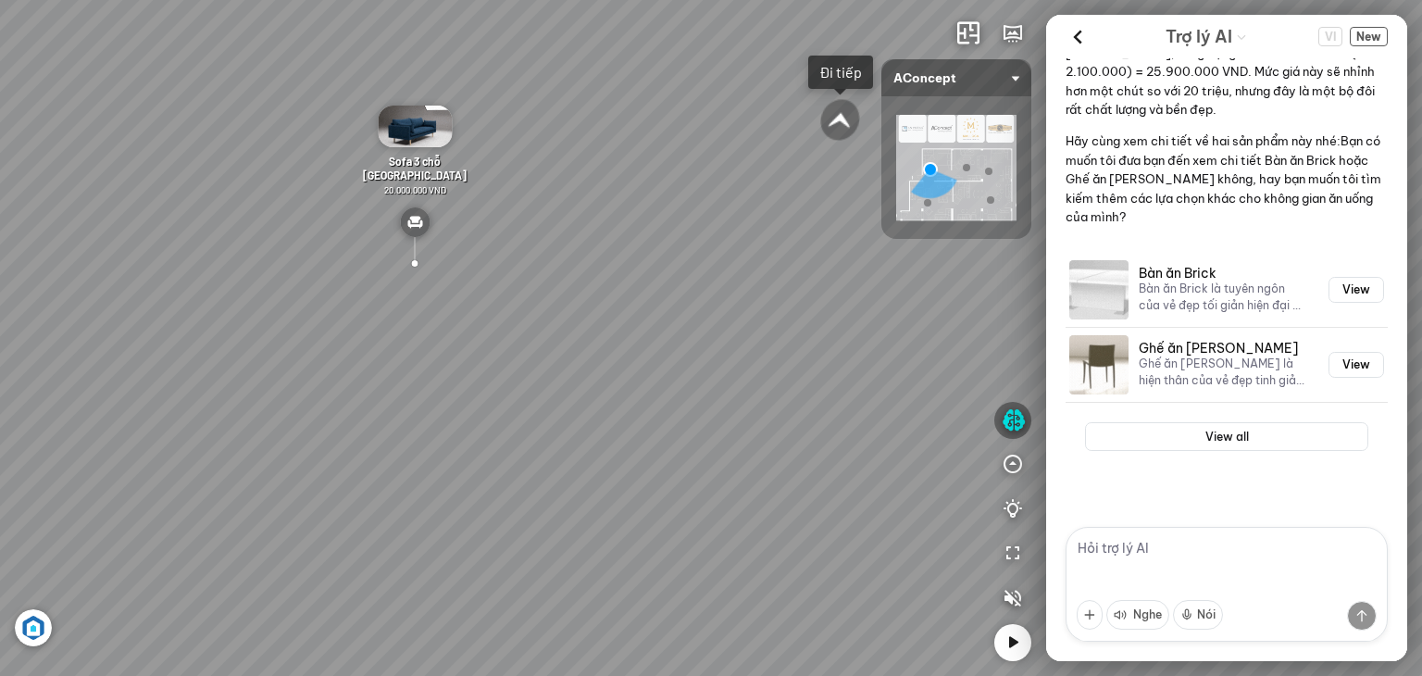
drag, startPoint x: 713, startPoint y: 271, endPoint x: 744, endPoint y: 268, distance: 31.7
click at [744, 268] on div "Tủ đầu giường Florence 3.000.000 VND Bàn Cafe Cadiz 5.500.000 VND Sofa 3 chỗ Su…" at bounding box center [711, 338] width 1422 height 676
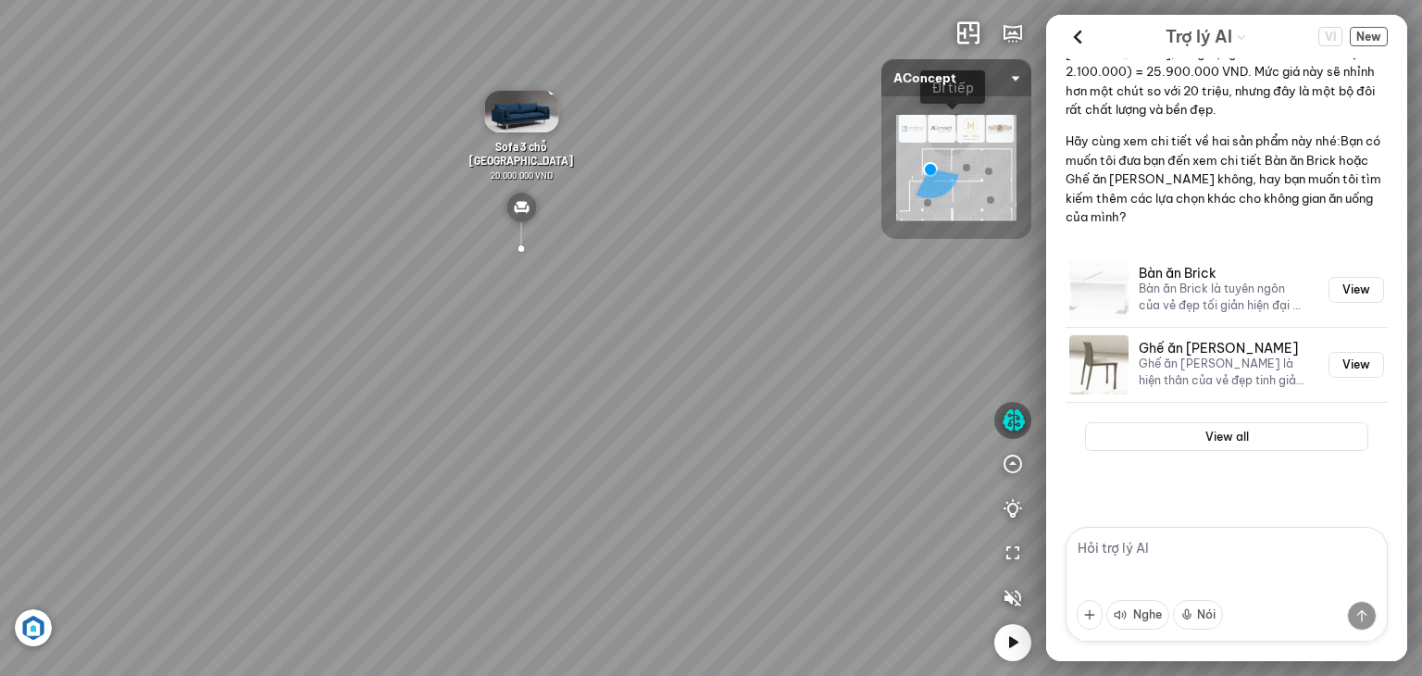
drag, startPoint x: 747, startPoint y: 272, endPoint x: 833, endPoint y: 278, distance: 86.3
click at [833, 278] on div "Tủ đầu giường Florence 3.000.000 VND Bàn Cafe Cadiz 5.500.000 VND Sofa 3 chỗ Su…" at bounding box center [711, 338] width 1422 height 676
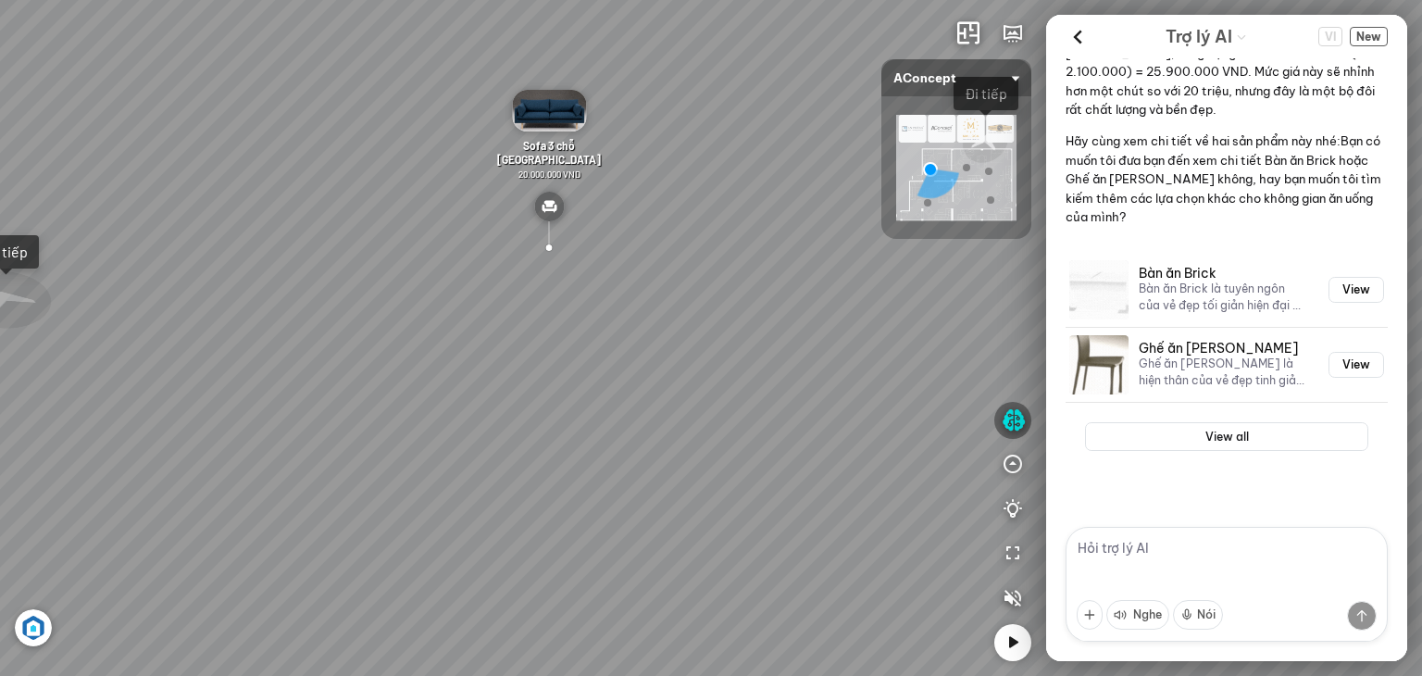
drag, startPoint x: 744, startPoint y: 279, endPoint x: 796, endPoint y: 300, distance: 56.0
click at [796, 299] on div "Tủ đầu giường Florence 3.000.000 VND Bàn Cafe Cadiz 5.500.000 VND Sofa 3 chỗ Su…" at bounding box center [711, 338] width 1422 height 676
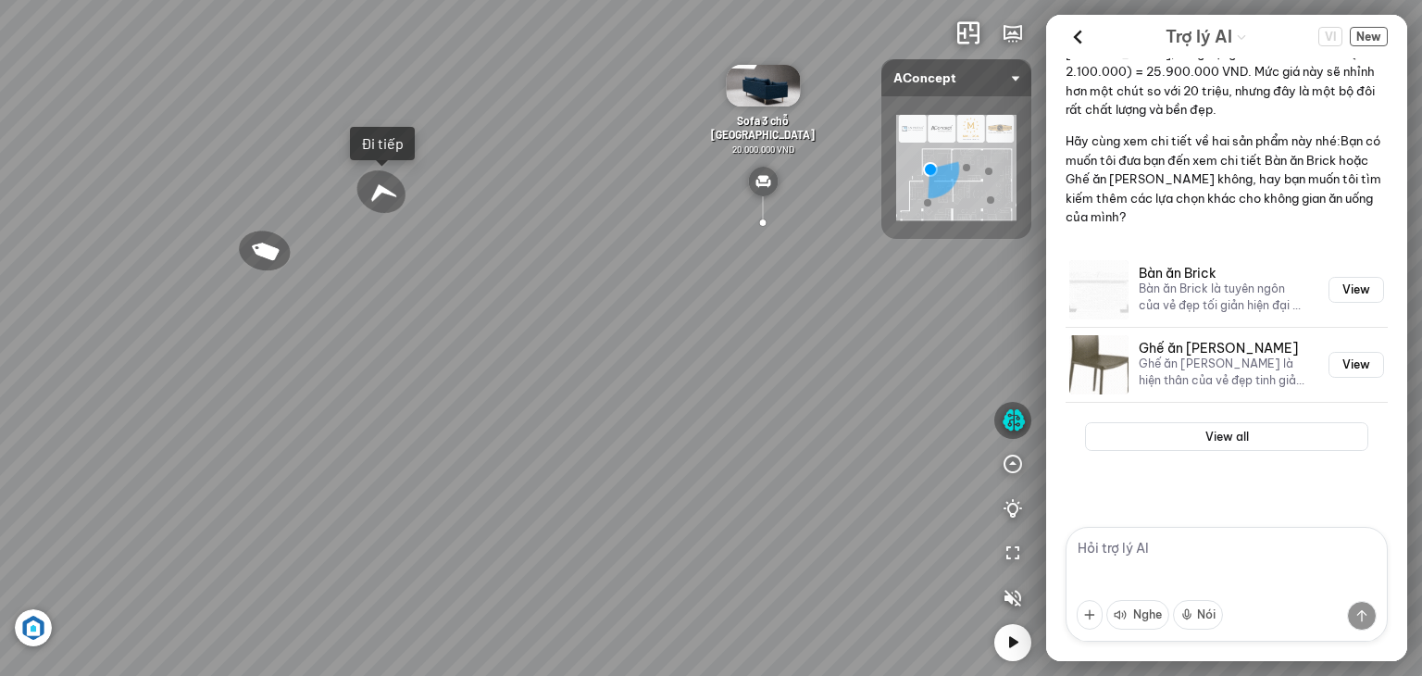
drag, startPoint x: 502, startPoint y: 280, endPoint x: 658, endPoint y: 234, distance: 162.9
click at [658, 234] on div "Tủ đầu giường Florence 3.000.000 VND Bàn Cafe Cadiz 5.500.000 VND Sofa 3 chỗ Su…" at bounding box center [711, 338] width 1422 height 676
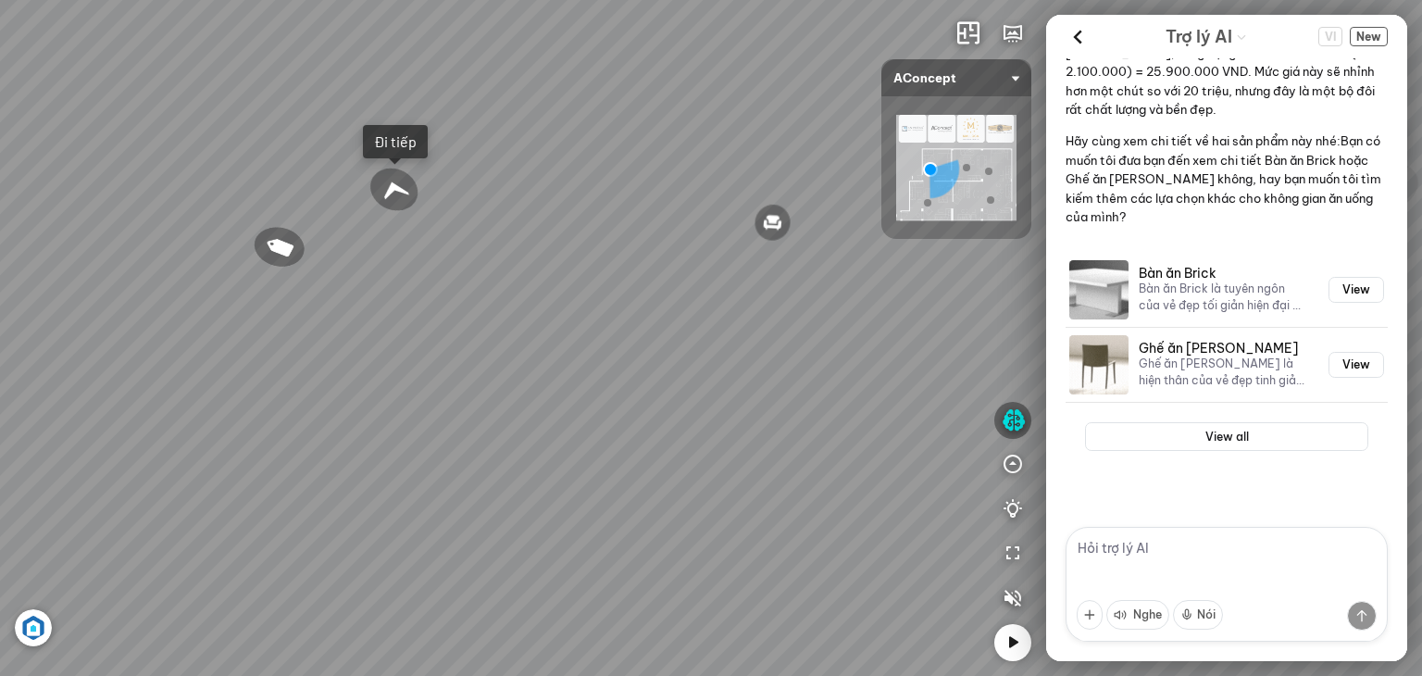
drag, startPoint x: 556, startPoint y: 273, endPoint x: 723, endPoint y: 276, distance: 166.7
click at [723, 276] on div "Tủ đầu giường Florence 3.000.000 VND Bàn Cafe Cadiz 5.500.000 VND Sofa 3 chỗ Su…" at bounding box center [711, 338] width 1422 height 676
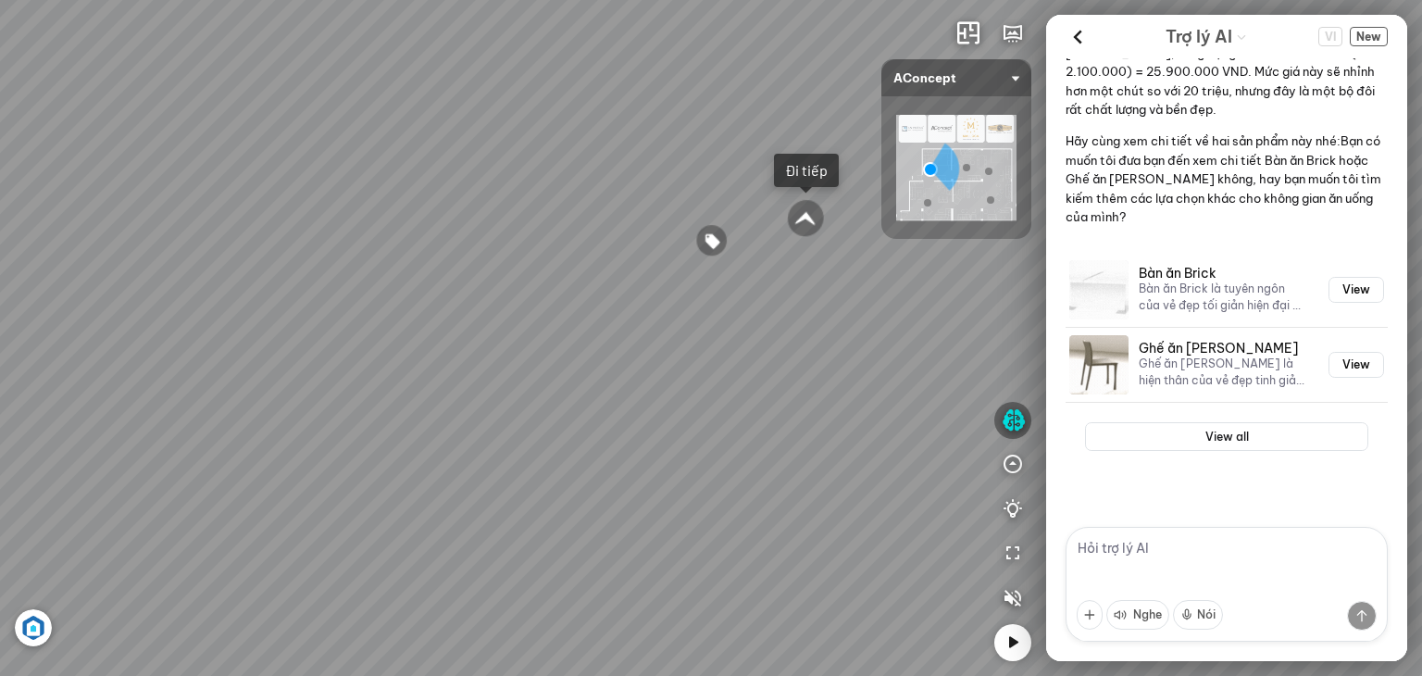
drag, startPoint x: 589, startPoint y: 288, endPoint x: 694, endPoint y: 337, distance: 116.4
click at [694, 337] on div "Tủ đầu giường Florence 3.000.000 VND Bàn Cafe Cadiz 5.500.000 VND Sofa 3 chỗ Su…" at bounding box center [711, 338] width 1422 height 676
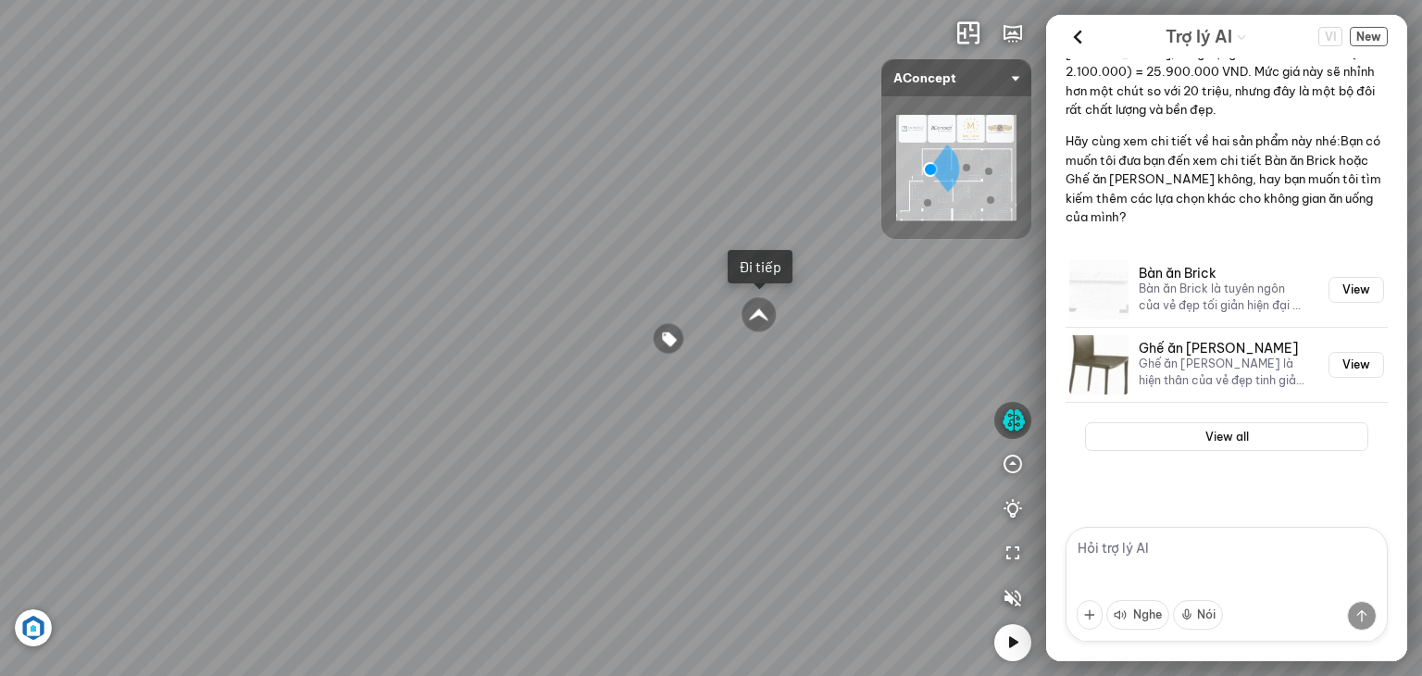
drag, startPoint x: 671, startPoint y: 292, endPoint x: 613, endPoint y: 399, distance: 122.2
click at [613, 399] on div "Tủ đầu giường Florence 3.000.000 VND Bàn Cafe Cadiz 5.500.000 VND Sofa 3 chỗ Su…" at bounding box center [711, 338] width 1422 height 676
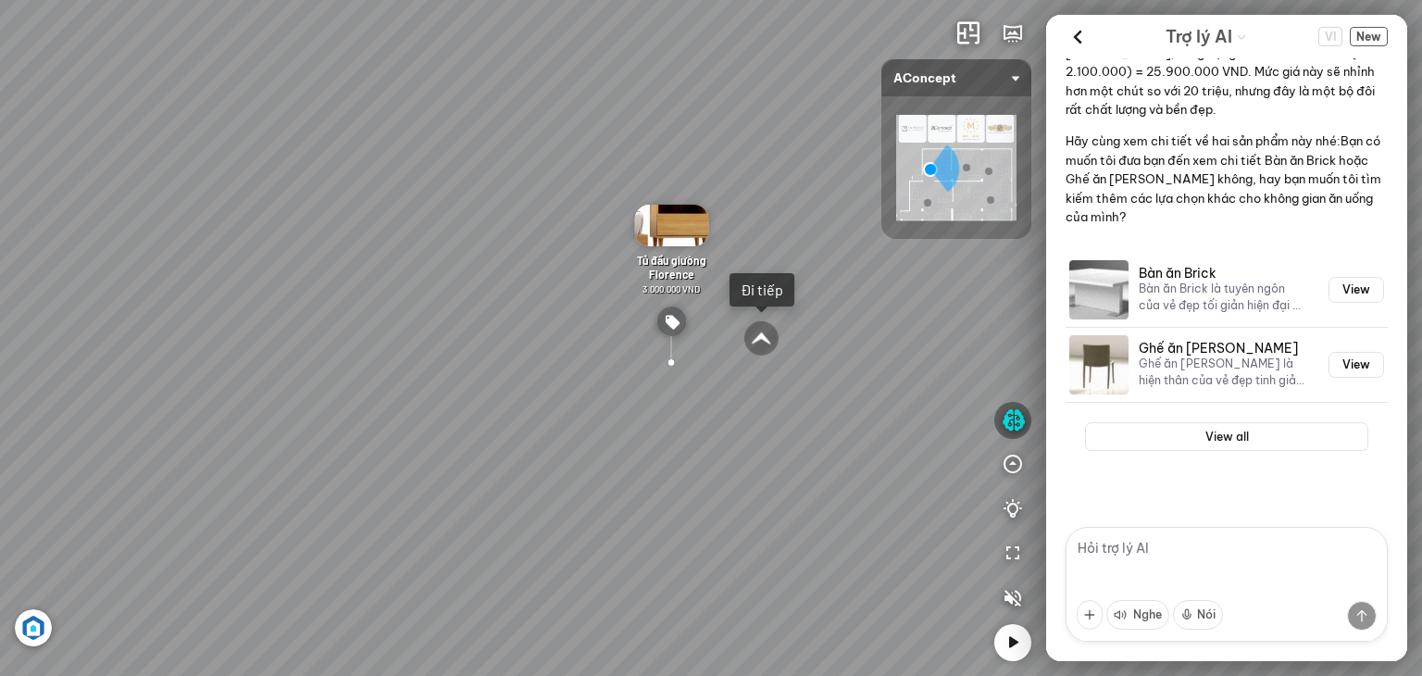
drag, startPoint x: 565, startPoint y: 370, endPoint x: 552, endPoint y: 375, distance: 13.8
click at [552, 375] on div "Tủ đầu giường Florence 3.000.000 VND Bàn Cafe Cadiz 5.500.000 VND Sofa 3 chỗ Su…" at bounding box center [711, 338] width 1422 height 676
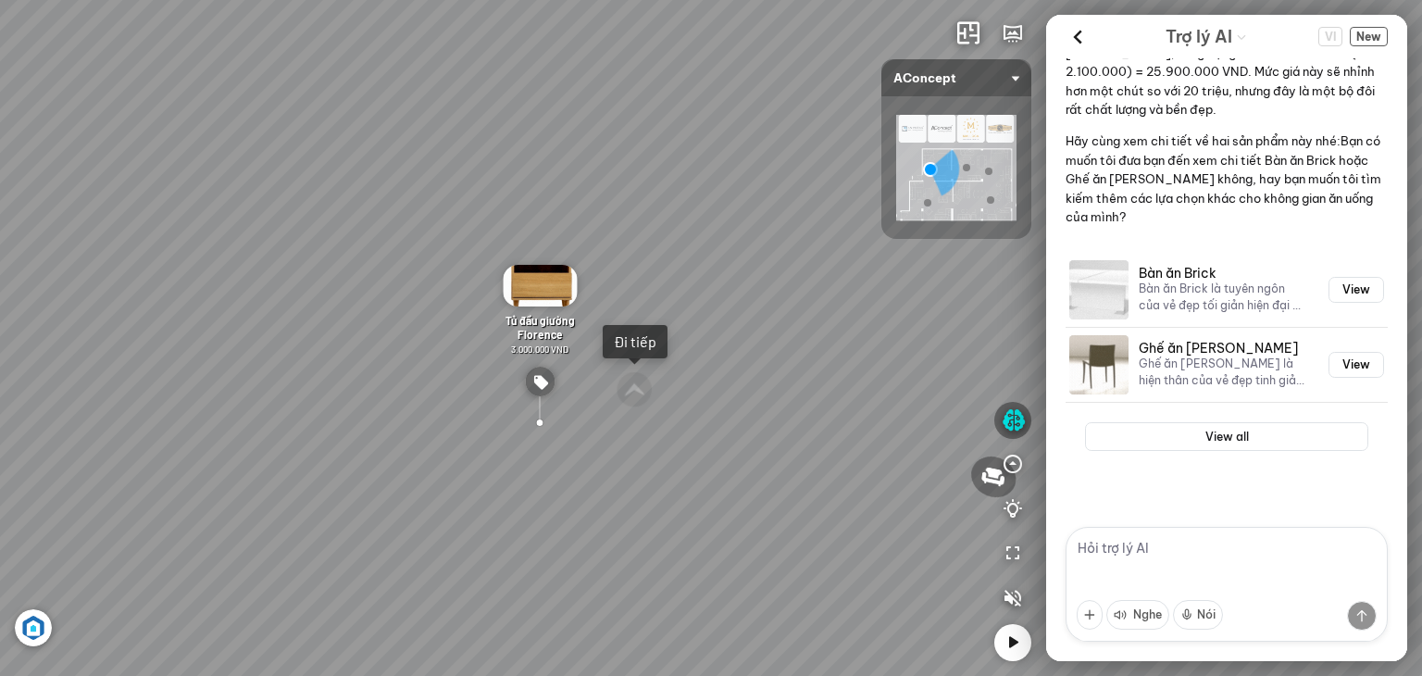
drag, startPoint x: 789, startPoint y: 193, endPoint x: 644, endPoint y: 244, distance: 153.1
click at [644, 244] on div "Tủ đầu giường Florence 3.000.000 VND Bàn Cafe Cadiz 5.500.000 VND Sofa 3 chỗ Su…" at bounding box center [711, 338] width 1422 height 676
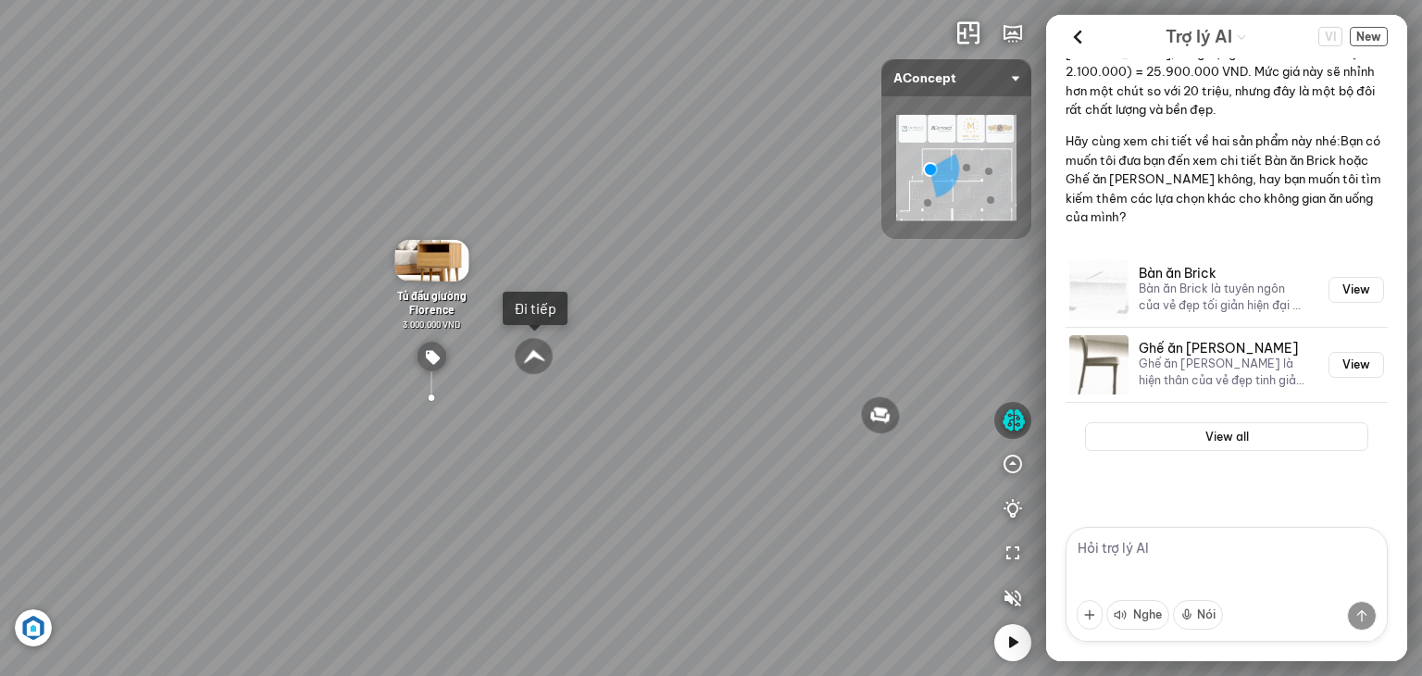
drag, startPoint x: 676, startPoint y: 458, endPoint x: 568, endPoint y: 397, distance: 123.6
click at [574, 405] on div "Tủ đầu giường Florence 3.000.000 VND Bàn Cafe Cadiz 5.500.000 VND Sofa 3 chỗ Su…" at bounding box center [711, 338] width 1422 height 676
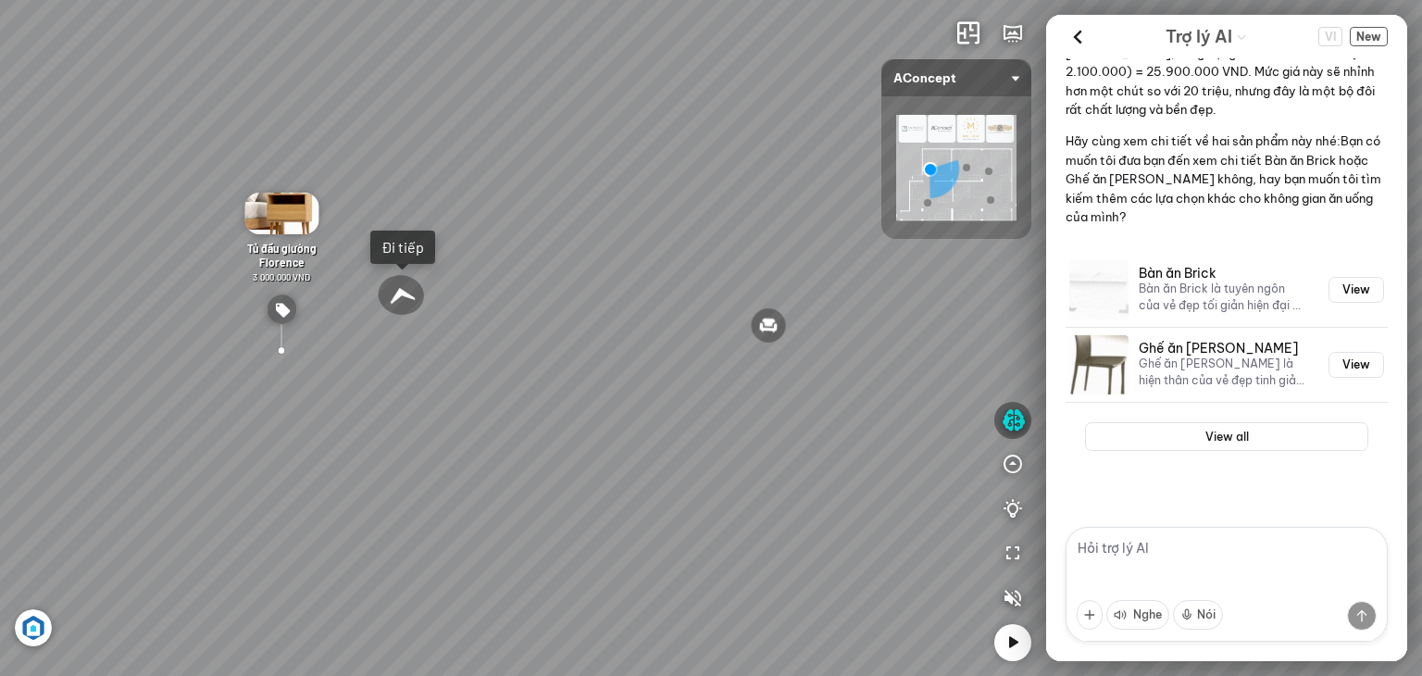
drag, startPoint x: 660, startPoint y: 343, endPoint x: 519, endPoint y: 273, distance: 157.3
click at [525, 275] on div "Tủ đầu giường Florence 3.000.000 VND Bàn Cafe Cadiz 5.500.000 VND Sofa 3 chỗ Su…" at bounding box center [711, 338] width 1422 height 676
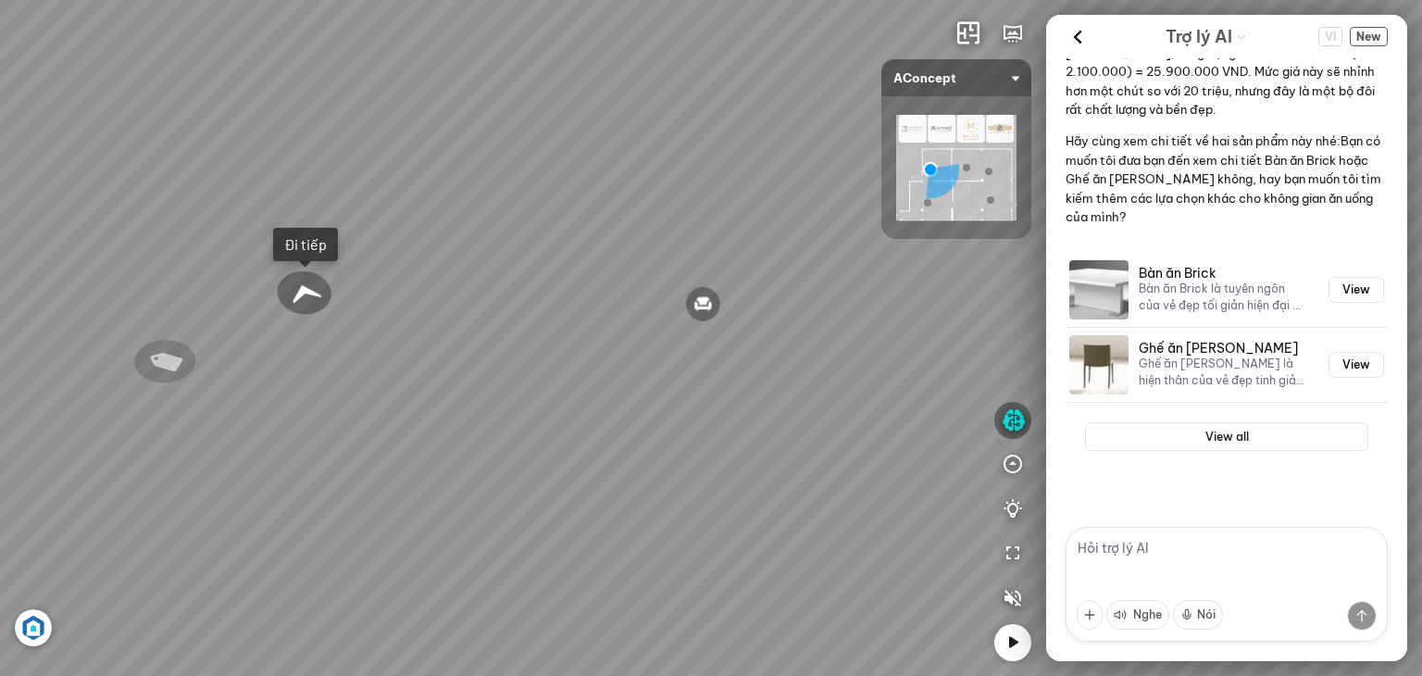
drag, startPoint x: 678, startPoint y: 231, endPoint x: 344, endPoint y: 243, distance: 333.5
click at [344, 243] on div "Tủ đầu giường Florence 3.000.000 VND Bàn Cafe Cadiz 5.500.000 VND Sofa 3 chỗ Su…" at bounding box center [711, 338] width 1422 height 676
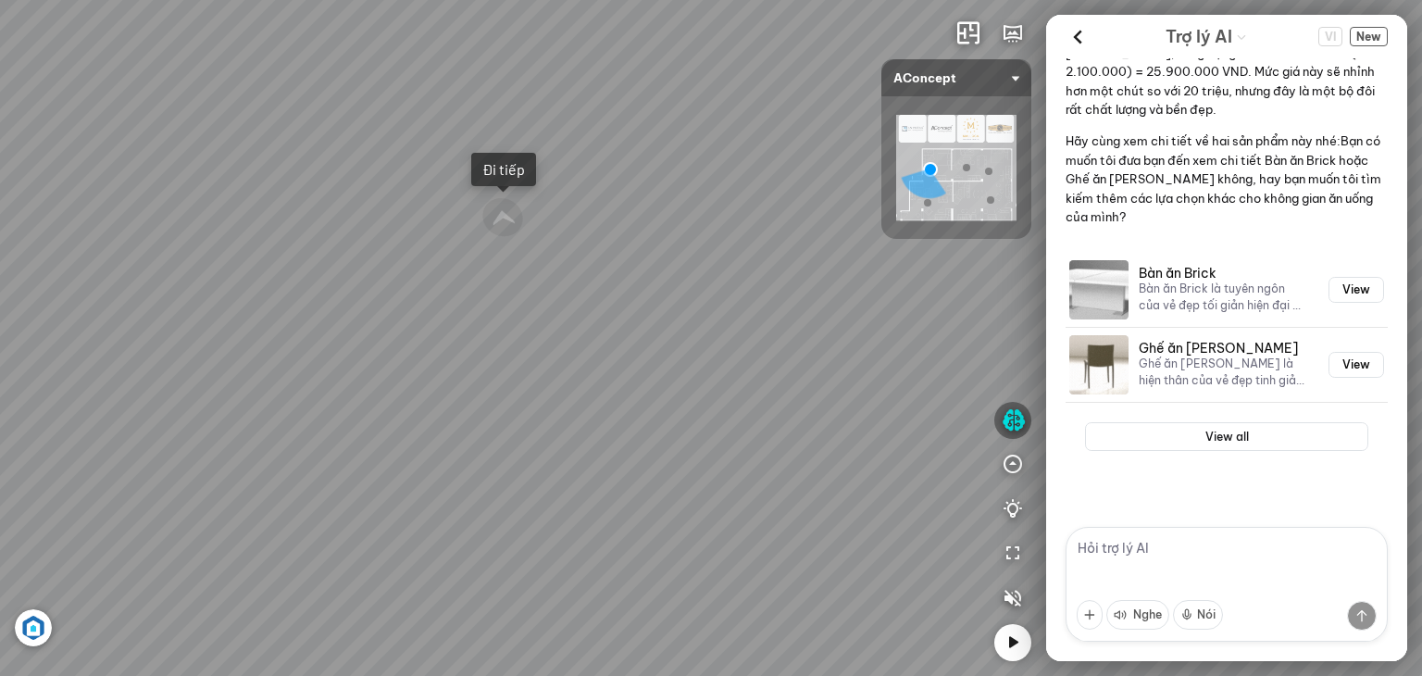
drag, startPoint x: 482, startPoint y: 246, endPoint x: 335, endPoint y: 230, distance: 148.1
click at [336, 231] on div "Tủ đầu giường Florence 3.000.000 VND Bàn Cafe Cadiz 5.500.000 VND Sofa 3 chỗ Su…" at bounding box center [711, 338] width 1422 height 676
